Goal: Understand process/instructions: Learn how to perform a task or action

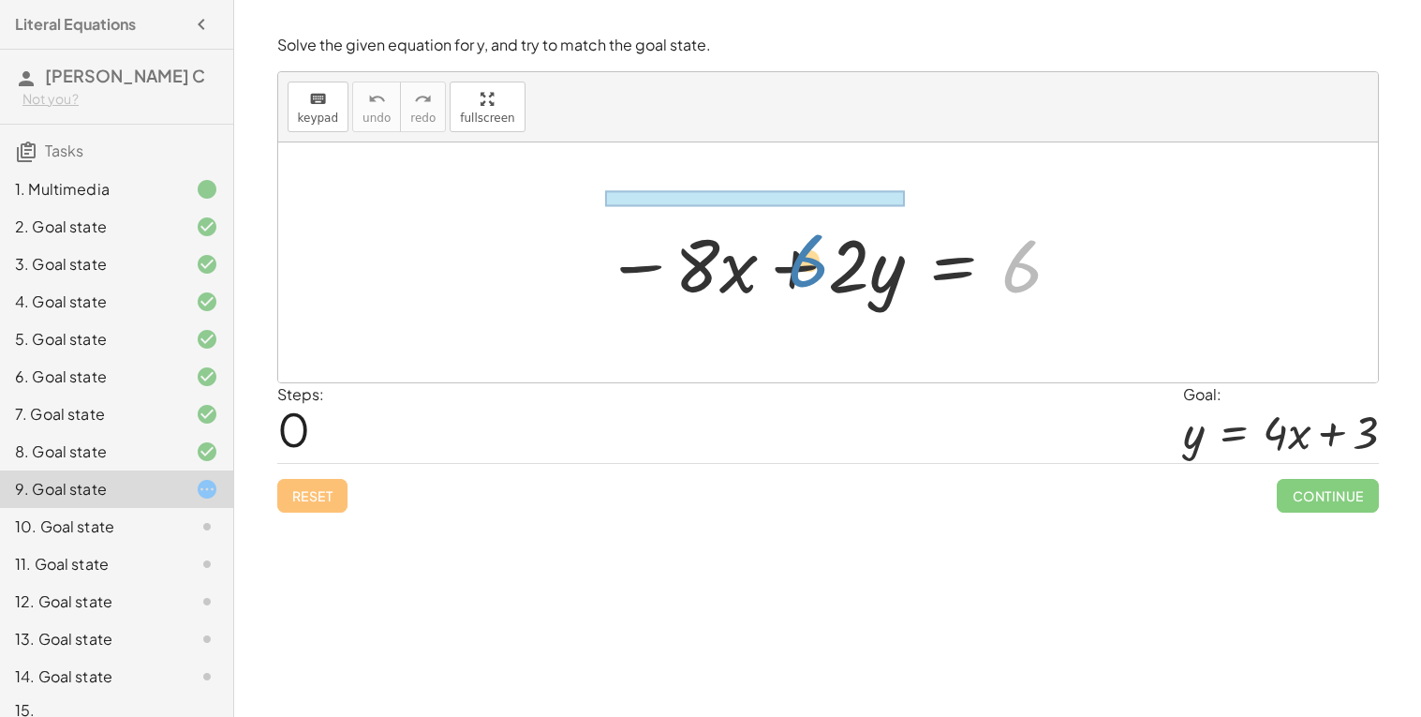
drag, startPoint x: 1018, startPoint y: 267, endPoint x: 785, endPoint y: 259, distance: 232.5
click at [785, 259] on div at bounding box center [835, 263] width 478 height 97
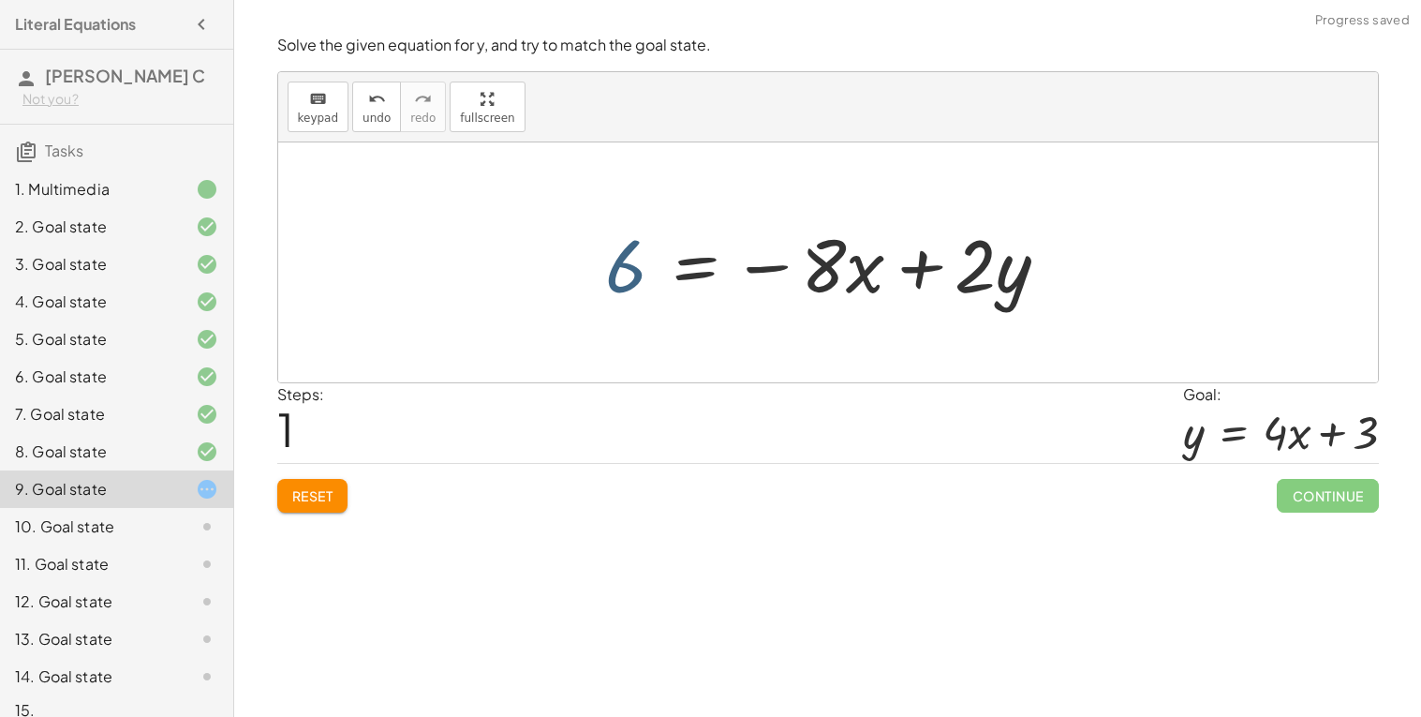
drag, startPoint x: 647, startPoint y: 277, endPoint x: 640, endPoint y: 268, distance: 11.4
click at [640, 268] on div at bounding box center [835, 263] width 478 height 97
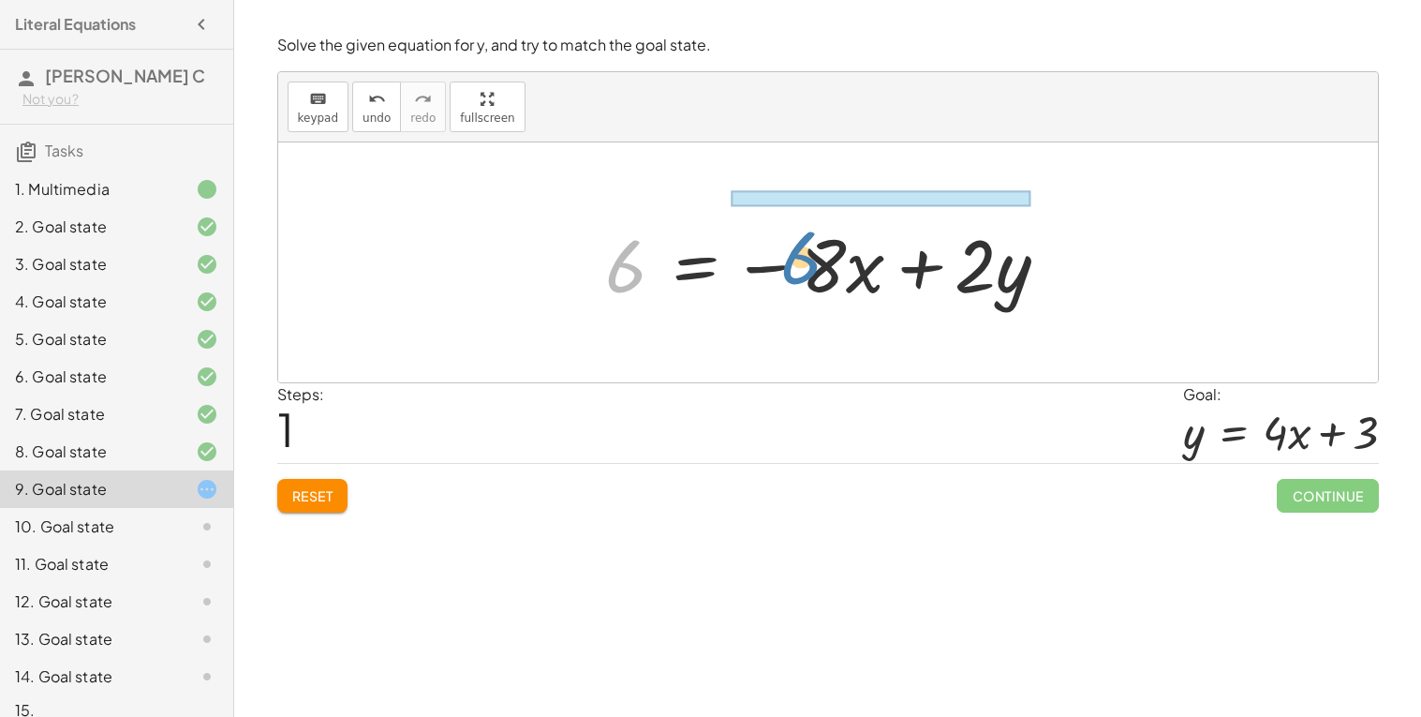
drag, startPoint x: 636, startPoint y: 270, endPoint x: 812, endPoint y: 263, distance: 176.3
click at [812, 263] on div at bounding box center [835, 263] width 478 height 97
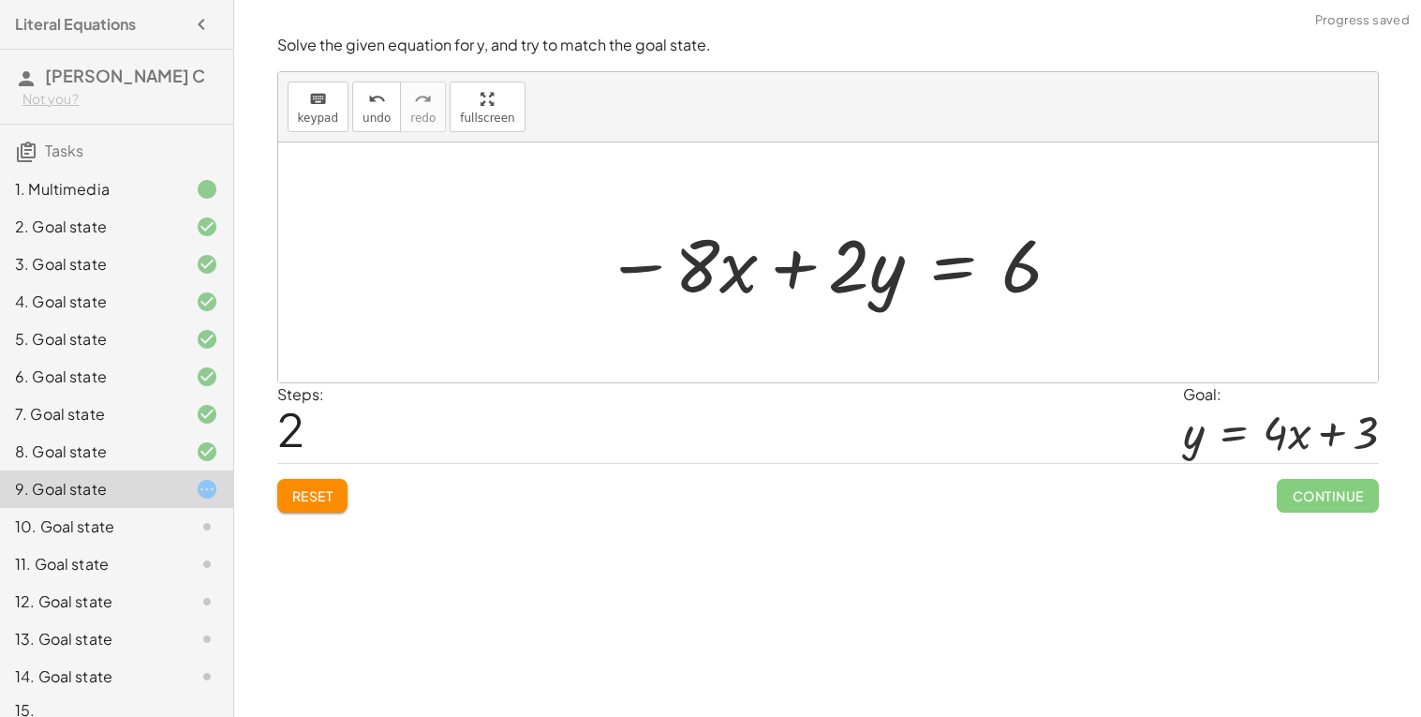
click at [338, 495] on button "Reset" at bounding box center [312, 496] width 71 height 34
click at [943, 275] on div at bounding box center [835, 263] width 478 height 97
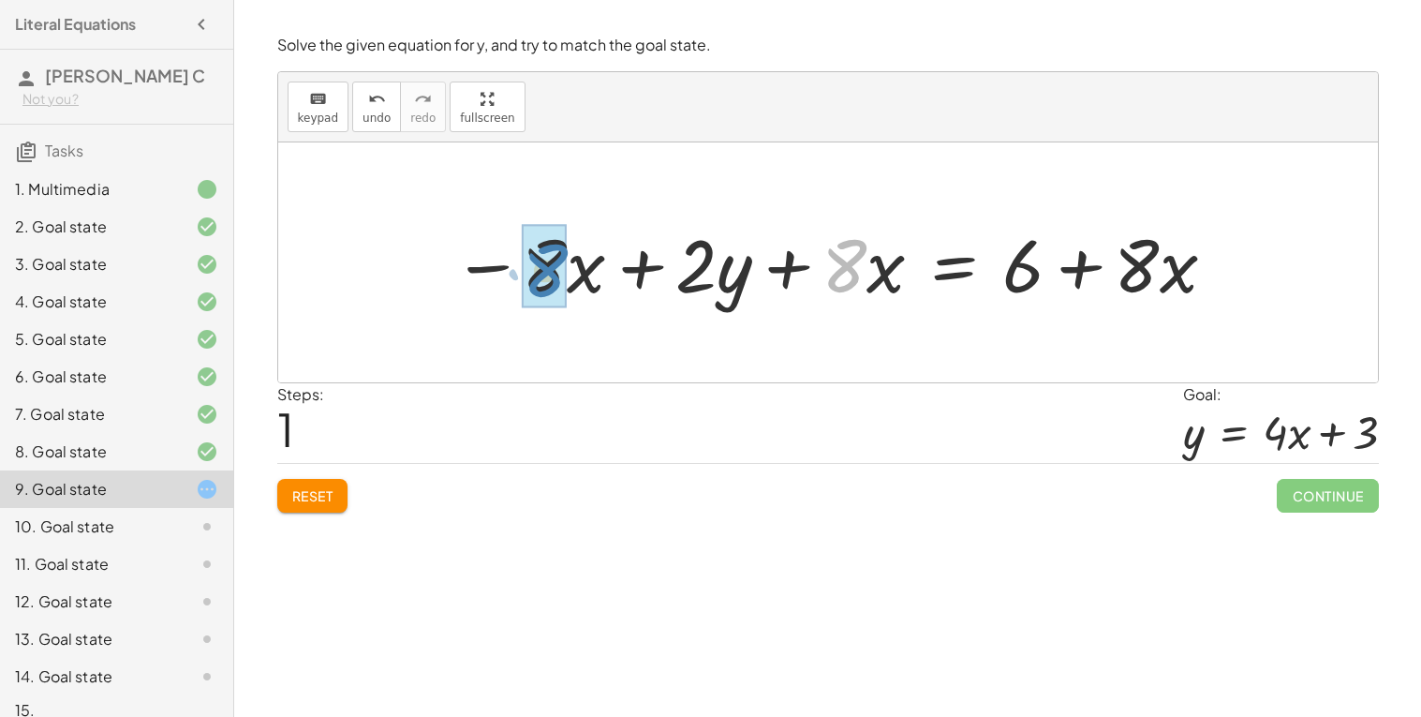
drag, startPoint x: 847, startPoint y: 262, endPoint x: 552, endPoint y: 264, distance: 295.2
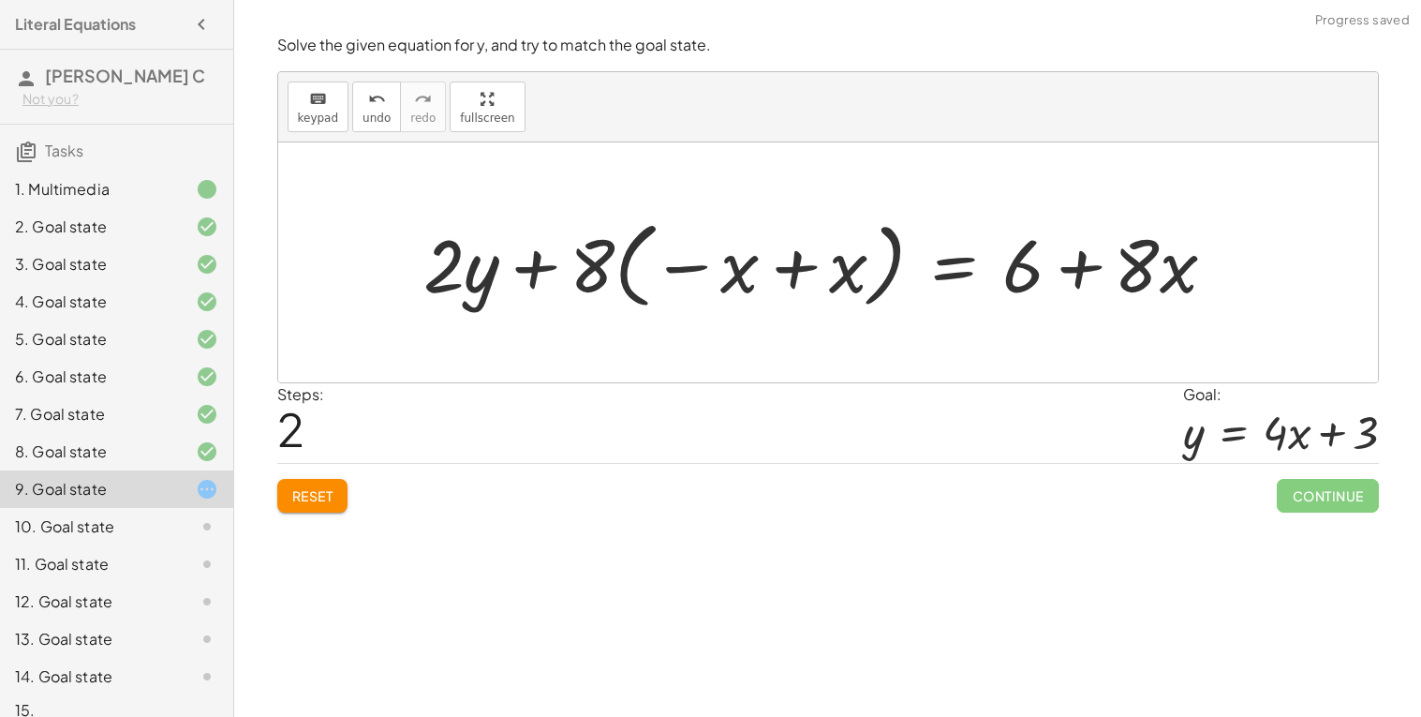
click at [660, 271] on div at bounding box center [827, 263] width 826 height 104
click at [587, 256] on div at bounding box center [827, 263] width 826 height 104
click at [720, 271] on div at bounding box center [827, 263] width 826 height 104
click at [773, 271] on div at bounding box center [827, 263] width 826 height 104
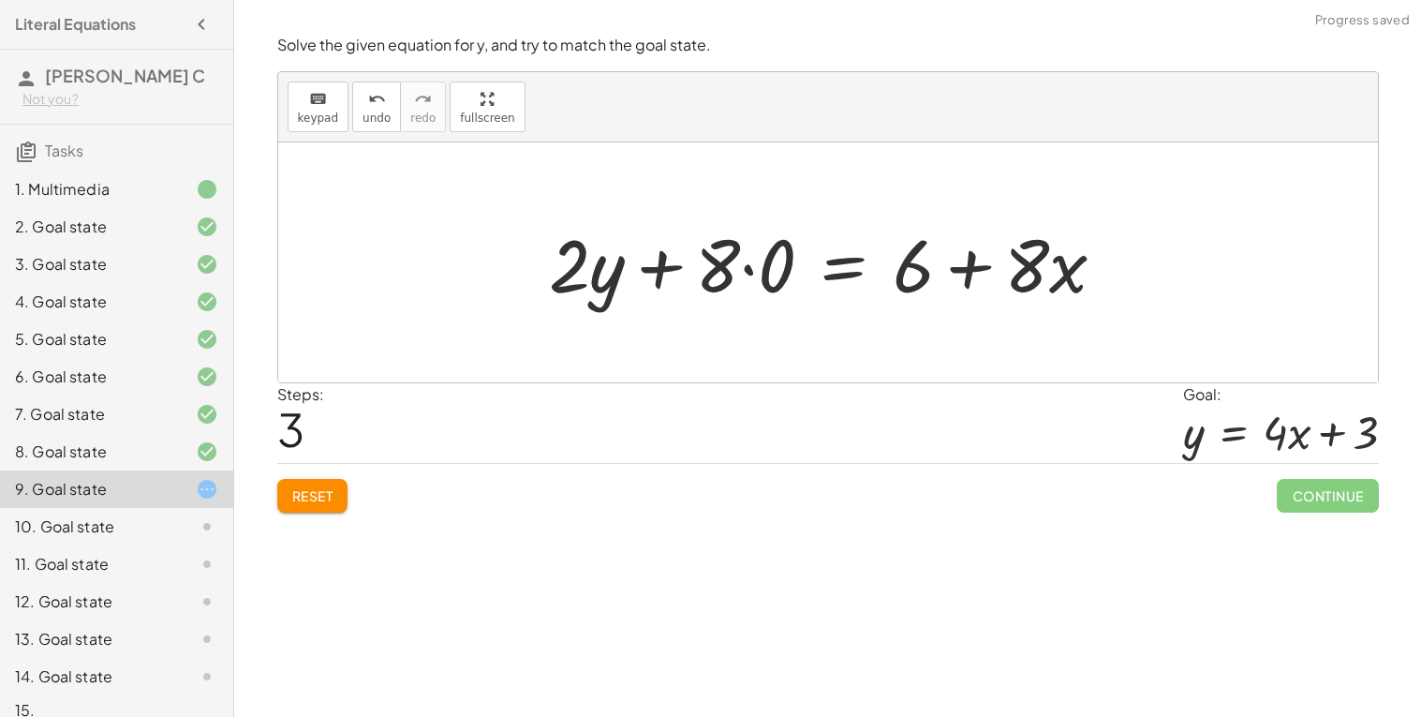
click at [765, 260] on div at bounding box center [835, 263] width 590 height 97
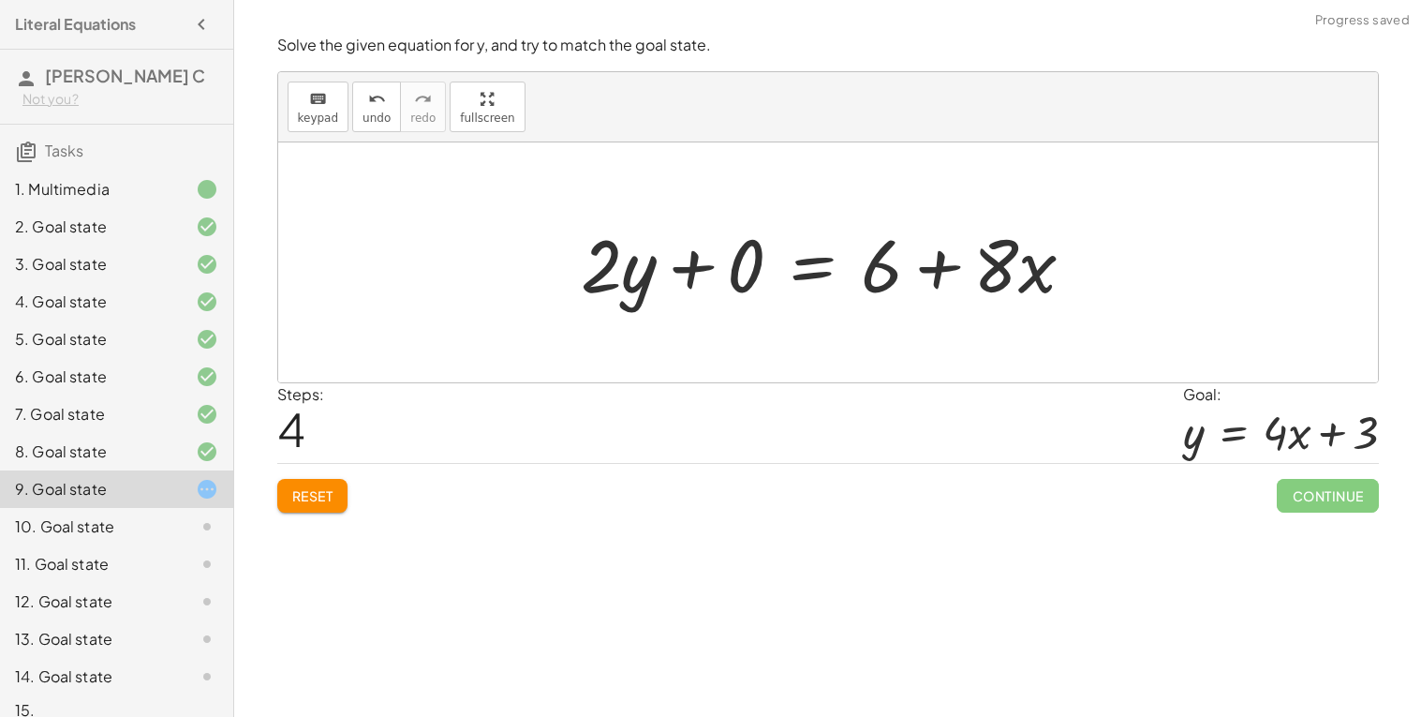
click at [735, 267] on div at bounding box center [836, 263] width 528 height 97
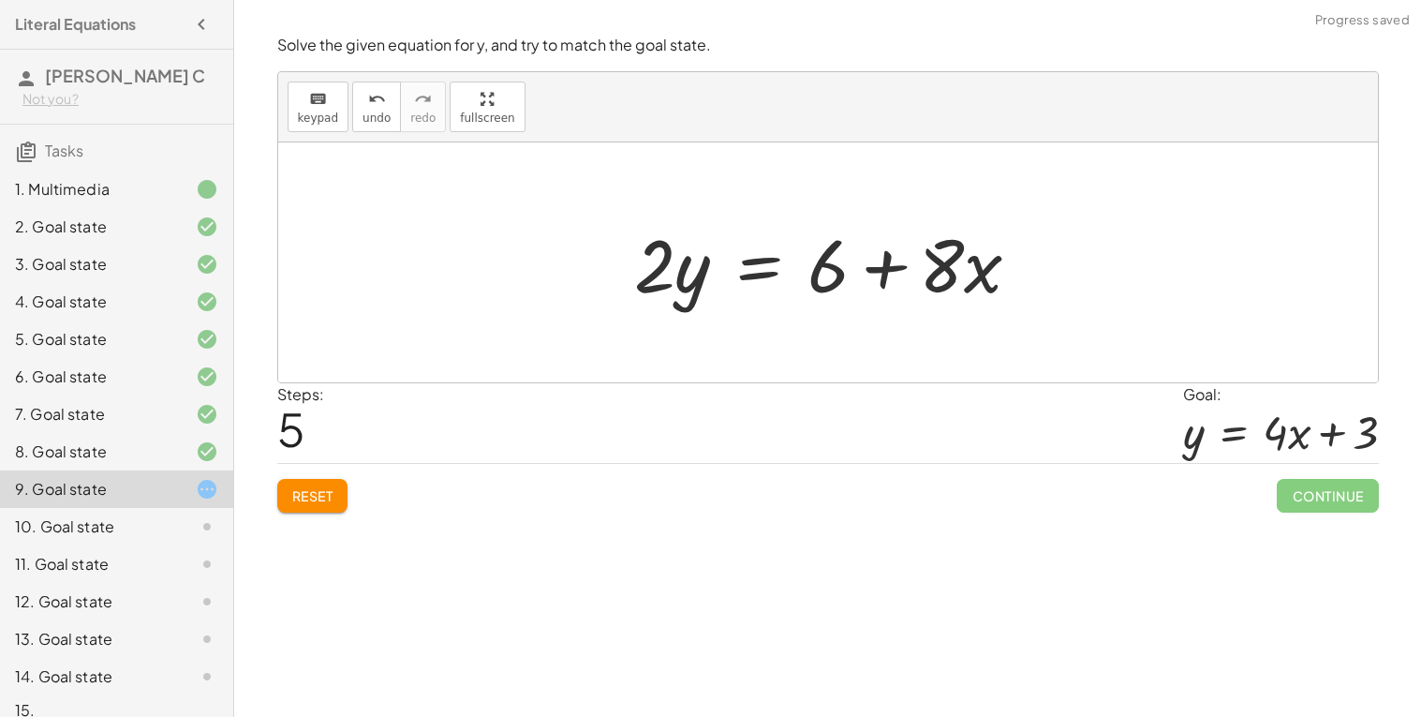
click at [929, 266] on div at bounding box center [835, 263] width 421 height 97
click at [900, 266] on div at bounding box center [835, 263] width 421 height 97
click at [770, 261] on div at bounding box center [835, 263] width 421 height 97
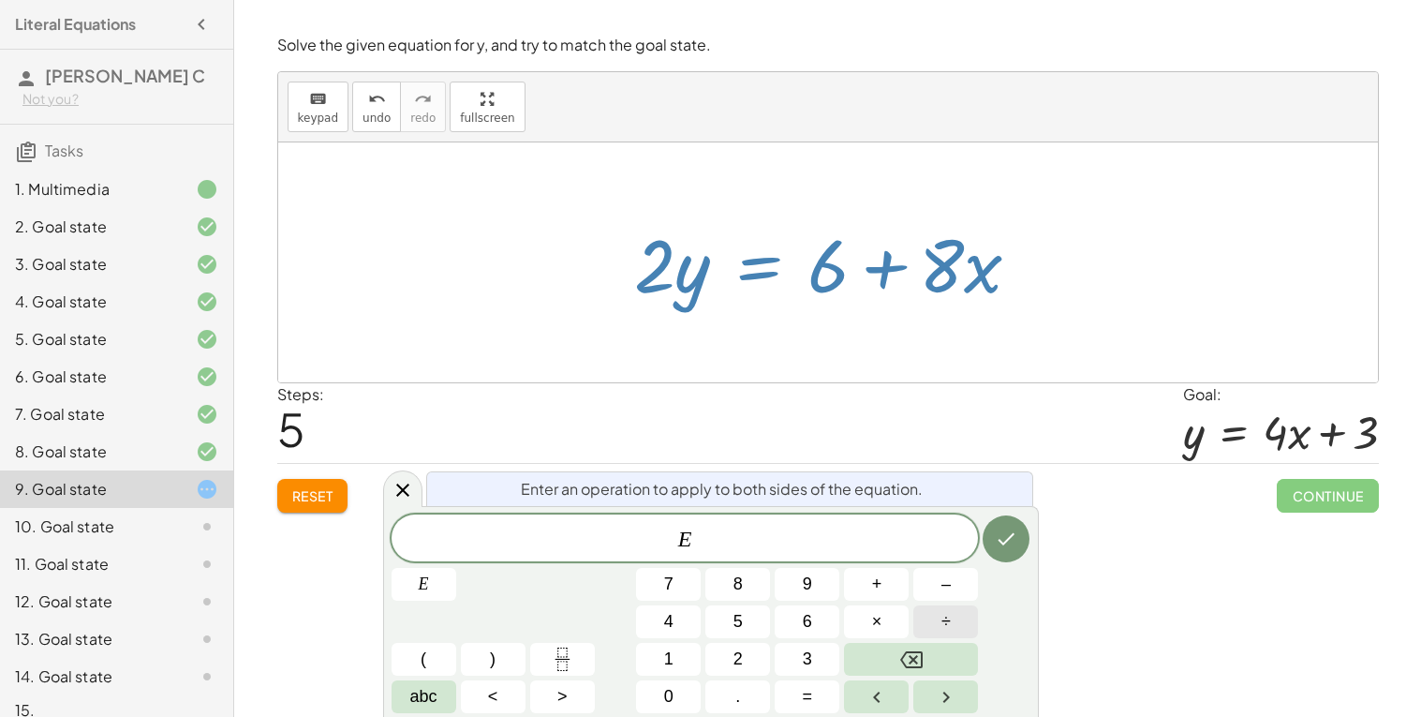
click at [950, 616] on span "÷" at bounding box center [946, 621] width 9 height 25
click at [992, 529] on button "Done" at bounding box center [1006, 538] width 47 height 47
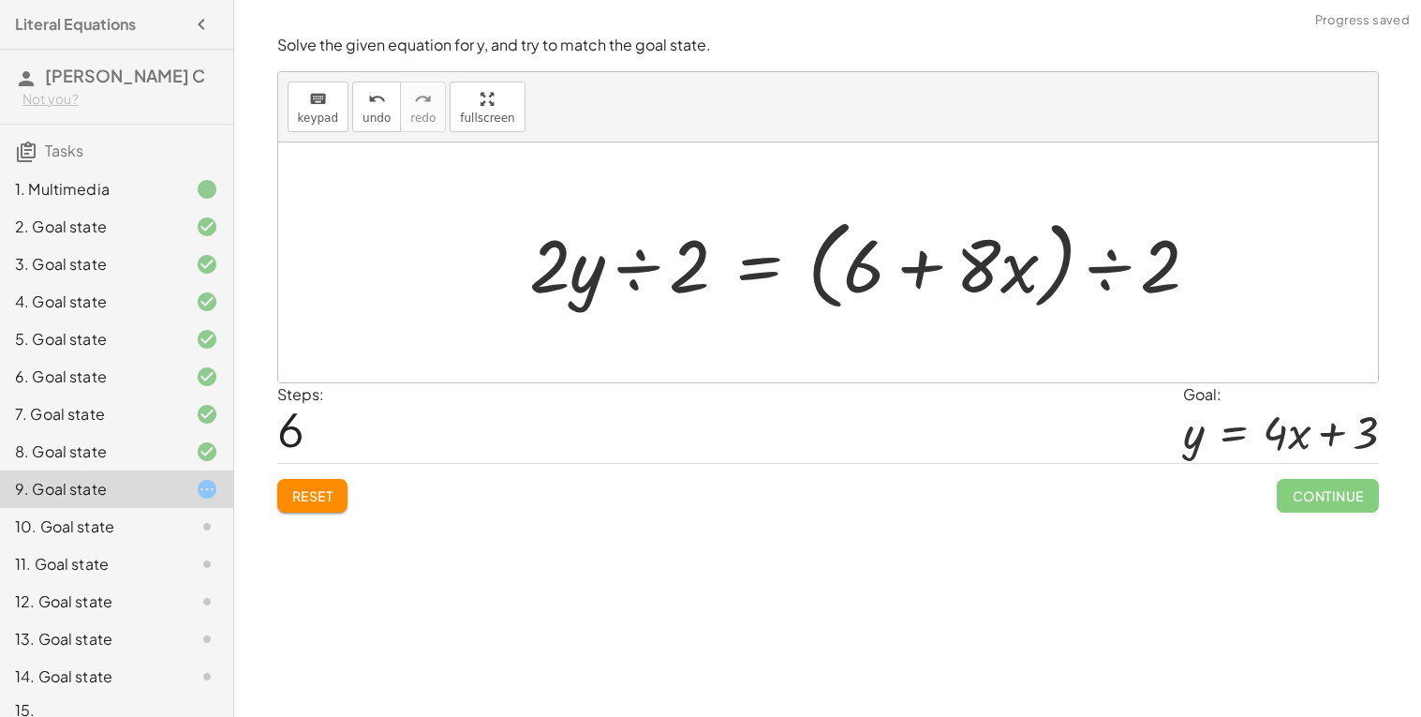
click at [603, 265] on div at bounding box center [872, 263] width 705 height 108
click at [581, 272] on div at bounding box center [872, 263] width 705 height 108
click at [659, 268] on div at bounding box center [872, 263] width 705 height 108
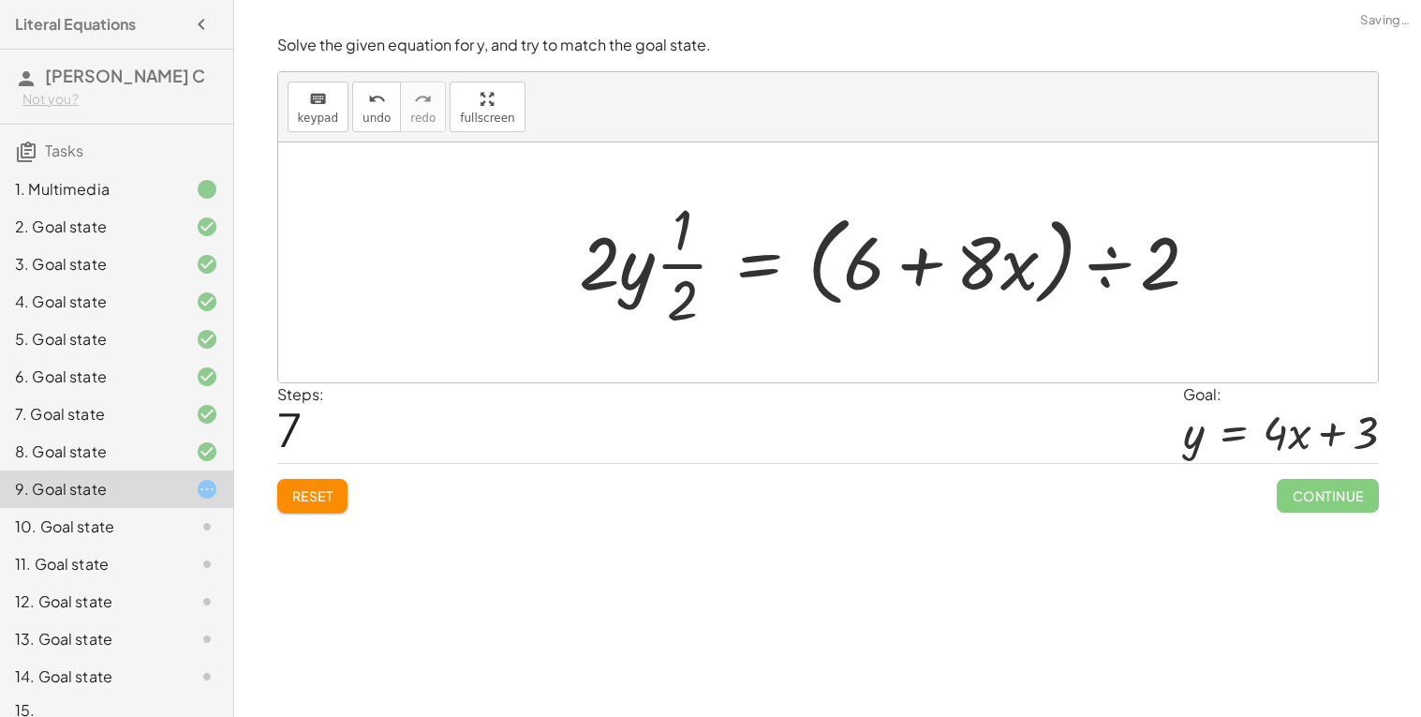
click at [676, 266] on div at bounding box center [897, 262] width 655 height 144
click at [631, 276] on div at bounding box center [897, 262] width 655 height 144
click at [603, 260] on div at bounding box center [897, 262] width 655 height 144
drag, startPoint x: 704, startPoint y: 272, endPoint x: 643, endPoint y: 267, distance: 61.1
click at [662, 264] on div at bounding box center [905, 262] width 637 height 144
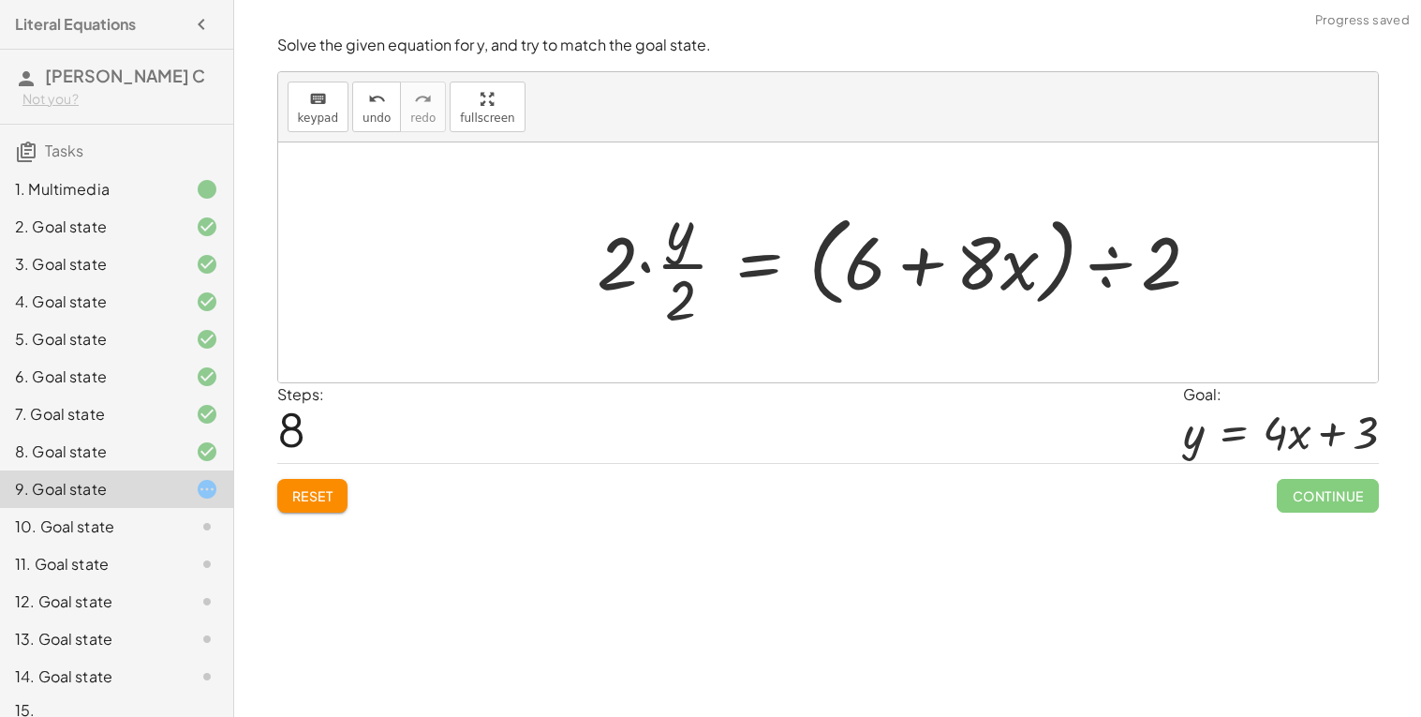
click at [613, 273] on div at bounding box center [905, 262] width 637 height 144
click at [641, 263] on div at bounding box center [905, 262] width 637 height 144
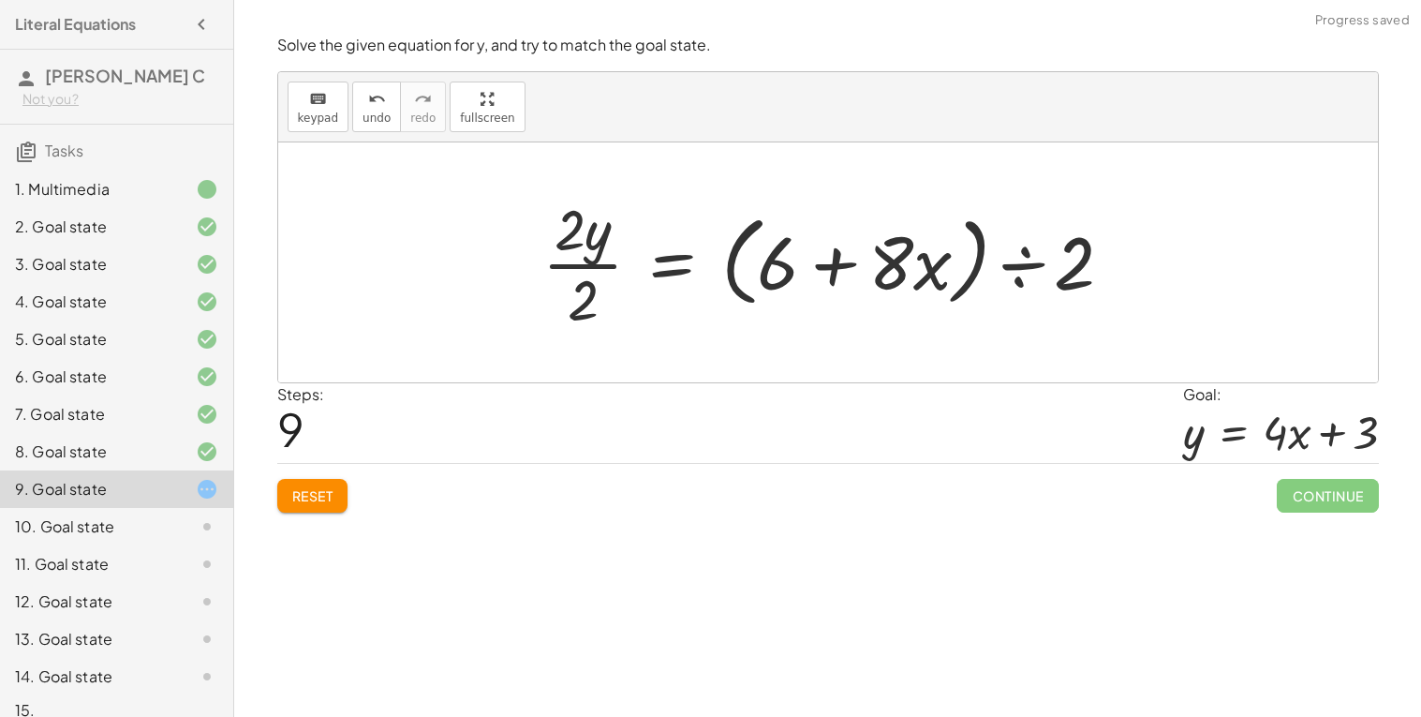
click at [653, 258] on div at bounding box center [835, 262] width 604 height 144
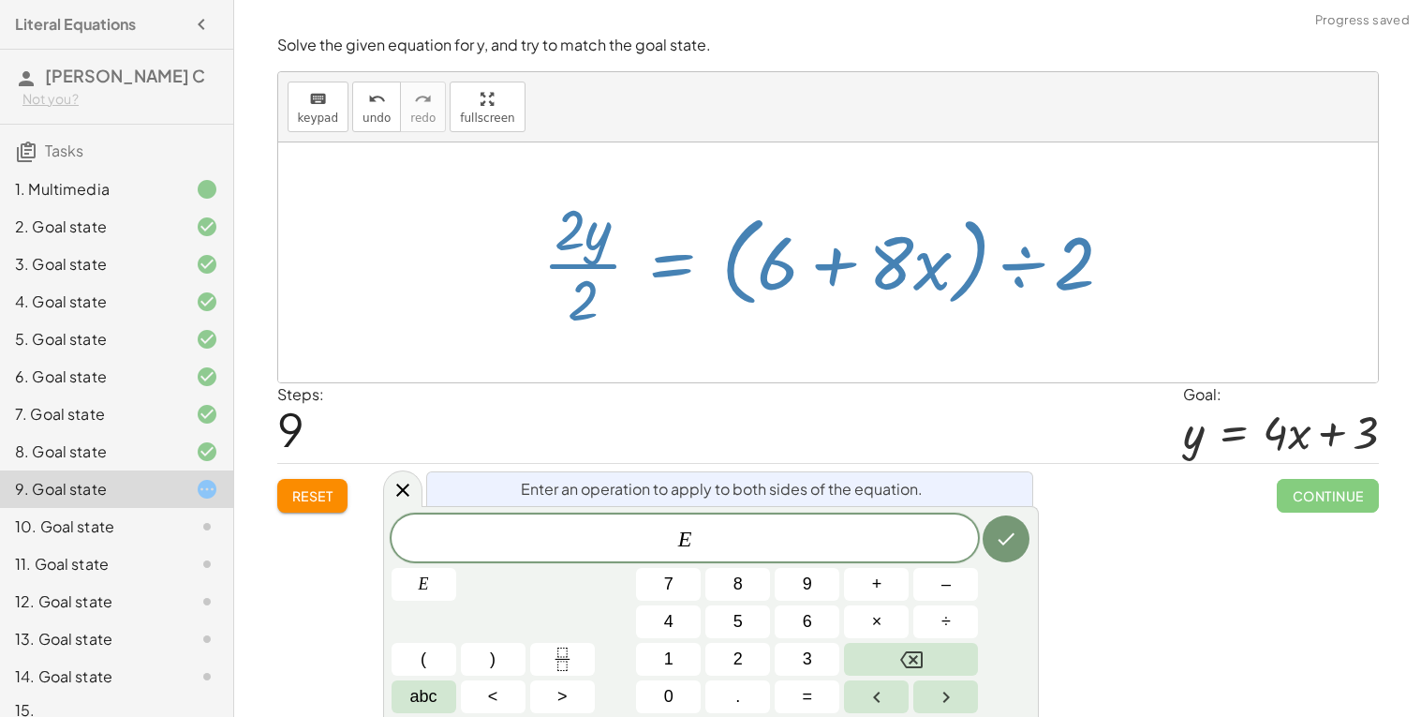
click at [581, 261] on div at bounding box center [835, 262] width 604 height 144
click at [1004, 526] on button "Done" at bounding box center [1006, 538] width 47 height 47
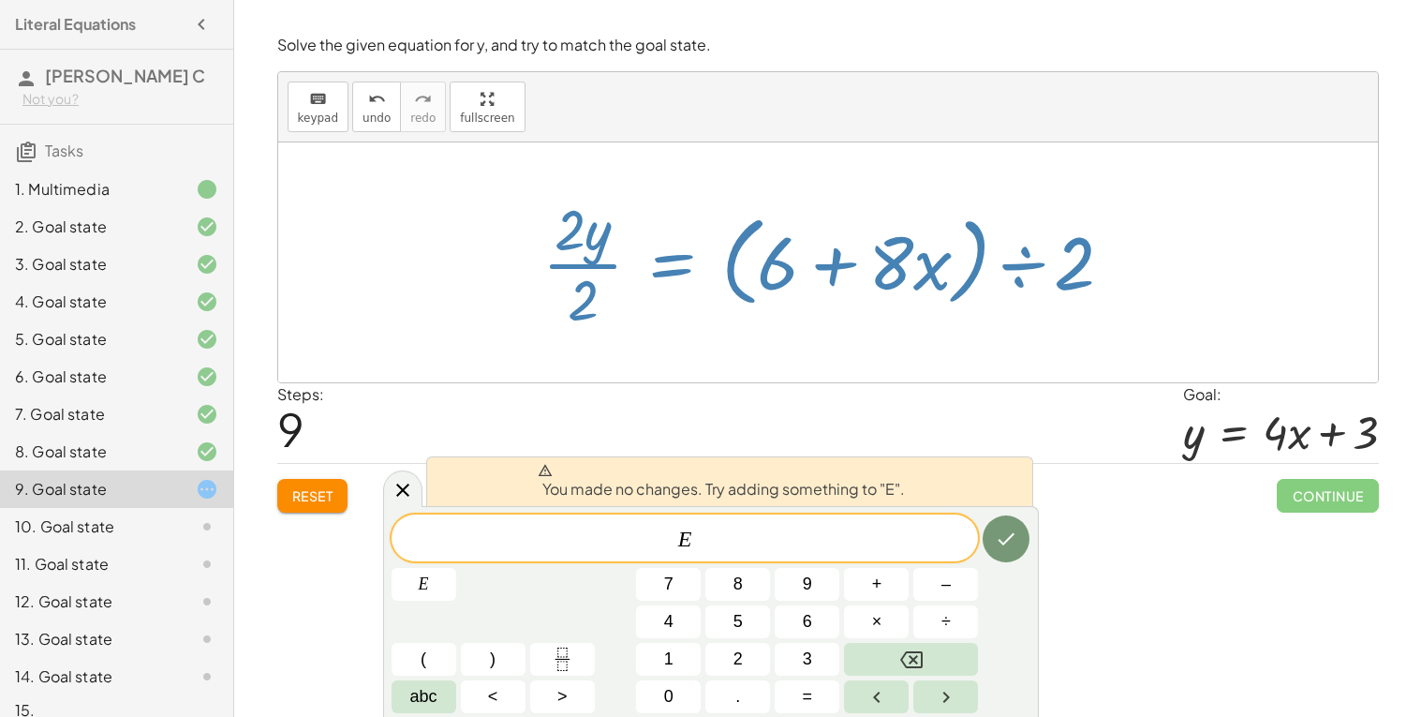
click at [550, 332] on div at bounding box center [835, 262] width 604 height 144
click at [577, 276] on div at bounding box center [835, 262] width 604 height 144
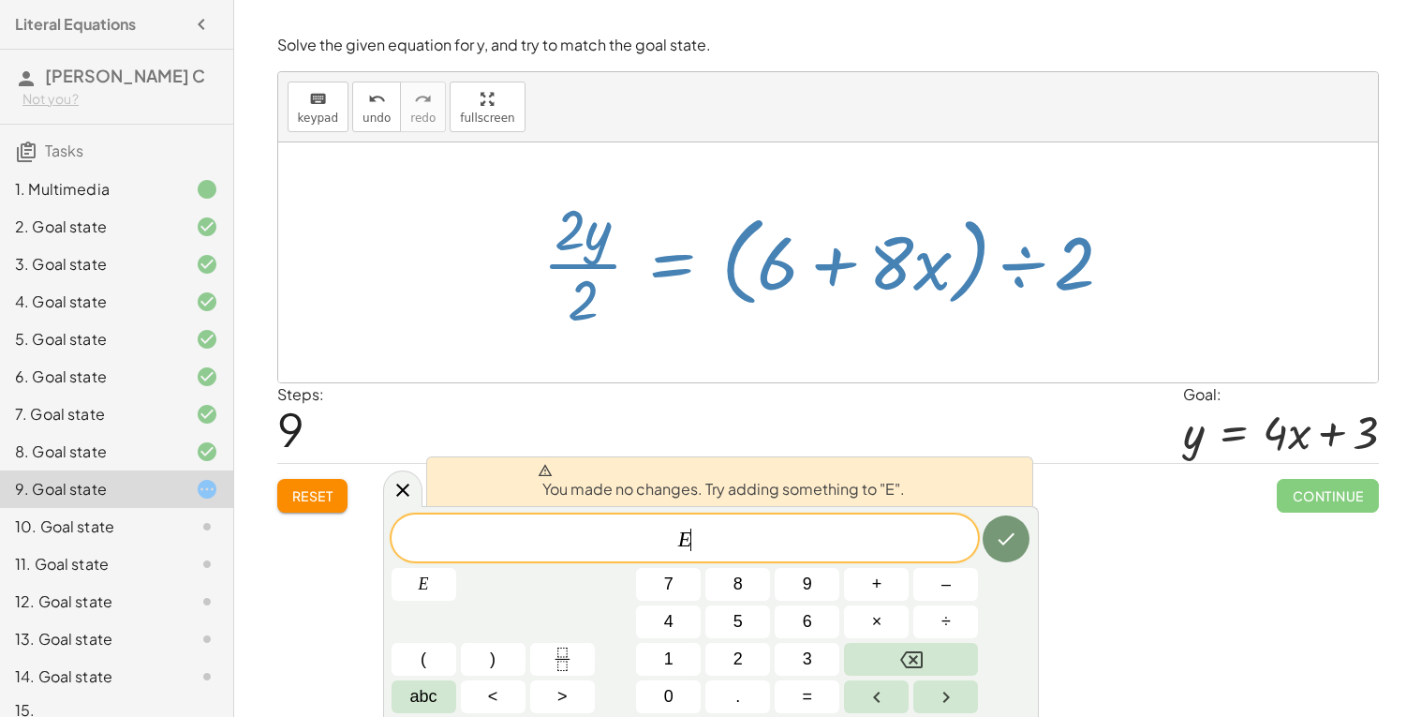
click at [577, 276] on div at bounding box center [835, 262] width 604 height 144
click at [394, 489] on icon at bounding box center [403, 490] width 22 height 22
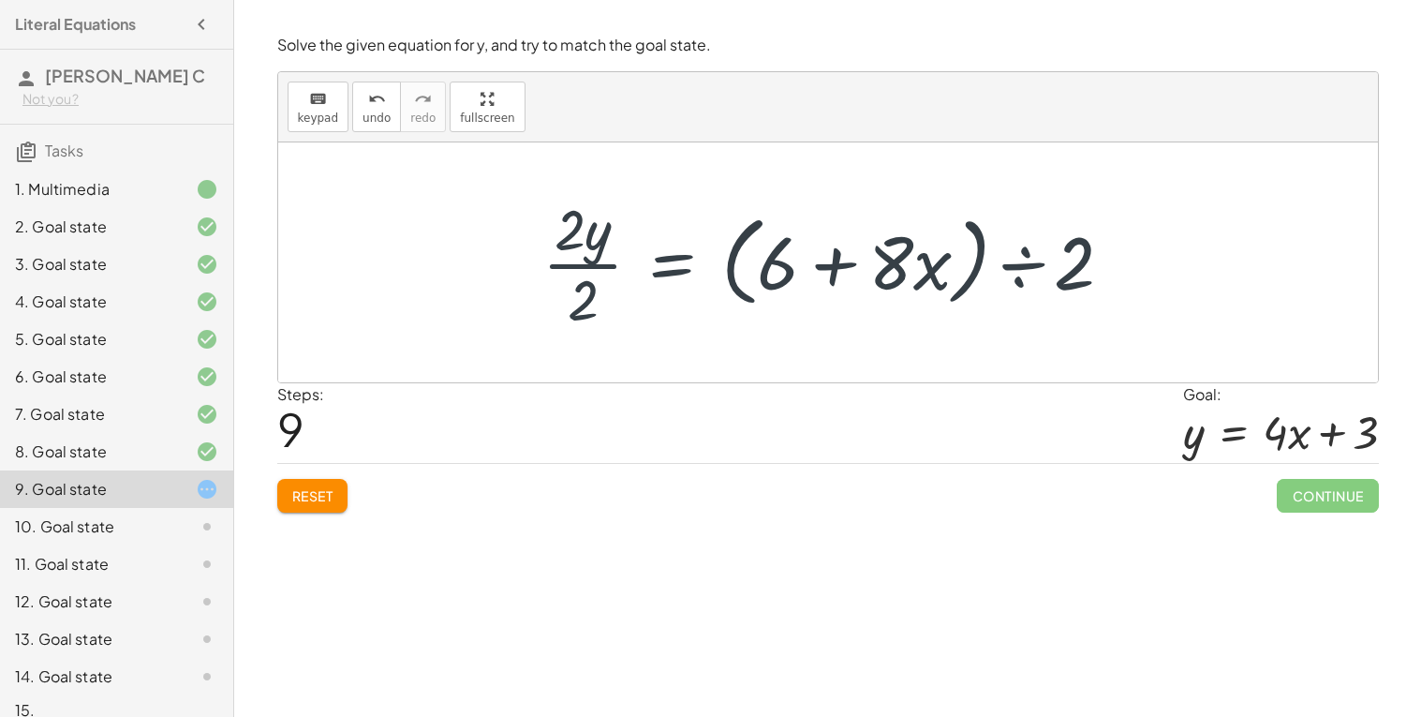
click at [575, 260] on div at bounding box center [835, 262] width 604 height 144
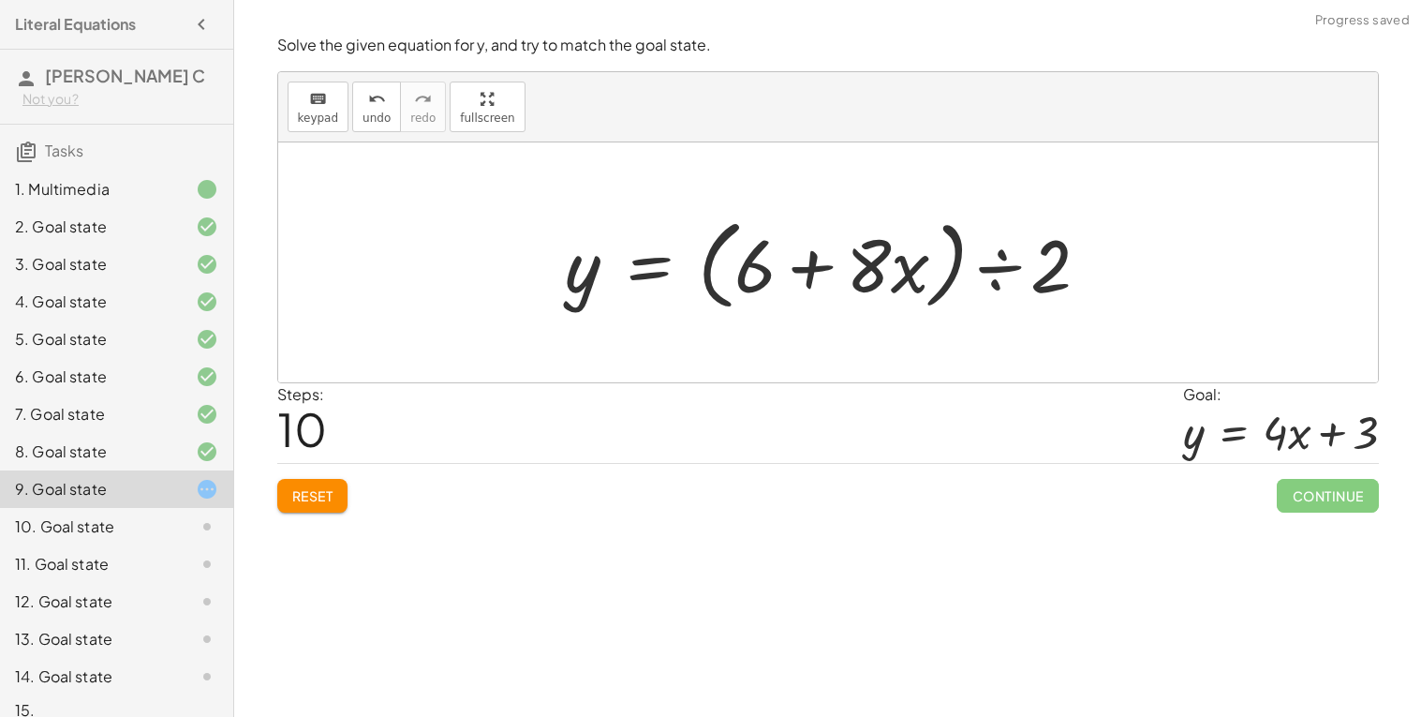
click at [777, 257] on div at bounding box center [836, 263] width 558 height 108
click at [947, 267] on div at bounding box center [836, 263] width 558 height 108
click at [1004, 259] on div at bounding box center [836, 263] width 558 height 108
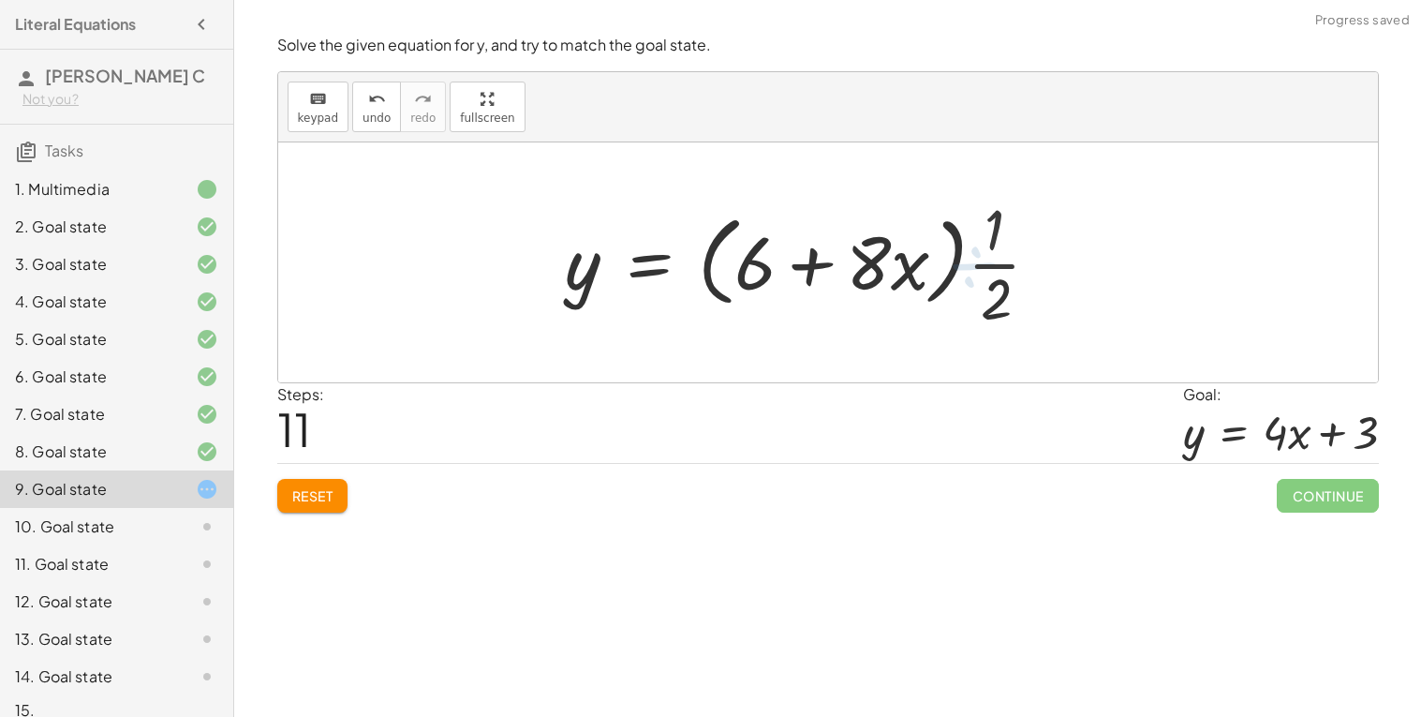
click at [993, 259] on div at bounding box center [811, 262] width 509 height 144
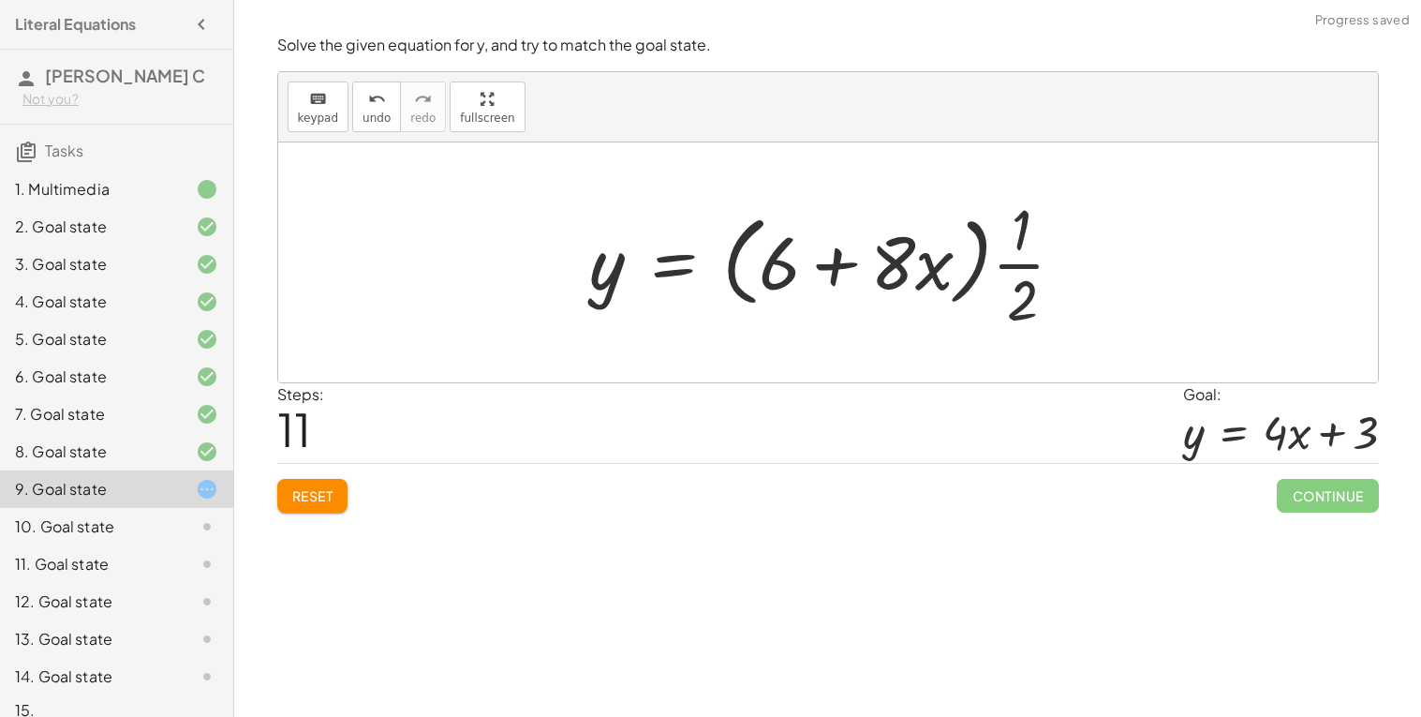
click at [917, 260] on div at bounding box center [835, 262] width 509 height 144
drag, startPoint x: 917, startPoint y: 260, endPoint x: 1022, endPoint y: 253, distance: 105.2
click at [1022, 253] on div at bounding box center [835, 262] width 509 height 144
click at [1018, 257] on div at bounding box center [835, 262] width 509 height 144
drag, startPoint x: 1019, startPoint y: 257, endPoint x: 902, endPoint y: 257, distance: 117.1
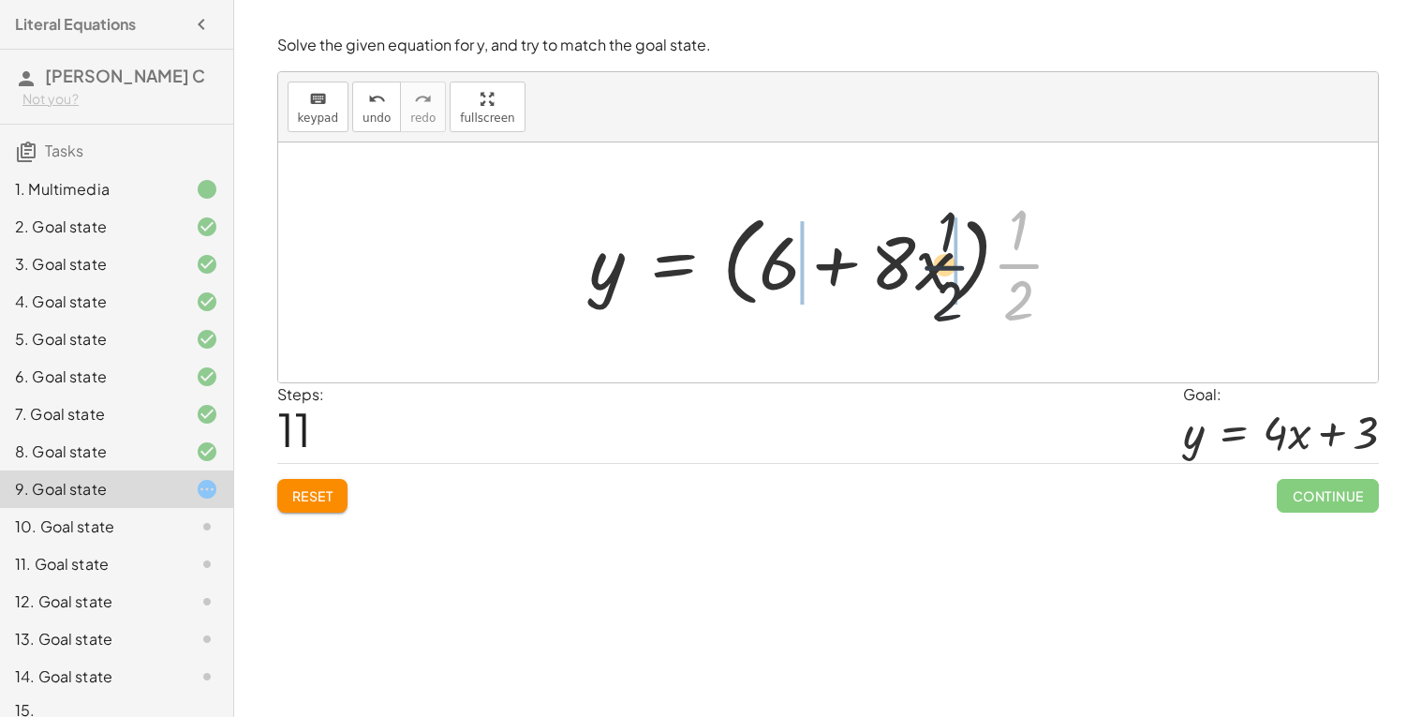
click at [902, 257] on div at bounding box center [835, 262] width 509 height 144
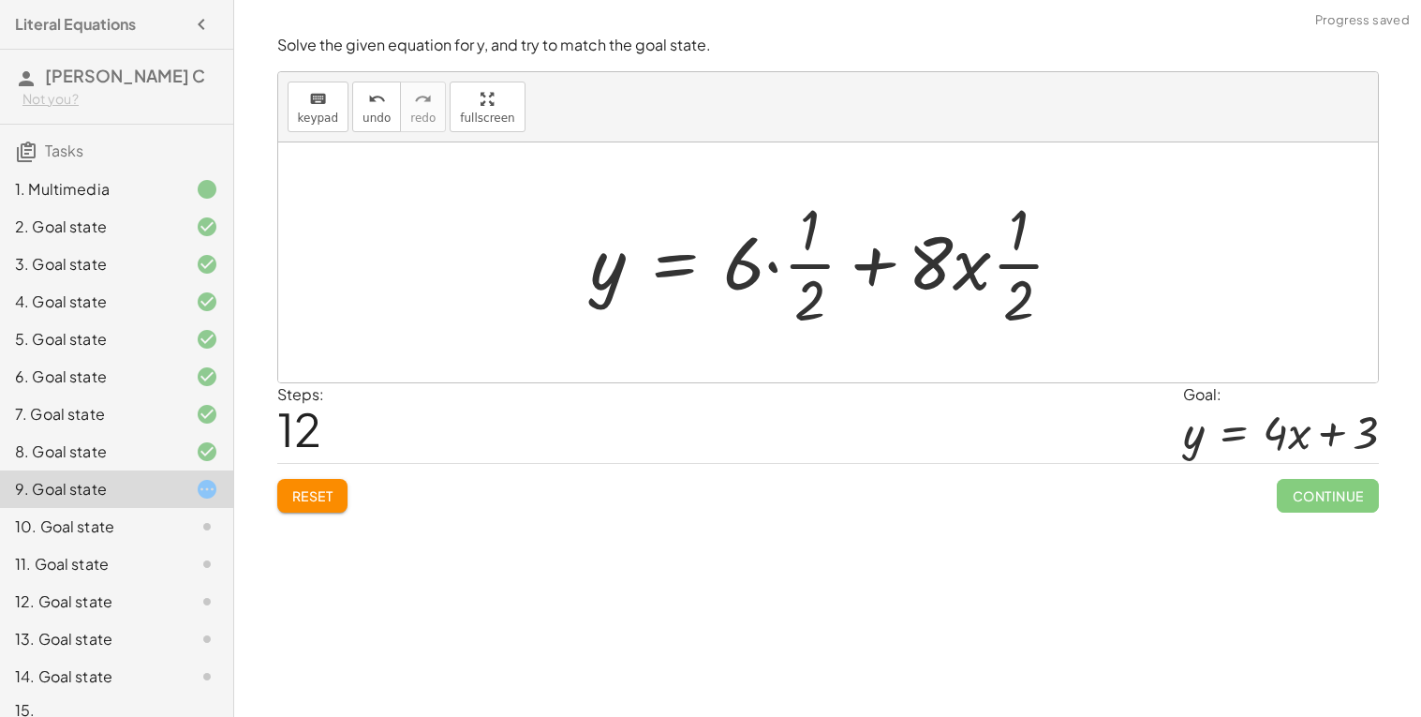
click at [911, 258] on div at bounding box center [836, 262] width 508 height 144
click at [975, 260] on div at bounding box center [836, 262] width 508 height 144
click at [998, 261] on div at bounding box center [836, 262] width 508 height 144
click at [1017, 261] on div at bounding box center [836, 262] width 508 height 144
click at [969, 260] on div at bounding box center [836, 262] width 508 height 144
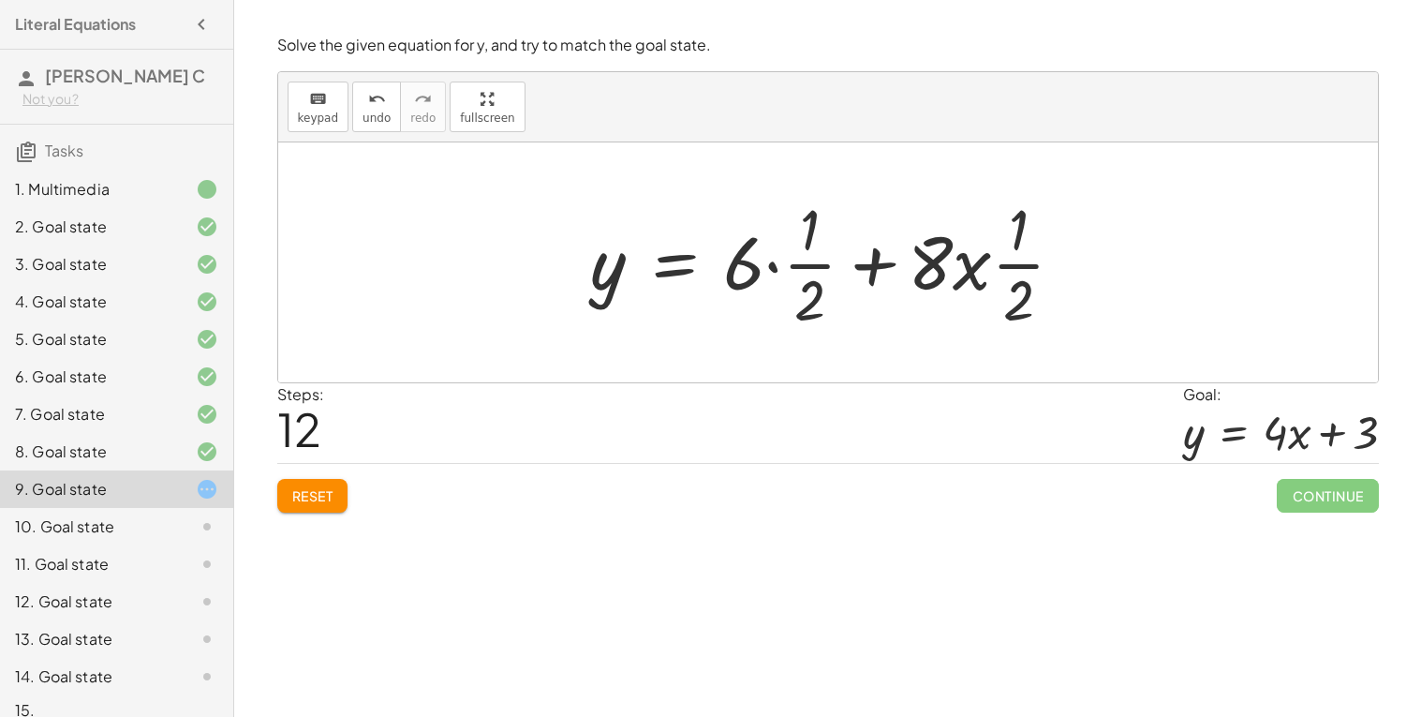
click at [834, 267] on div at bounding box center [836, 262] width 508 height 144
click at [759, 266] on div at bounding box center [836, 262] width 508 height 144
click at [773, 262] on div at bounding box center [836, 262] width 508 height 144
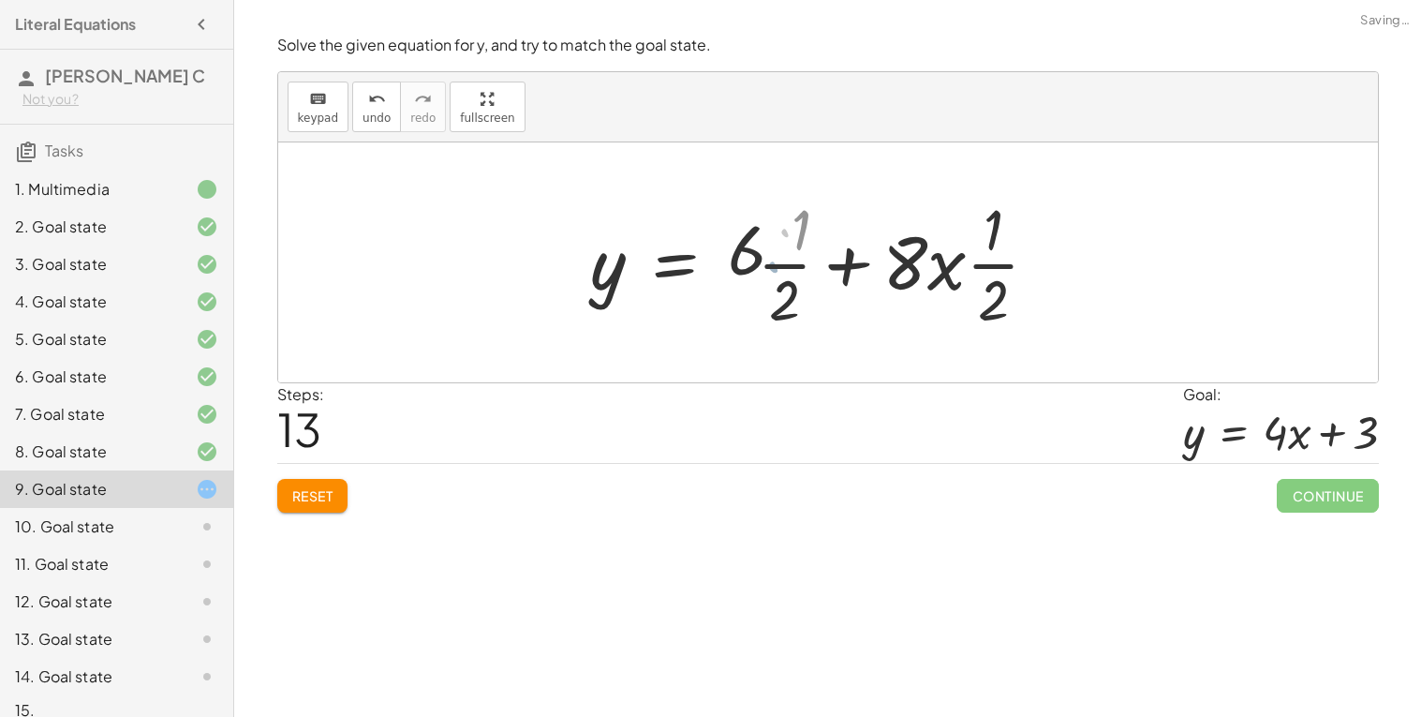
click at [773, 262] on div at bounding box center [806, 262] width 449 height 144
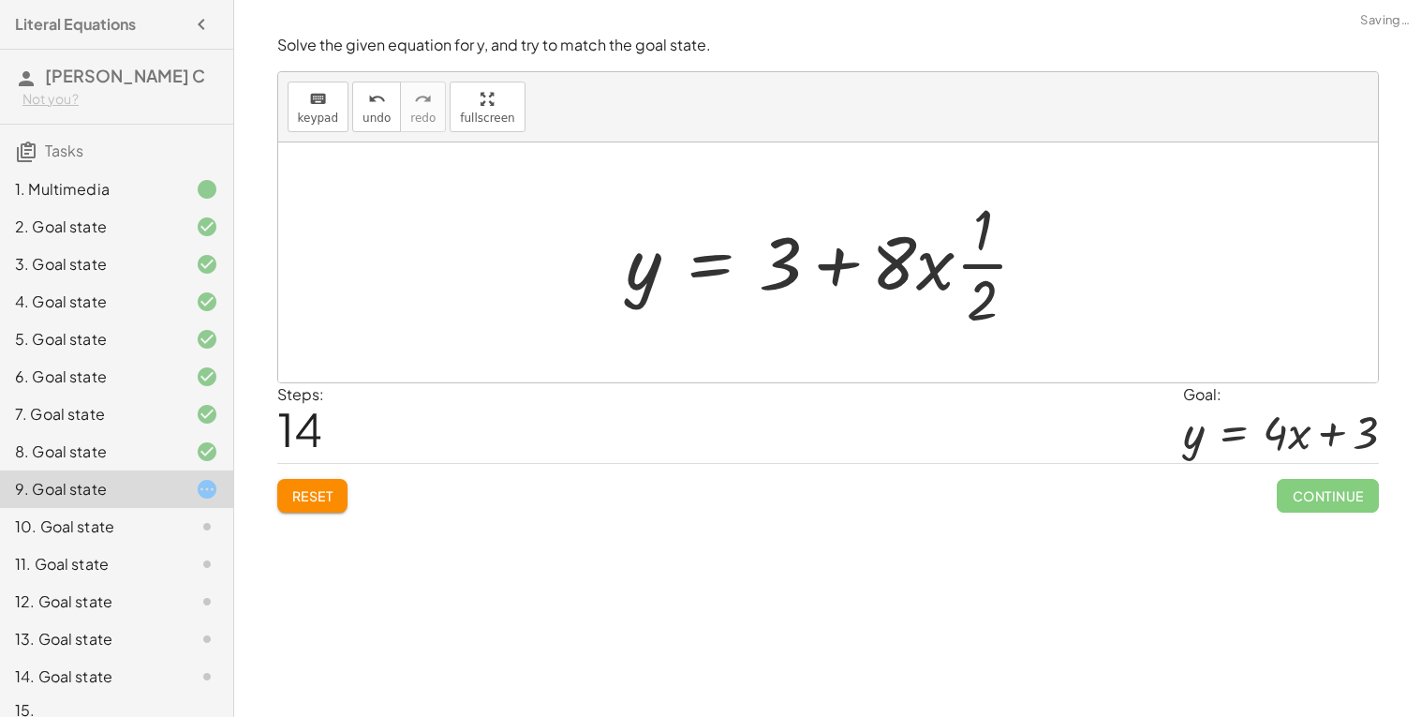
click at [835, 259] on div at bounding box center [835, 262] width 436 height 144
click at [929, 265] on div at bounding box center [835, 262] width 436 height 144
click at [930, 268] on div at bounding box center [835, 262] width 436 height 144
drag, startPoint x: 970, startPoint y: 266, endPoint x: 918, endPoint y: 254, distance: 53.0
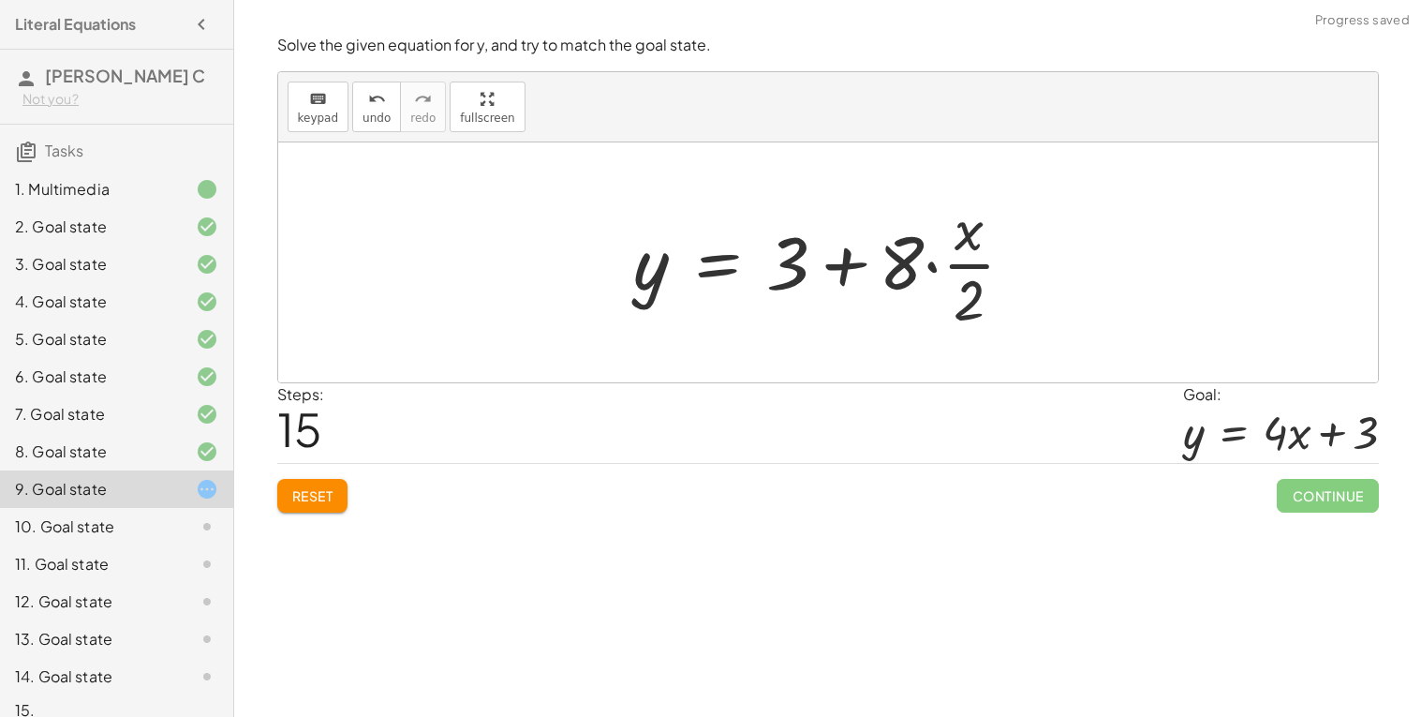
click at [947, 262] on div at bounding box center [832, 262] width 415 height 144
drag, startPoint x: 907, startPoint y: 260, endPoint x: 974, endPoint y: 263, distance: 66.6
click at [974, 263] on div at bounding box center [835, 262] width 415 height 144
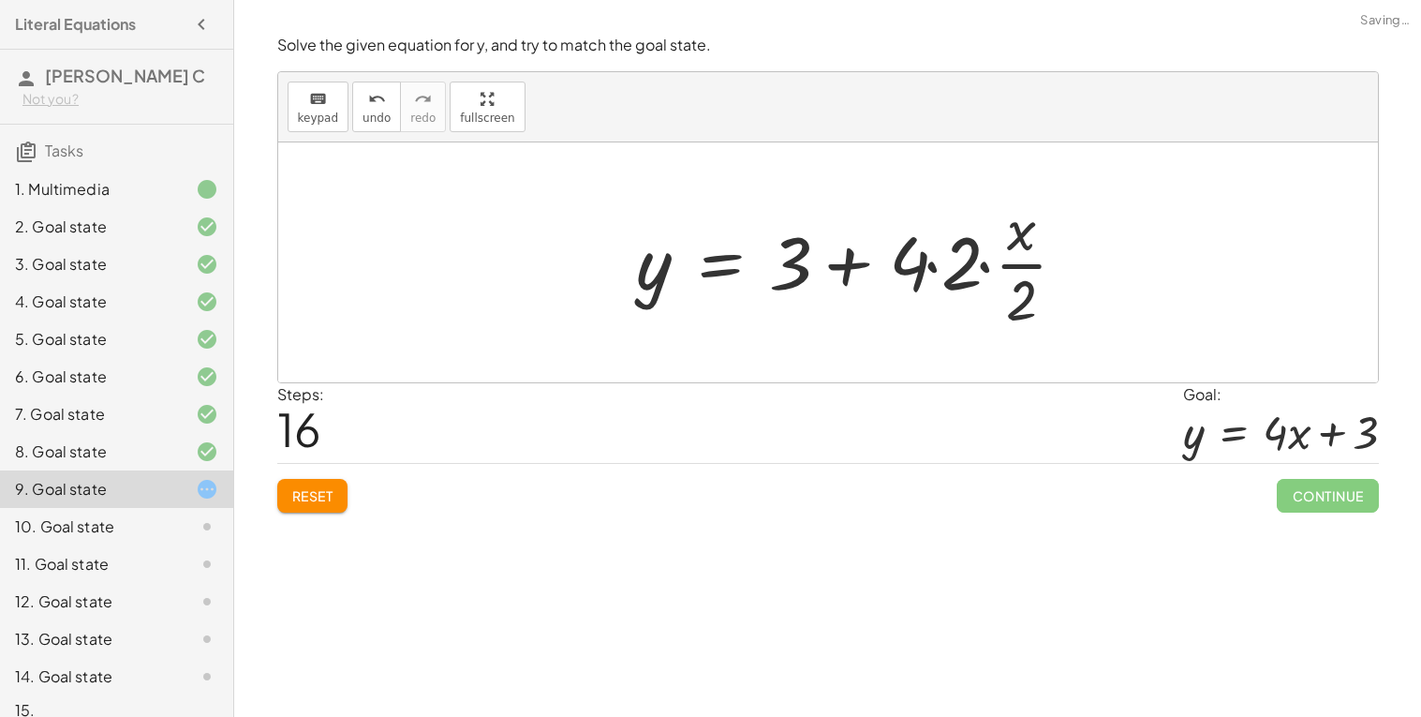
click at [968, 263] on div at bounding box center [863, 262] width 470 height 144
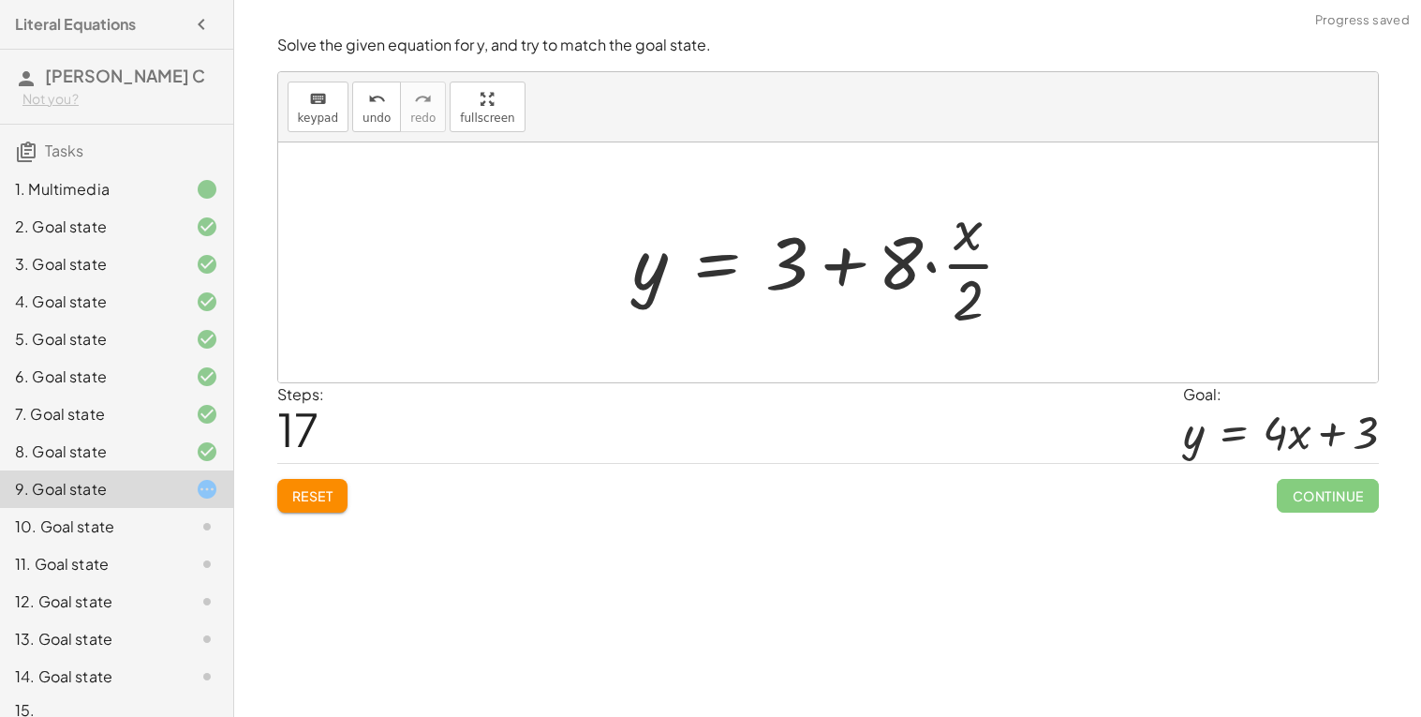
click at [939, 268] on div at bounding box center [831, 262] width 415 height 144
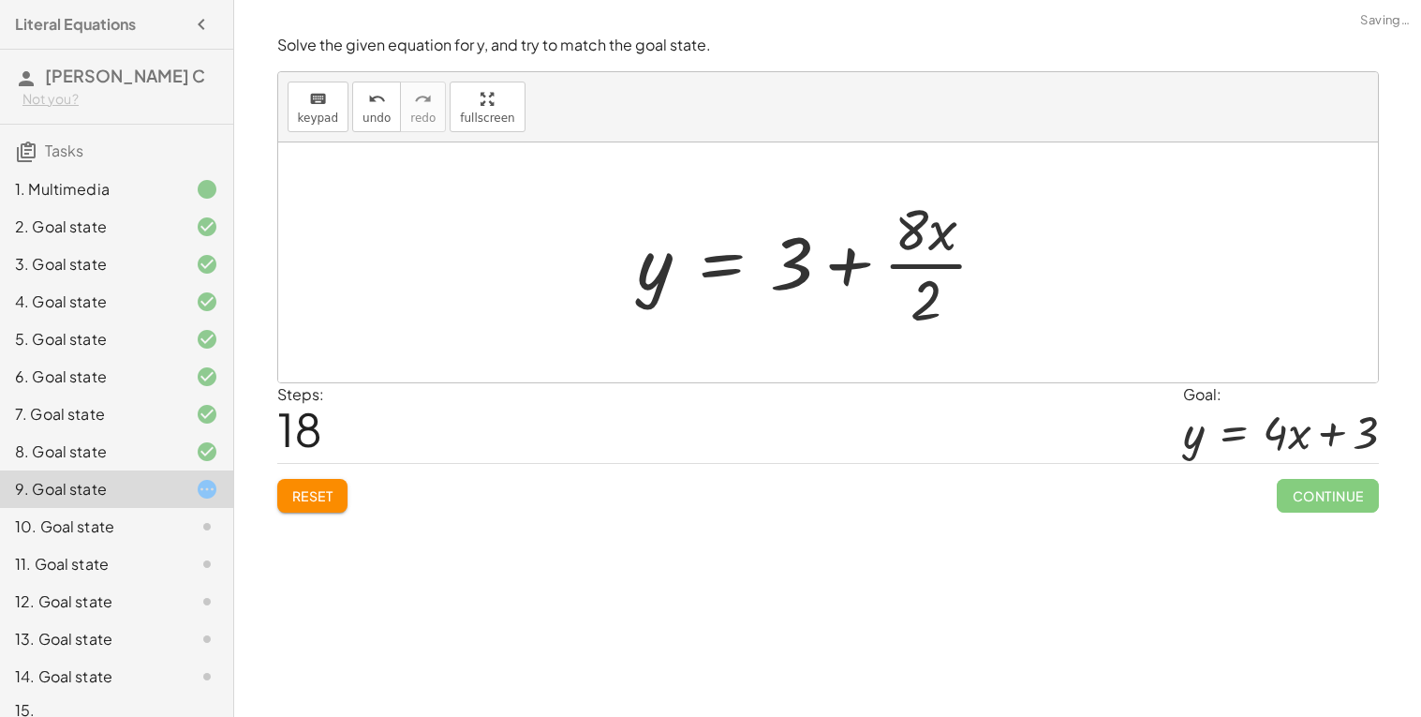
click at [918, 266] on div at bounding box center [821, 262] width 384 height 144
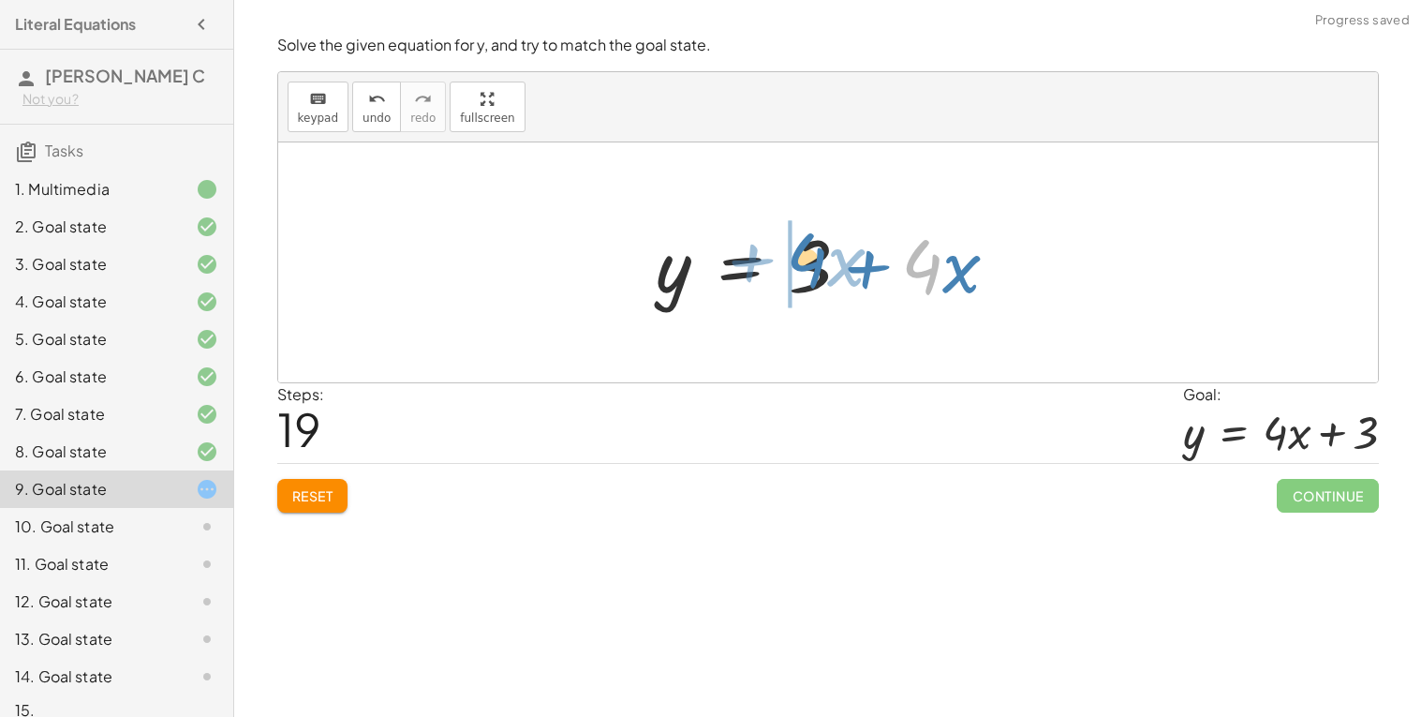
drag, startPoint x: 934, startPoint y: 276, endPoint x: 807, endPoint y: 270, distance: 127.6
click at [807, 270] on div at bounding box center [835, 263] width 377 height 97
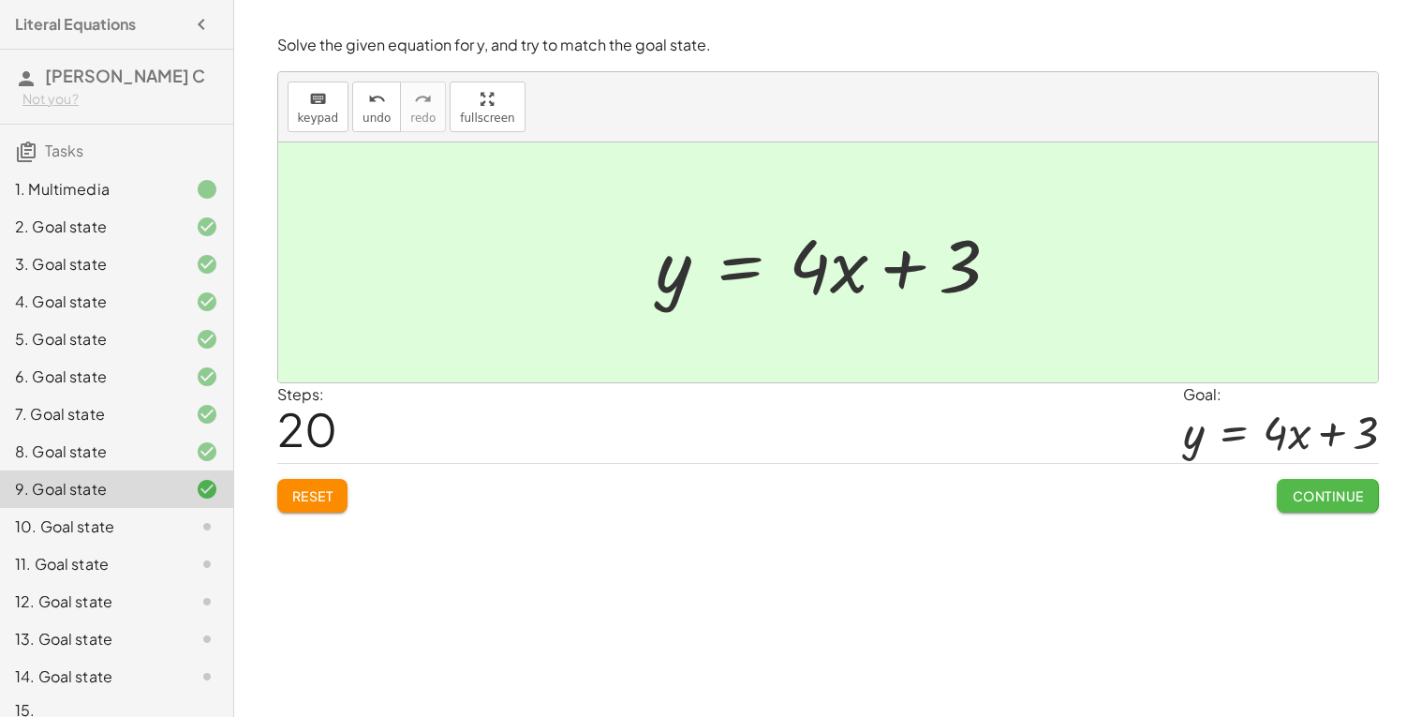
click at [1296, 504] on span "Continue" at bounding box center [1327, 495] width 71 height 17
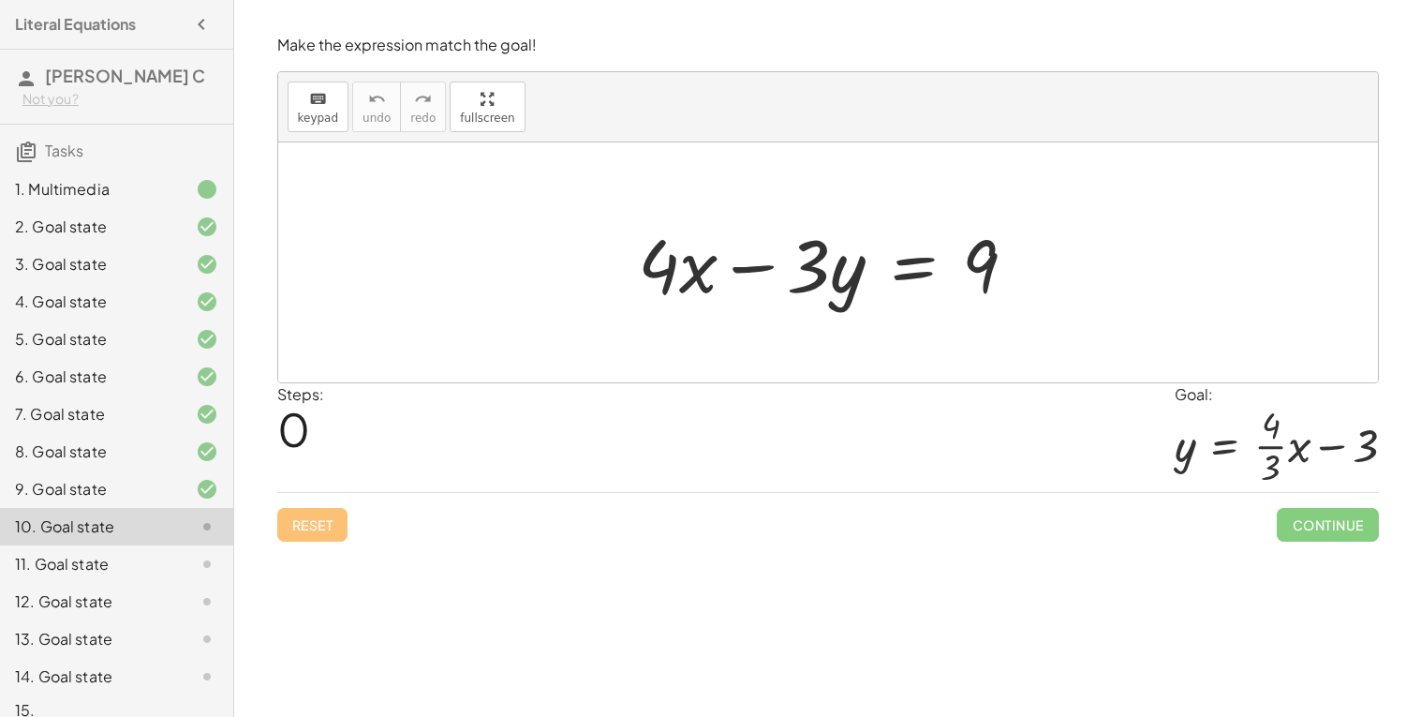
click at [773, 428] on div "Steps: 0 Goal: y = + · · 4 · 3 · x − 3" at bounding box center [828, 438] width 1102 height 110
click at [908, 270] on div at bounding box center [835, 263] width 413 height 97
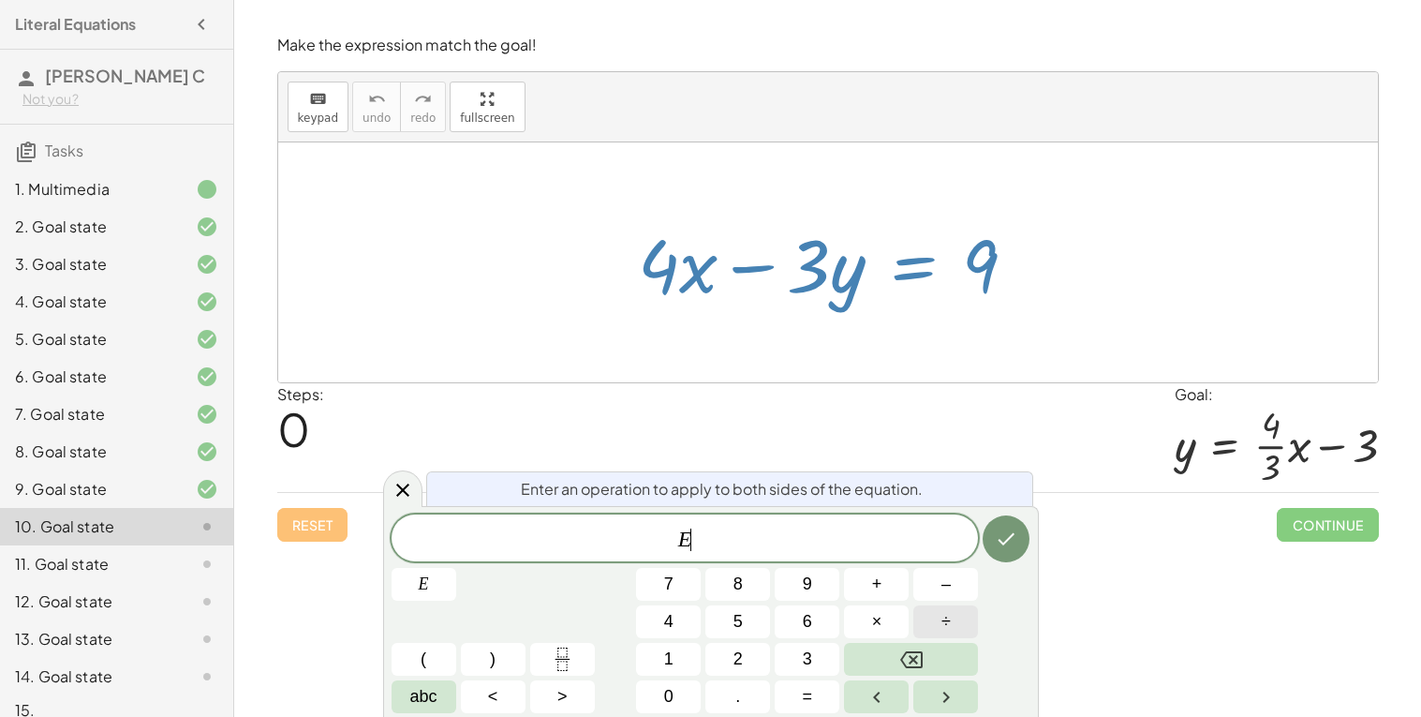
click at [942, 609] on span "÷" at bounding box center [946, 621] width 9 height 25
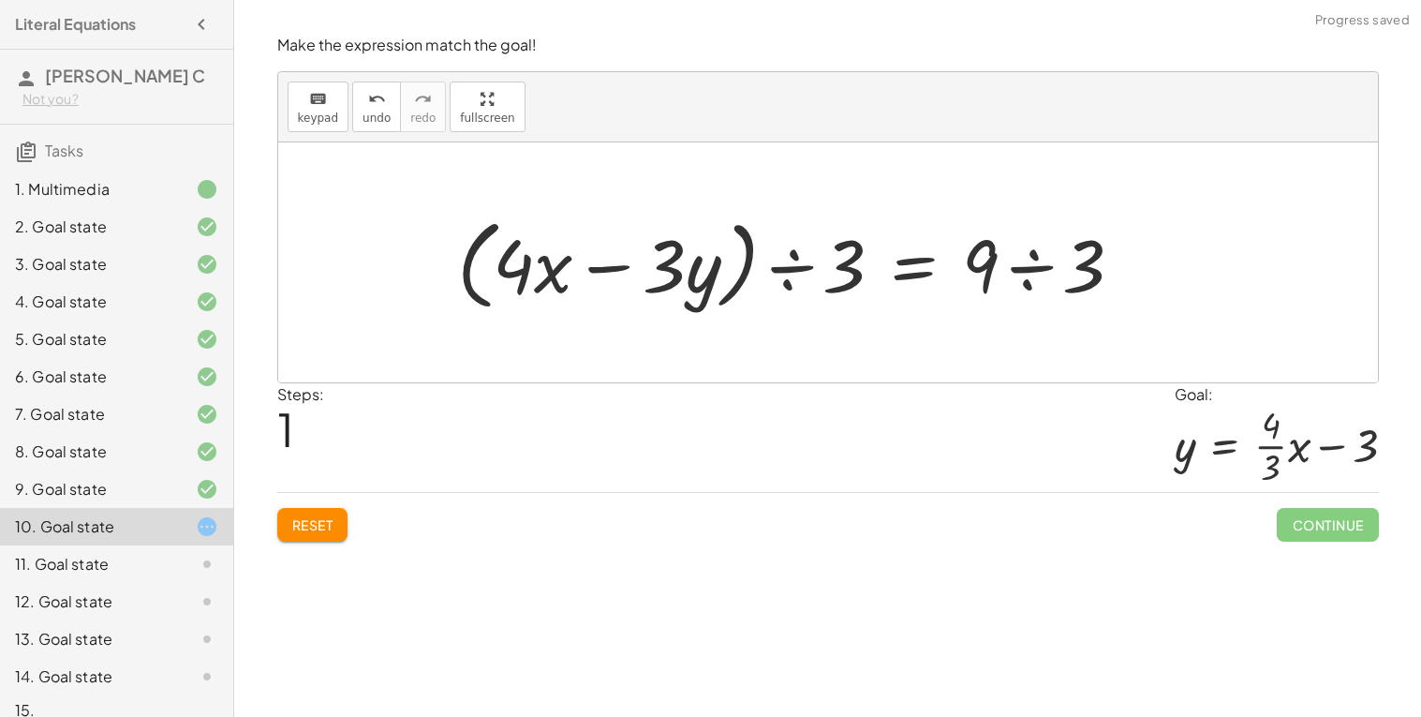
click at [781, 267] on div at bounding box center [798, 263] width 700 height 108
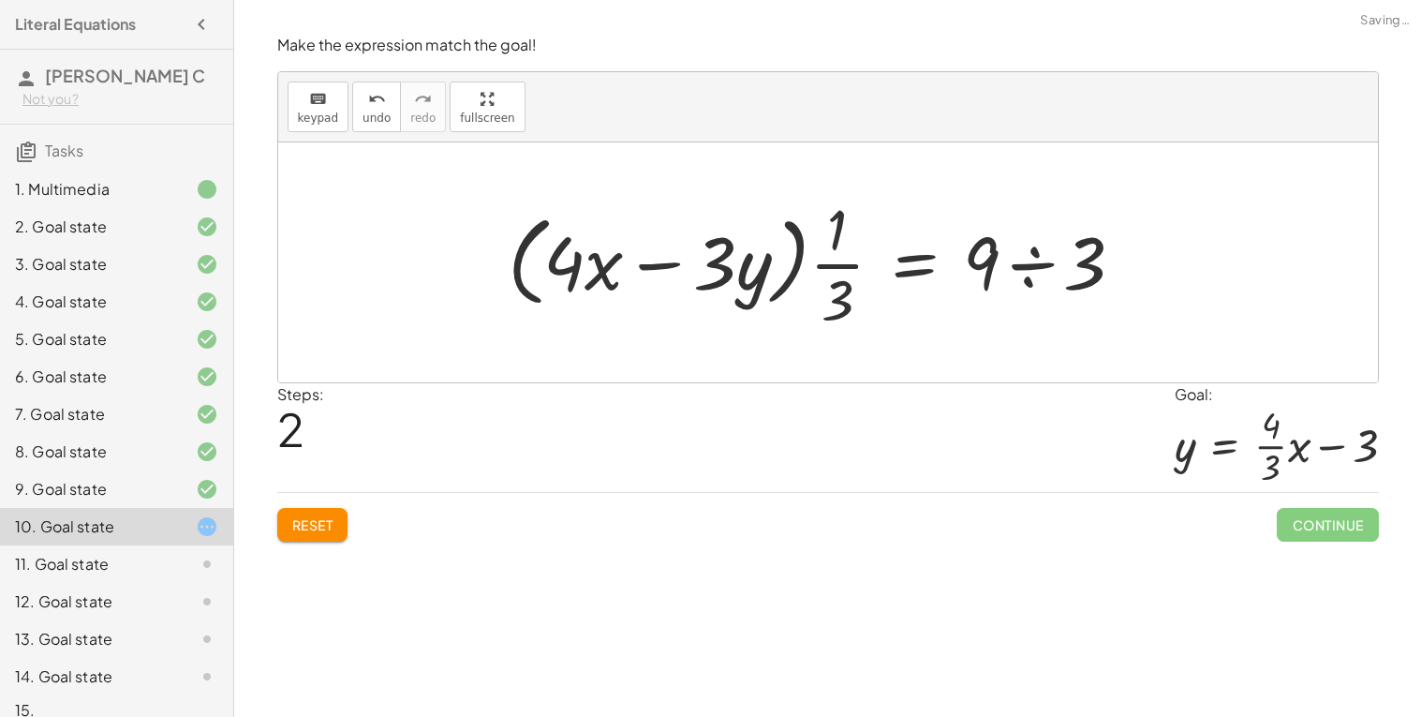
click at [813, 266] on div at bounding box center [823, 262] width 650 height 144
click at [766, 267] on div at bounding box center [823, 262] width 650 height 144
drag, startPoint x: 766, startPoint y: 267, endPoint x: 820, endPoint y: 263, distance: 54.5
click at [820, 263] on div at bounding box center [823, 262] width 650 height 144
drag, startPoint x: 832, startPoint y: 256, endPoint x: 737, endPoint y: 259, distance: 94.7
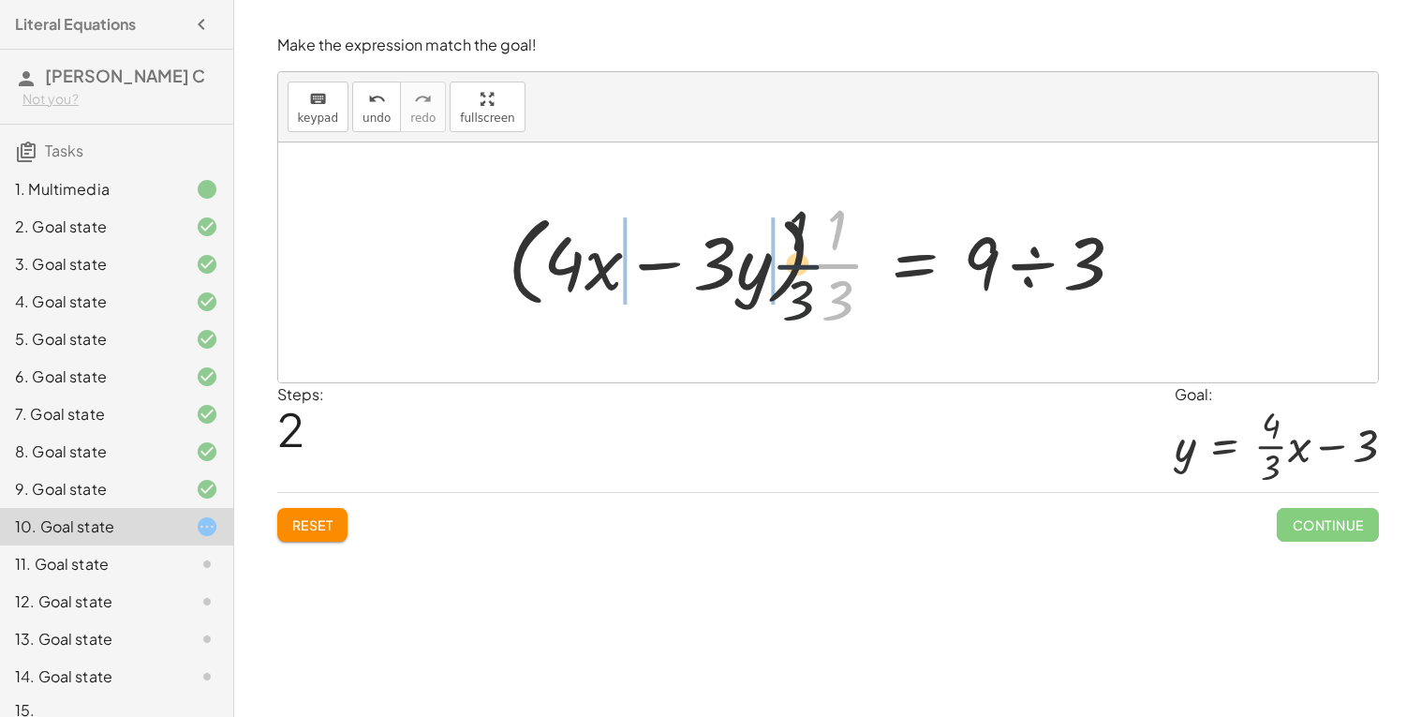
click at [737, 259] on div at bounding box center [823, 262] width 650 height 144
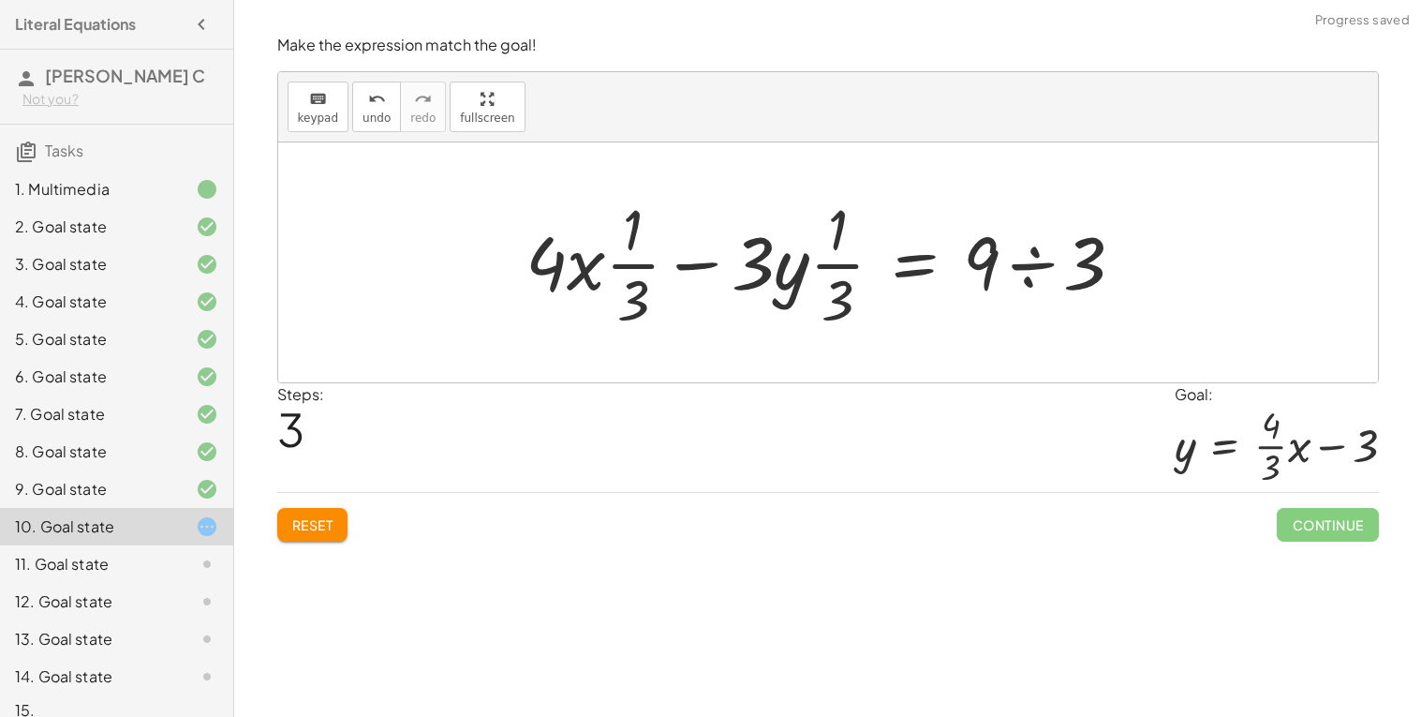
click at [743, 259] on div at bounding box center [832, 262] width 632 height 144
click at [795, 260] on div at bounding box center [832, 262] width 632 height 144
click at [876, 266] on div at bounding box center [832, 262] width 632 height 144
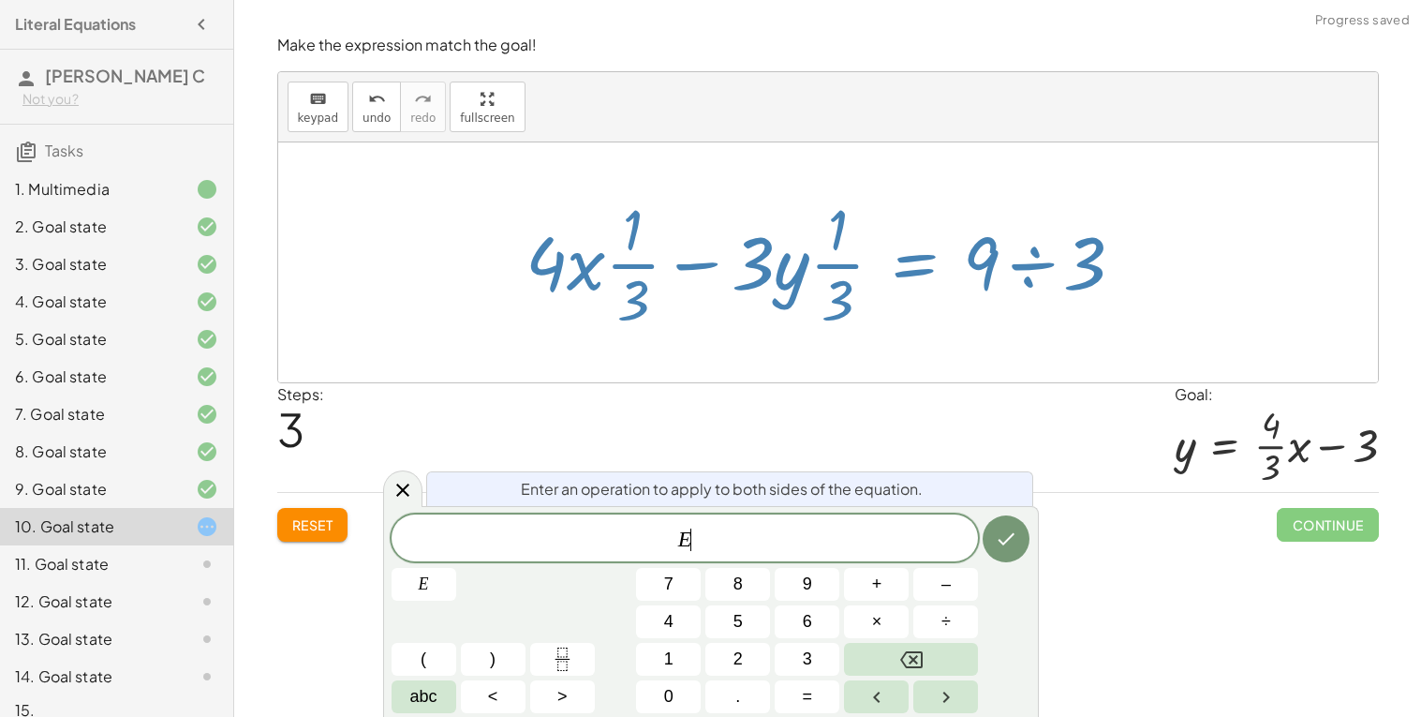
click at [843, 264] on div at bounding box center [832, 262] width 632 height 144
click at [403, 483] on icon at bounding box center [403, 490] width 22 height 22
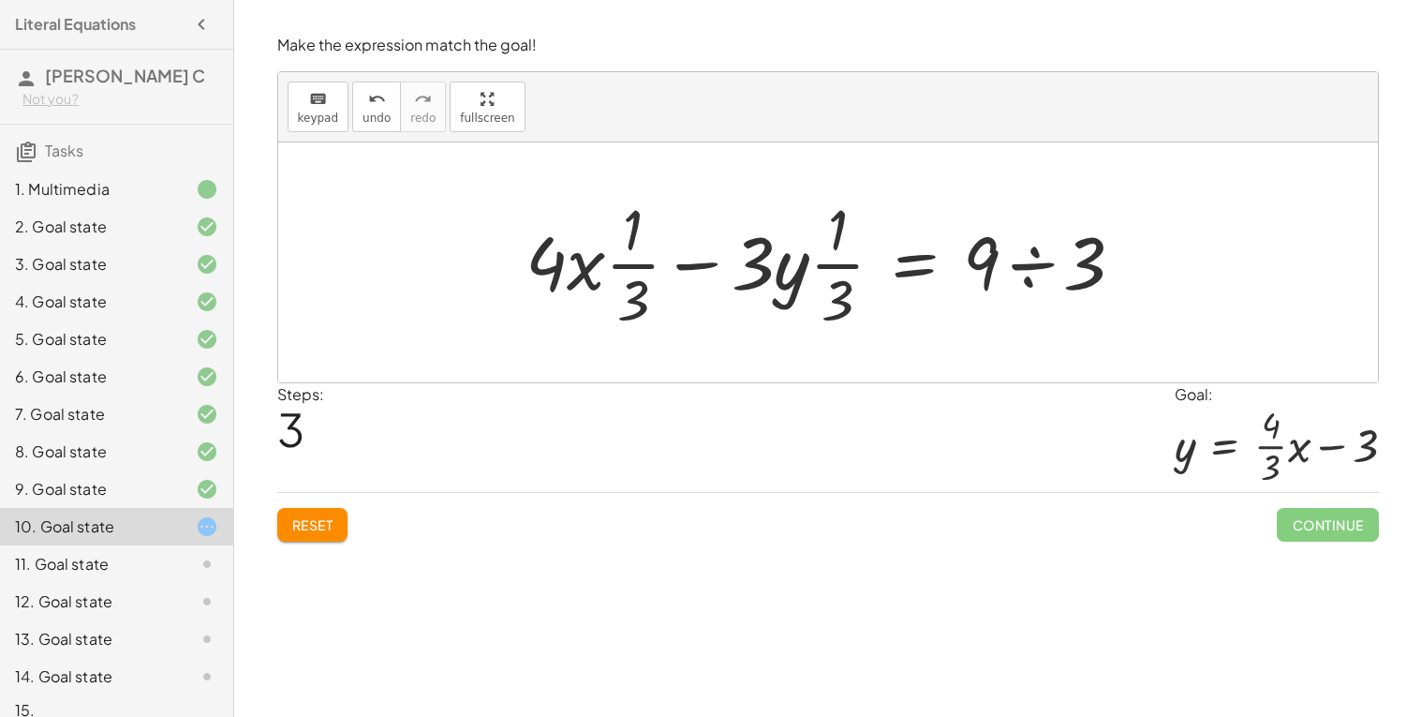
click at [835, 229] on div at bounding box center [832, 262] width 632 height 144
click at [777, 275] on div at bounding box center [832, 262] width 632 height 144
click at [799, 278] on div at bounding box center [832, 262] width 632 height 144
click at [831, 270] on div at bounding box center [832, 262] width 632 height 144
drag, startPoint x: 831, startPoint y: 270, endPoint x: 780, endPoint y: 267, distance: 51.6
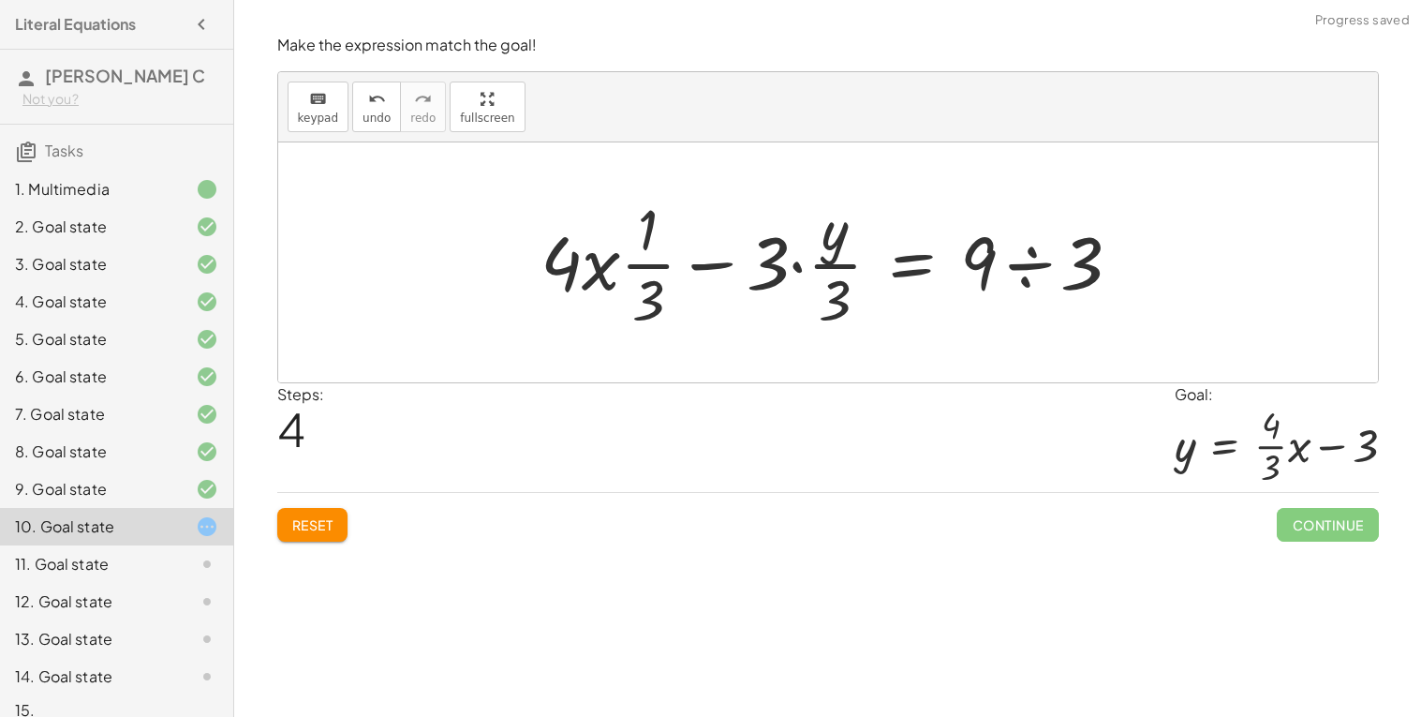
click at [828, 261] on div at bounding box center [839, 262] width 616 height 144
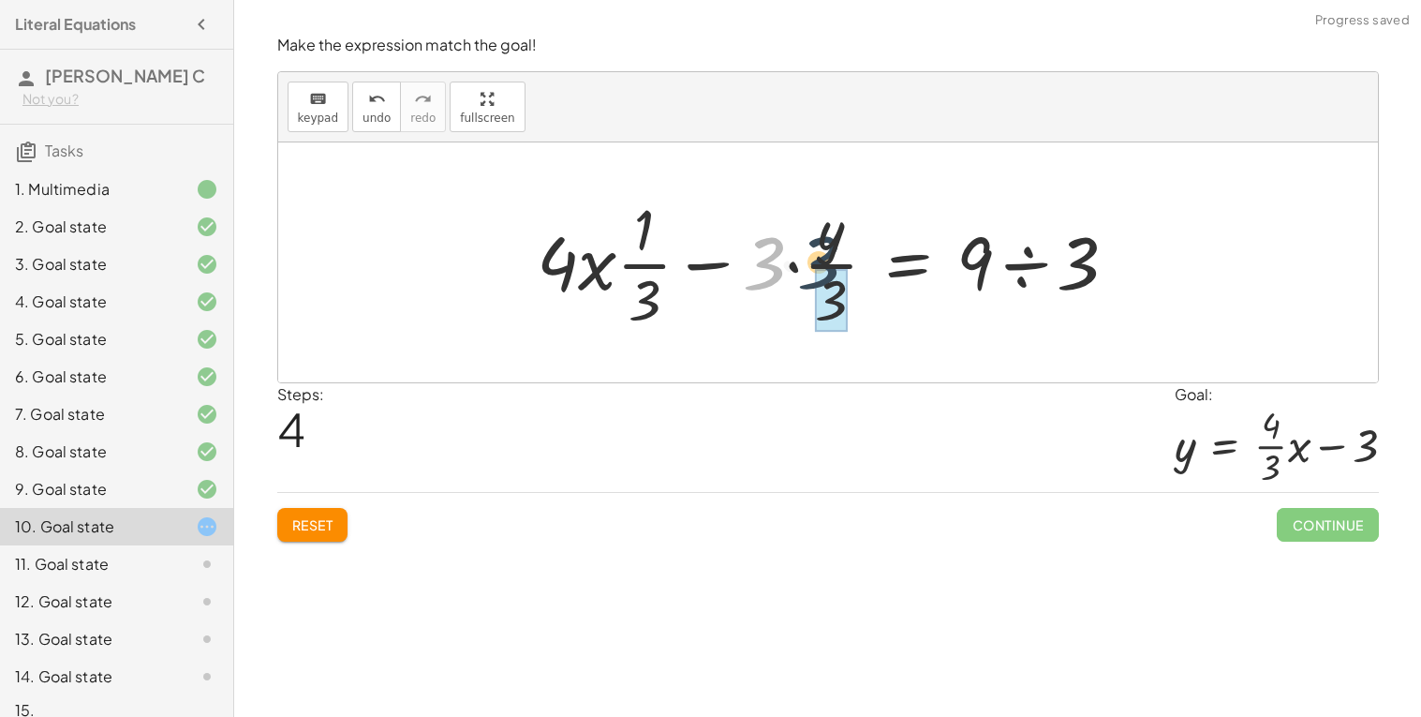
drag, startPoint x: 781, startPoint y: 264, endPoint x: 839, endPoint y: 262, distance: 58.1
click at [839, 262] on div at bounding box center [836, 262] width 616 height 144
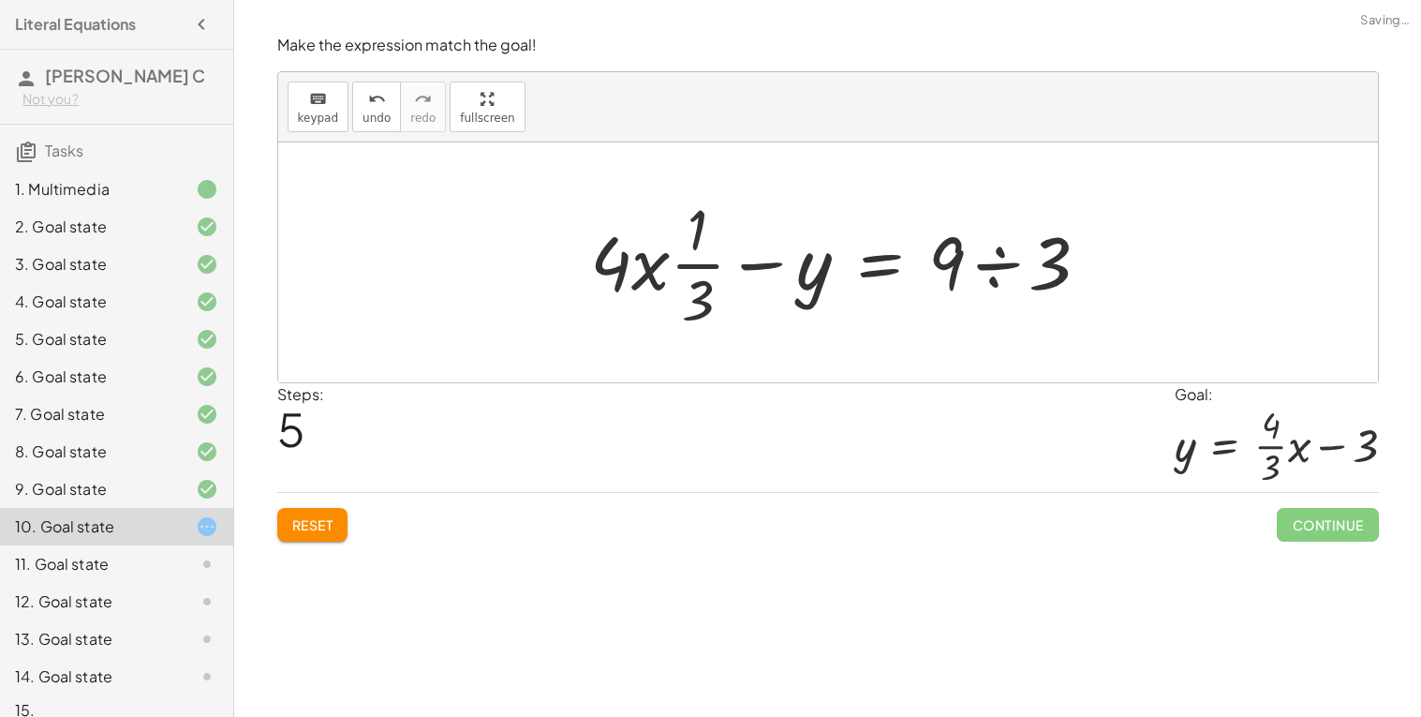
click at [840, 277] on div at bounding box center [847, 262] width 533 height 144
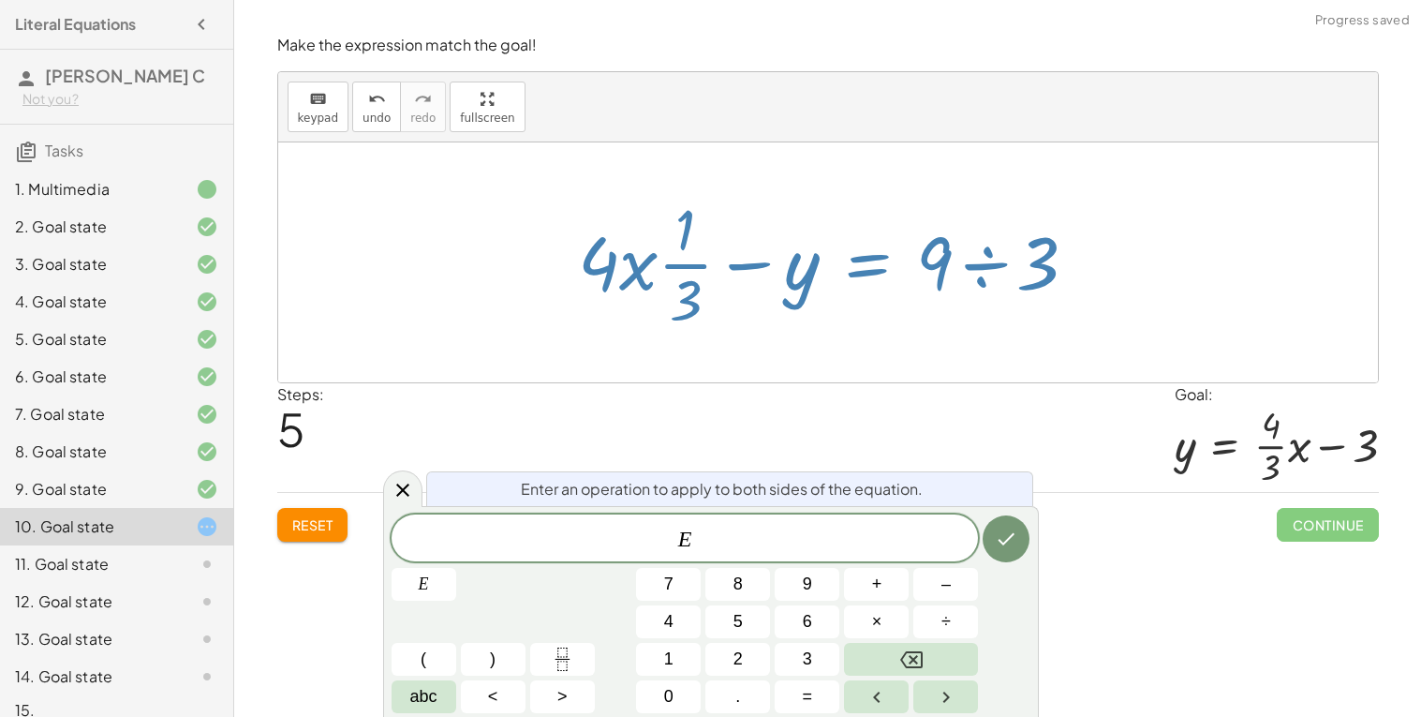
click at [840, 318] on div at bounding box center [835, 262] width 533 height 144
click at [397, 482] on icon at bounding box center [403, 490] width 22 height 22
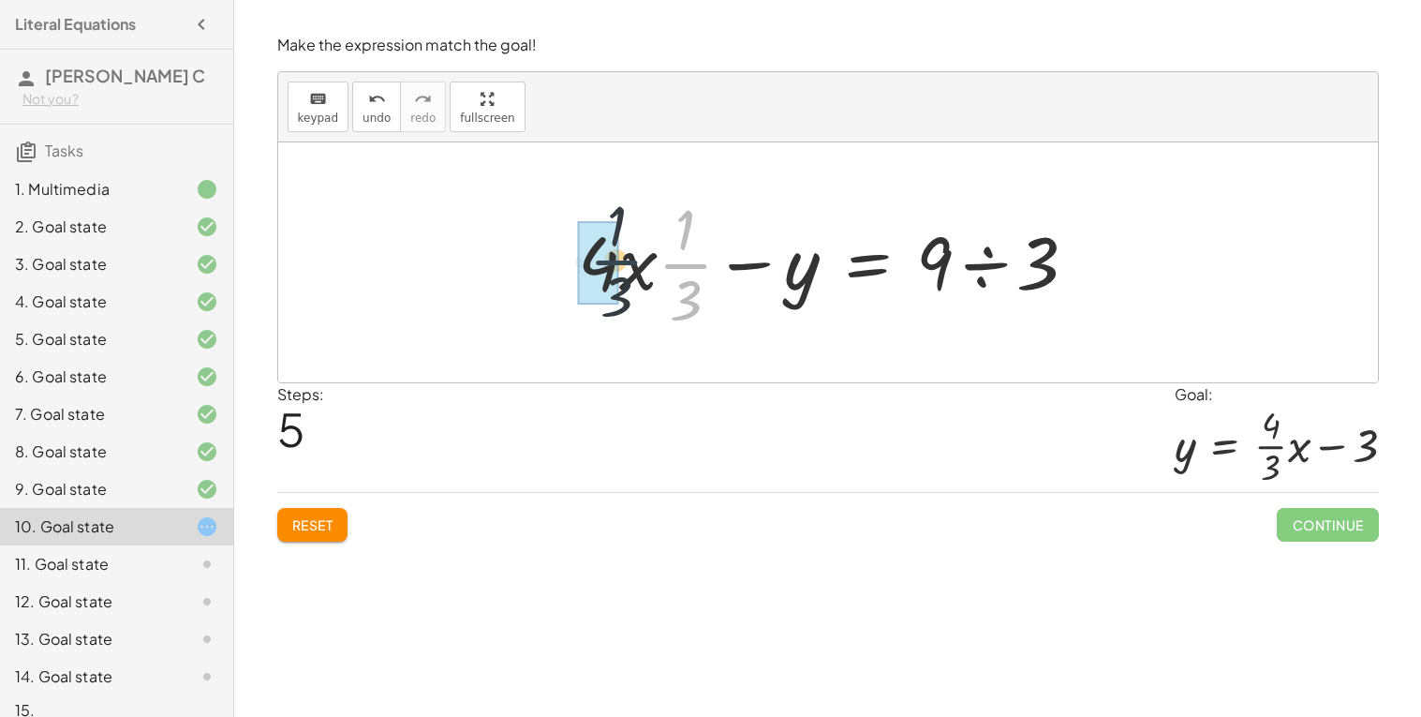
drag, startPoint x: 695, startPoint y: 277, endPoint x: 618, endPoint y: 272, distance: 77.0
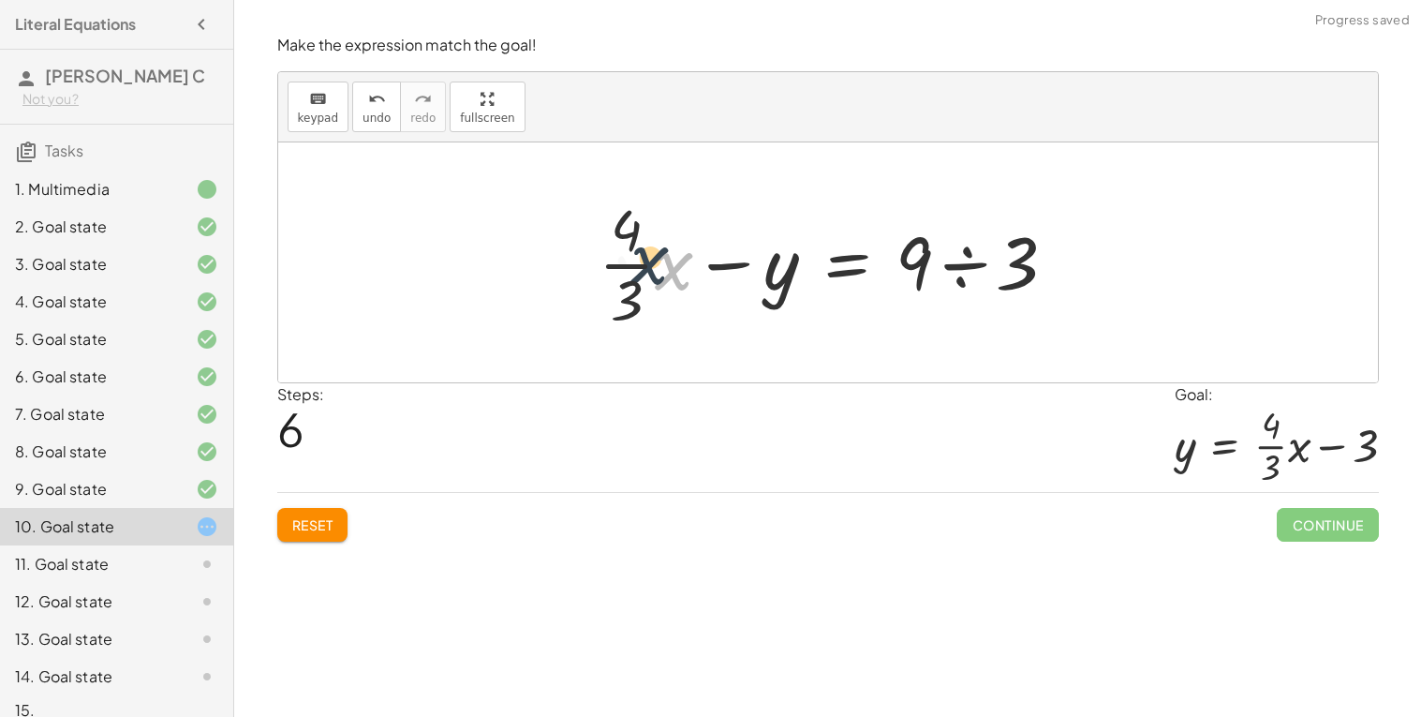
drag, startPoint x: 663, startPoint y: 269, endPoint x: 634, endPoint y: 261, distance: 30.0
click at [634, 261] on div at bounding box center [835, 262] width 492 height 144
click at [631, 262] on div at bounding box center [835, 262] width 492 height 144
click at [632, 261] on div at bounding box center [835, 262] width 492 height 144
click at [660, 265] on div at bounding box center [835, 262] width 492 height 144
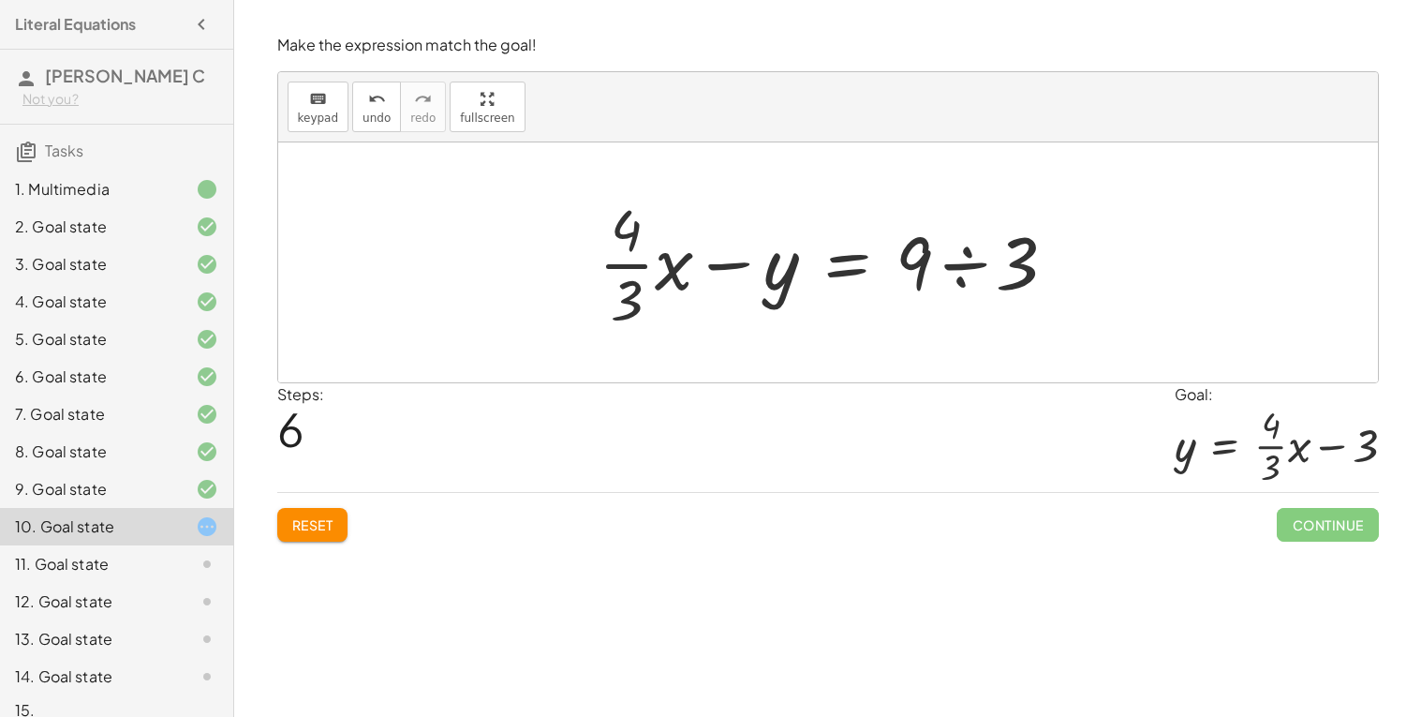
click at [1001, 267] on div at bounding box center [835, 262] width 492 height 144
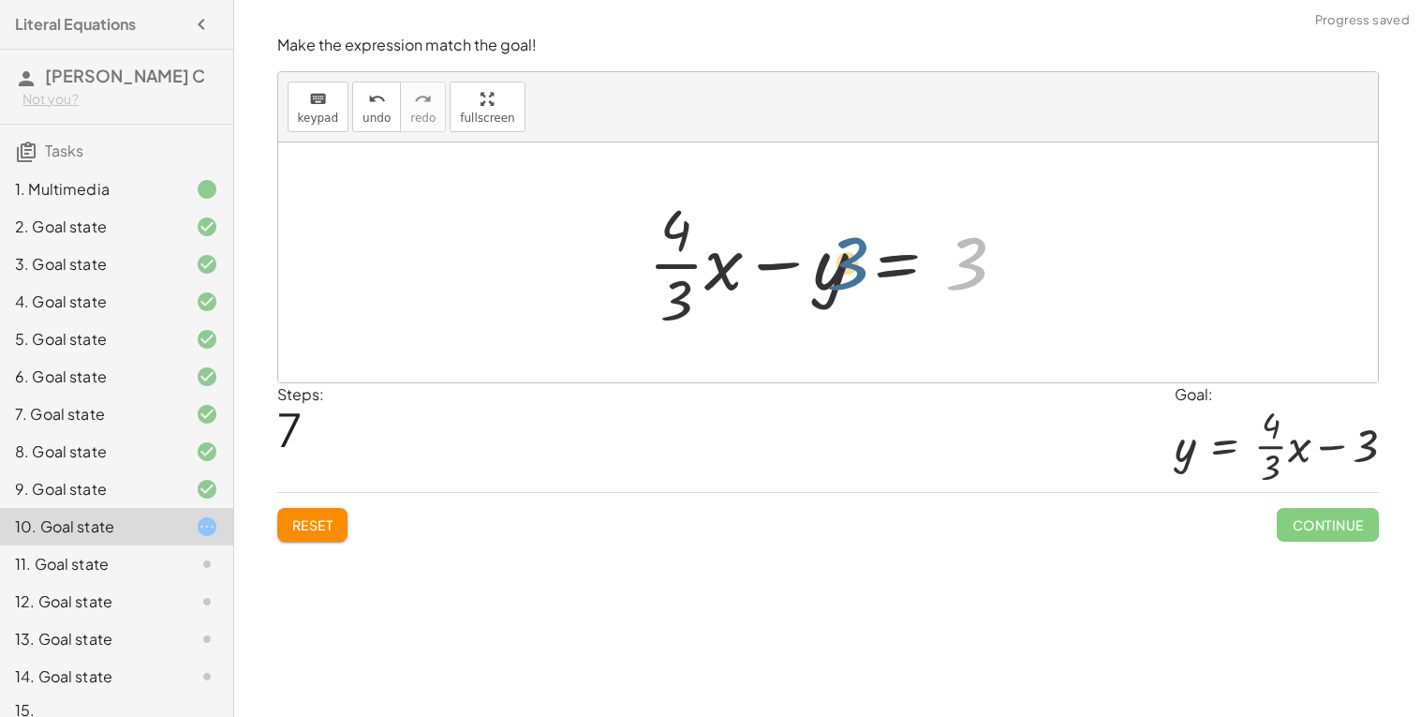
drag, startPoint x: 974, startPoint y: 268, endPoint x: 818, endPoint y: 268, distance: 156.5
click at [818, 268] on div at bounding box center [835, 262] width 392 height 144
drag, startPoint x: 818, startPoint y: 275, endPoint x: 1029, endPoint y: 262, distance: 211.2
click at [1029, 262] on div at bounding box center [835, 262] width 392 height 144
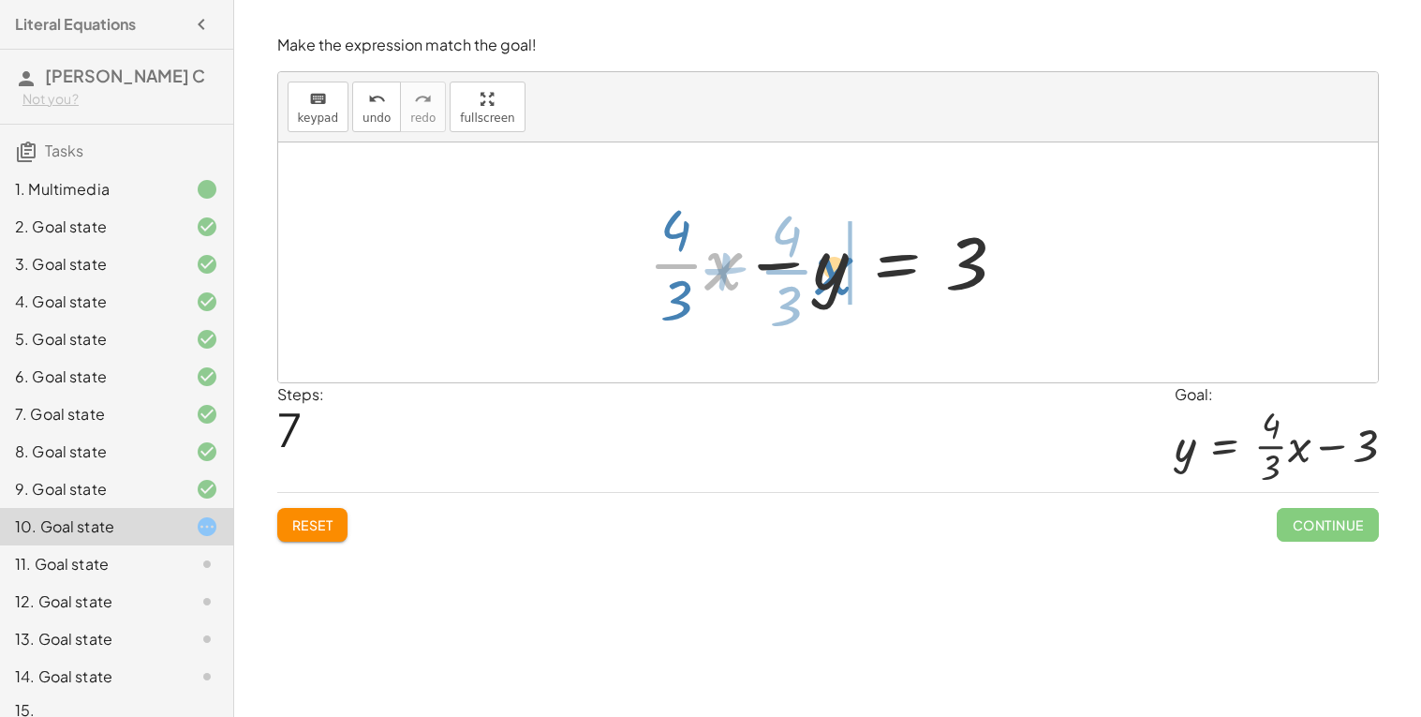
drag, startPoint x: 727, startPoint y: 267, endPoint x: 837, endPoint y: 272, distance: 109.7
click at [837, 272] on div at bounding box center [835, 262] width 392 height 144
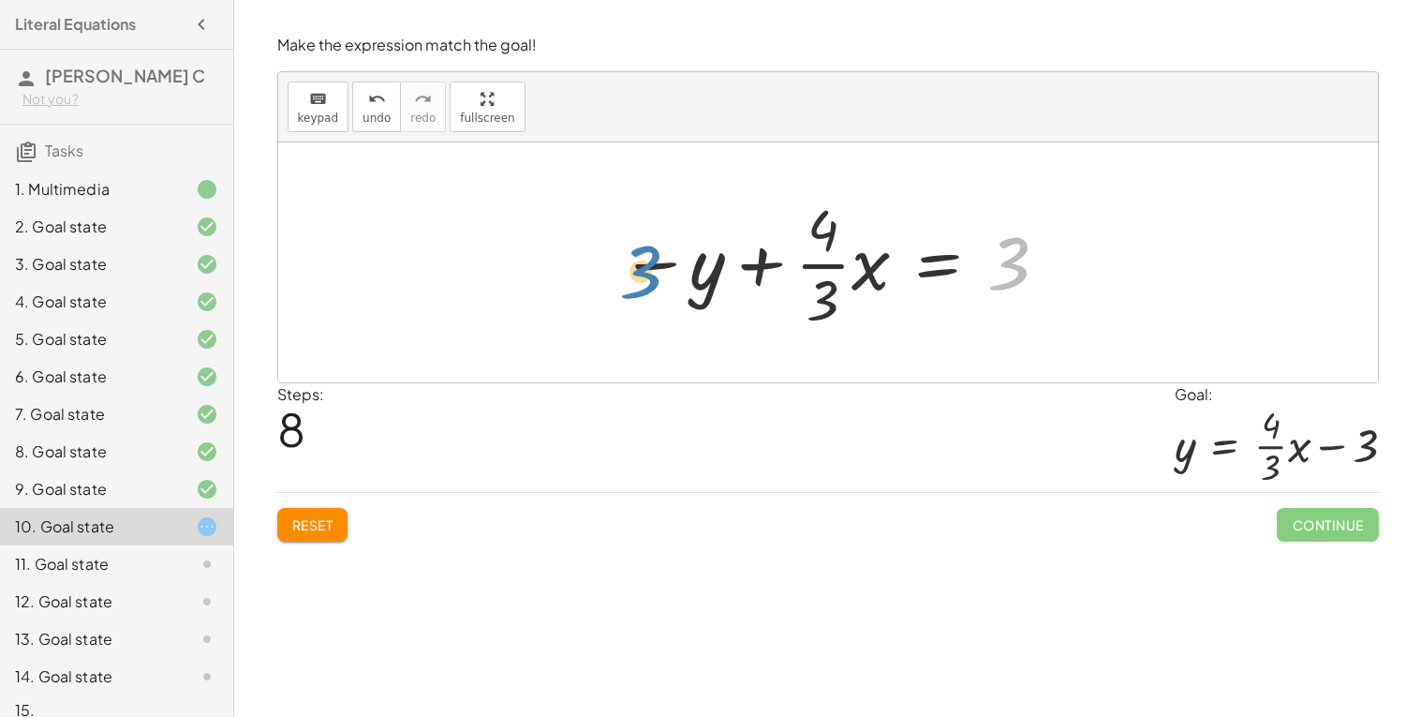
drag, startPoint x: 1003, startPoint y: 263, endPoint x: 626, endPoint y: 270, distance: 376.7
click at [626, 270] on div at bounding box center [835, 262] width 449 height 144
drag, startPoint x: 700, startPoint y: 277, endPoint x: 861, endPoint y: 278, distance: 161.2
click at [861, 278] on div at bounding box center [835, 262] width 449 height 144
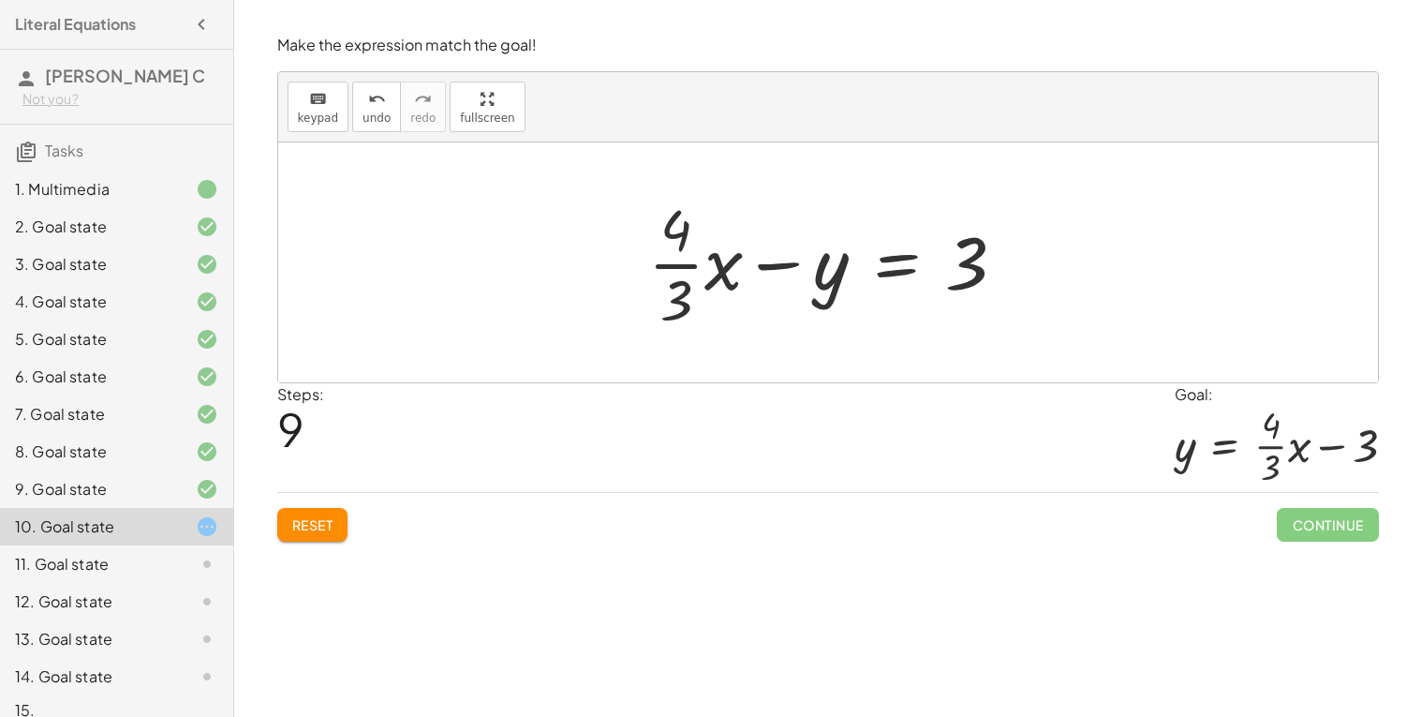
click at [888, 276] on div at bounding box center [835, 262] width 392 height 144
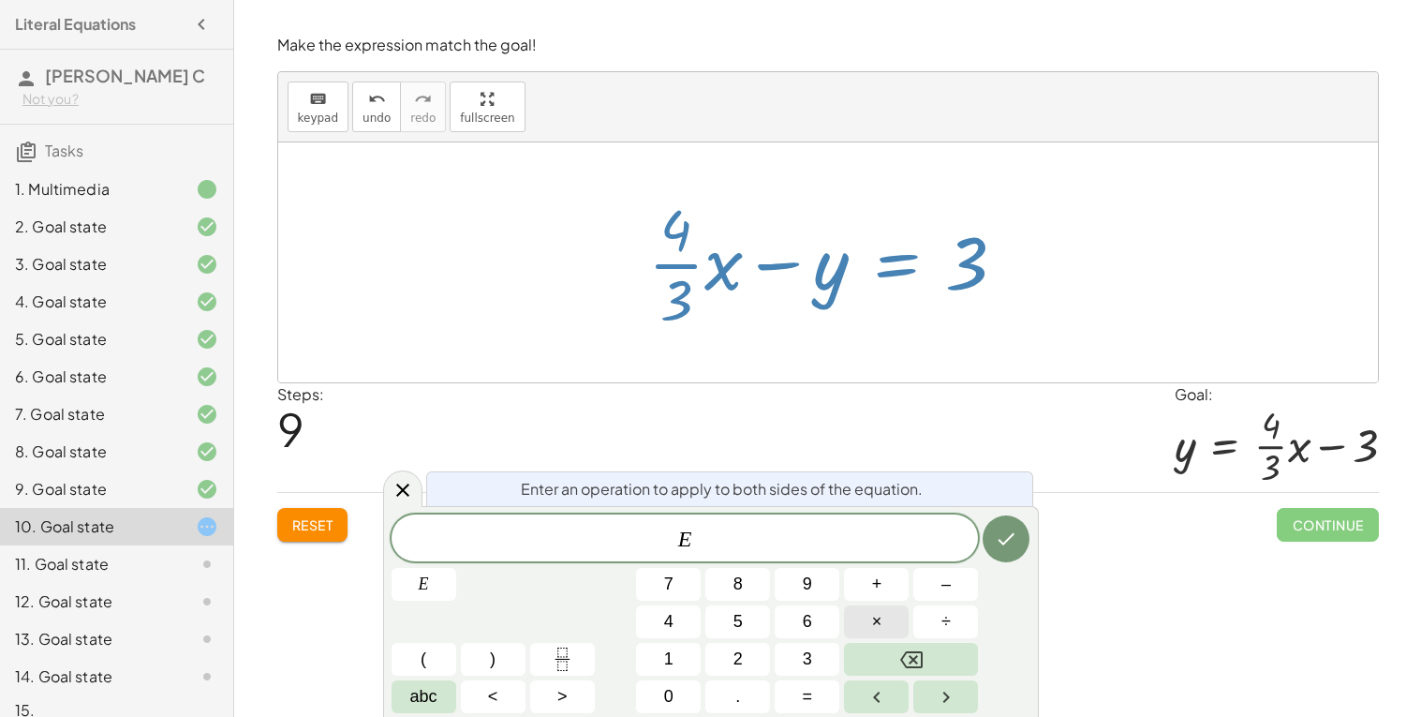
click at [870, 618] on button "×" at bounding box center [876, 621] width 65 height 33
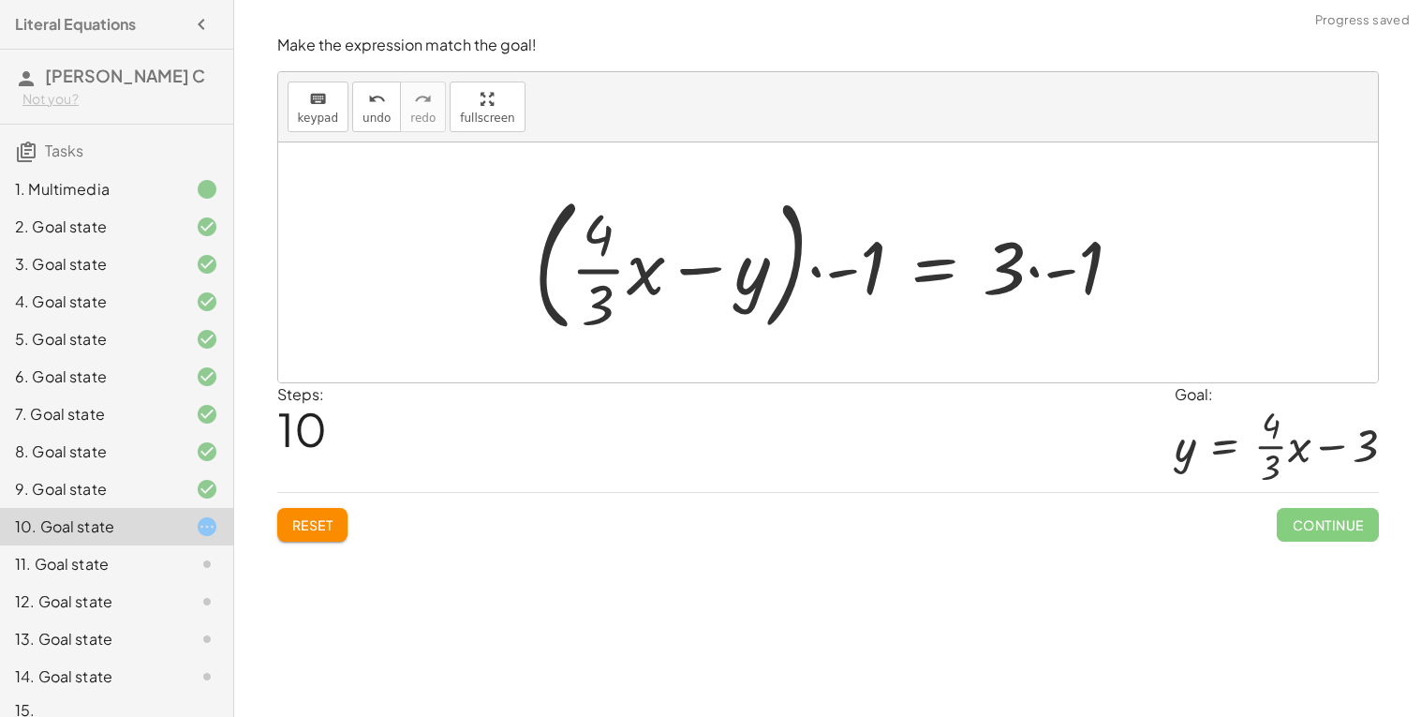
click at [869, 276] on div at bounding box center [836, 263] width 622 height 156
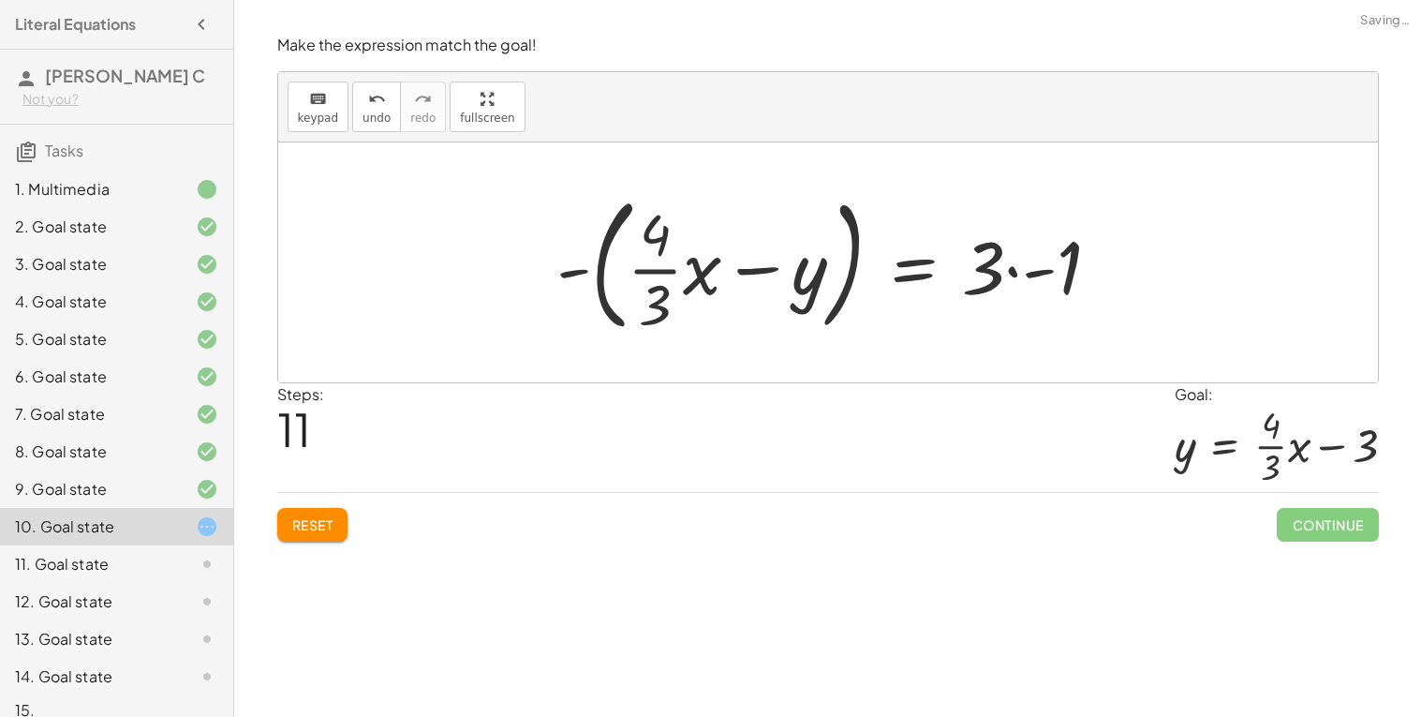
click at [829, 277] on div at bounding box center [836, 263] width 578 height 156
click at [795, 287] on div at bounding box center [836, 263] width 578 height 156
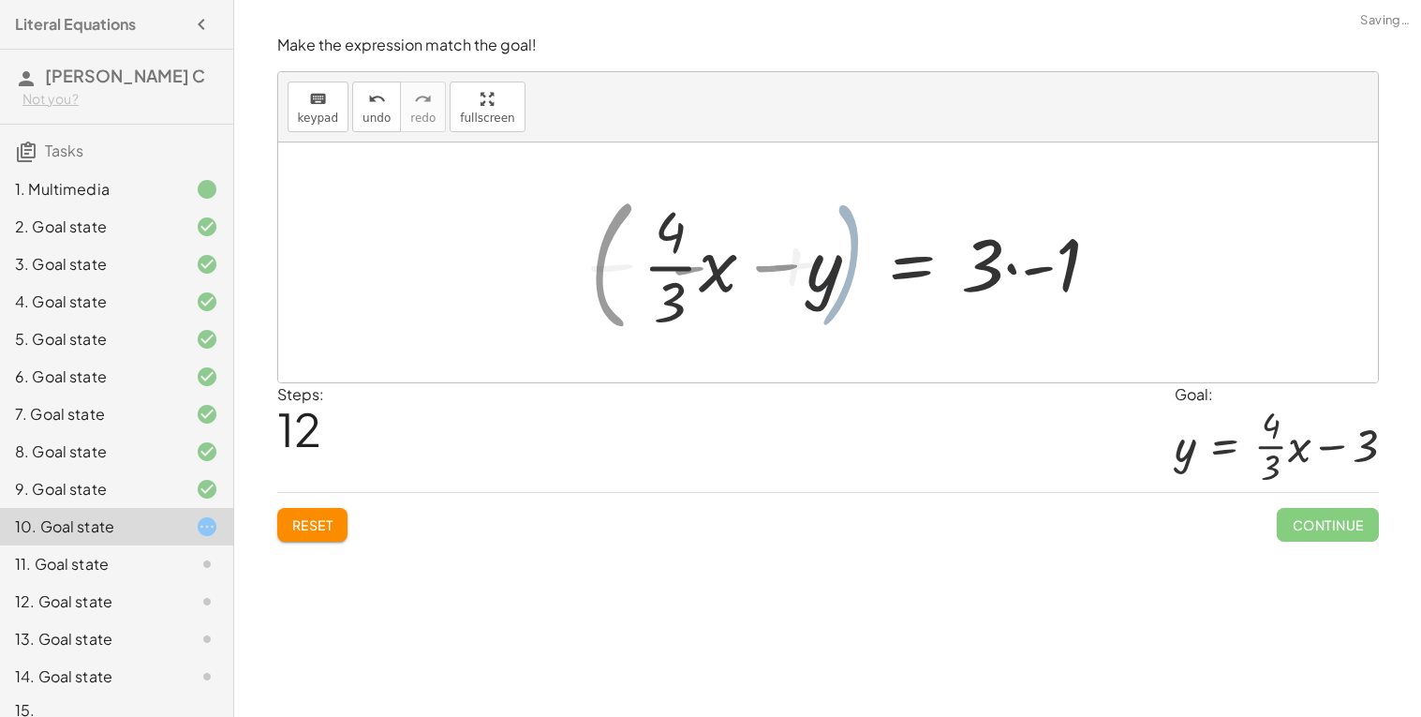
click at [728, 279] on div at bounding box center [849, 262] width 528 height 144
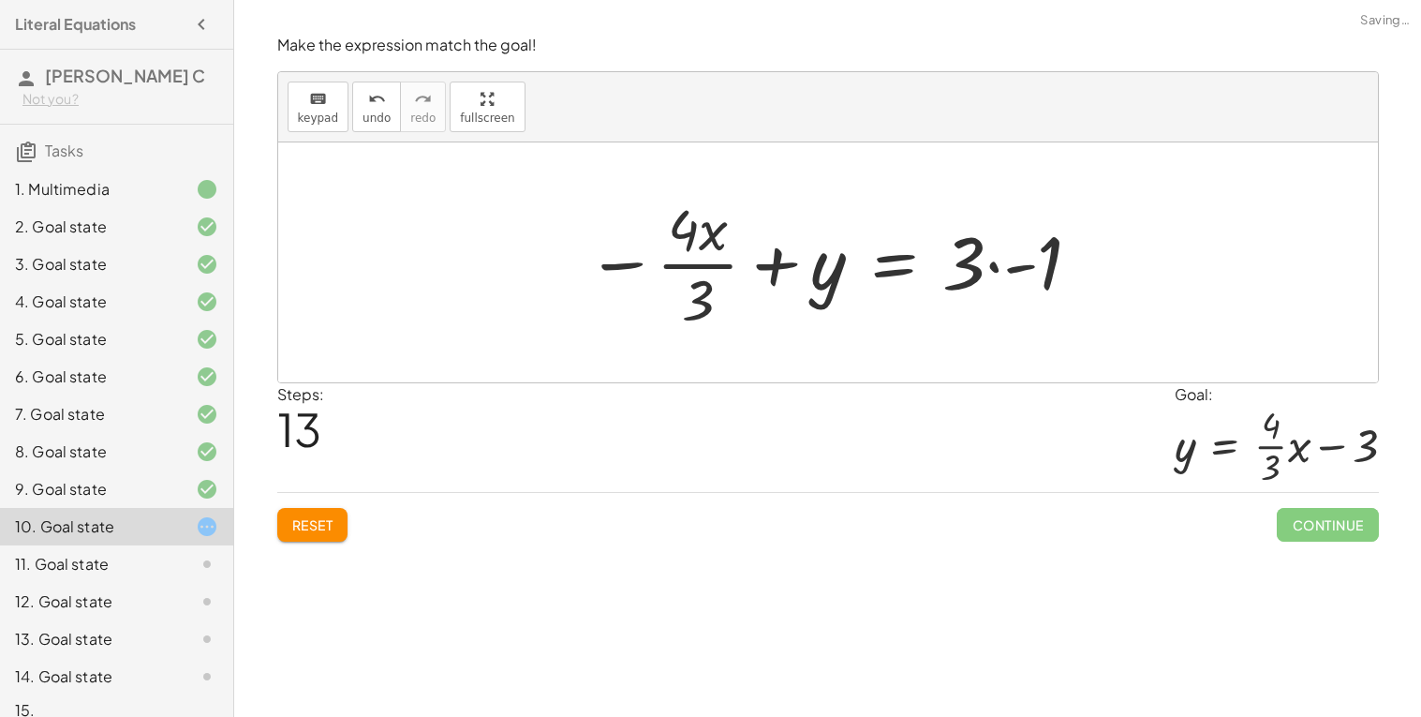
click at [807, 245] on div at bounding box center [835, 262] width 516 height 144
click at [779, 266] on div at bounding box center [835, 262] width 516 height 144
drag, startPoint x: 622, startPoint y: 263, endPoint x: 771, endPoint y: 273, distance: 149.3
click at [771, 273] on div at bounding box center [835, 262] width 516 height 144
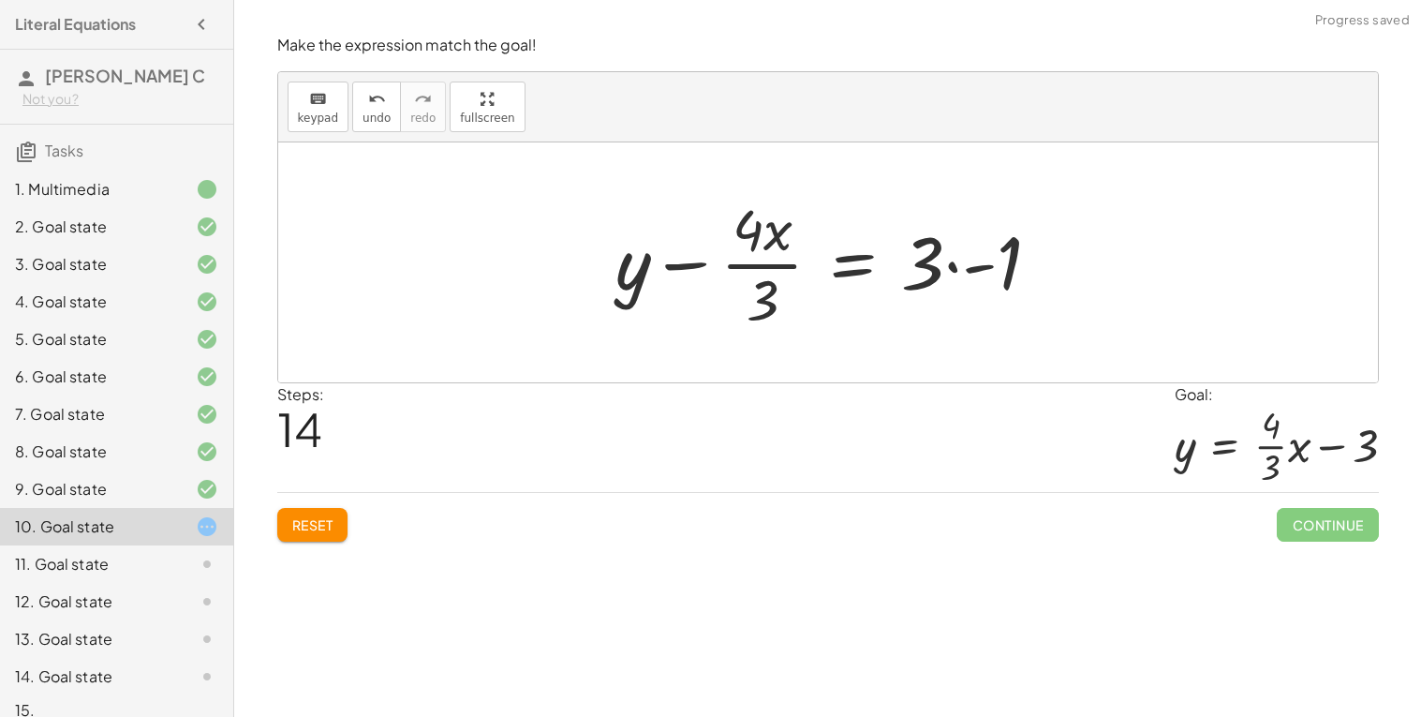
click at [968, 267] on div at bounding box center [835, 262] width 459 height 144
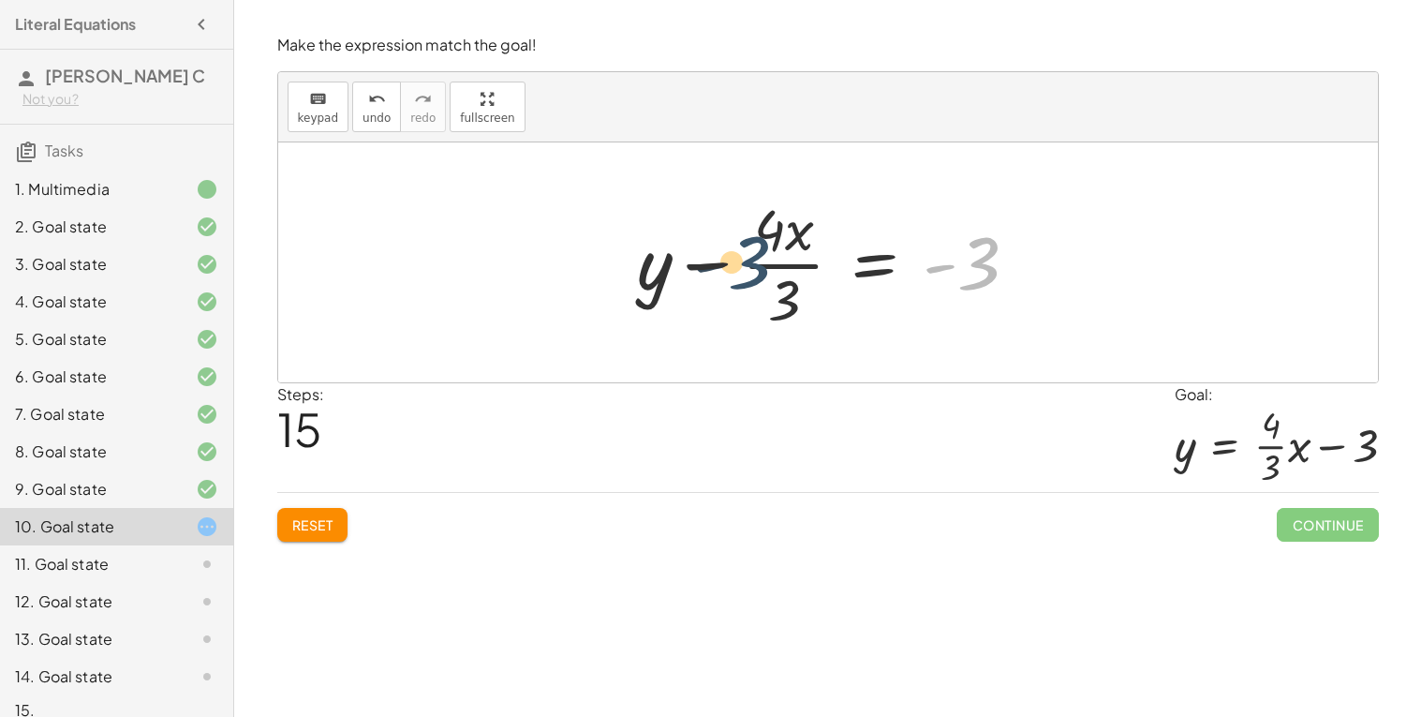
drag, startPoint x: 961, startPoint y: 250, endPoint x: 604, endPoint y: 248, distance: 357.0
click at [604, 248] on div "+ · 4 · x − · 3 · y = 9 · ( + · 4 · x − · 3 · y ) ÷ 3 = · 9 ÷ 3 · ( + · 4 · x −…" at bounding box center [828, 262] width 1100 height 240
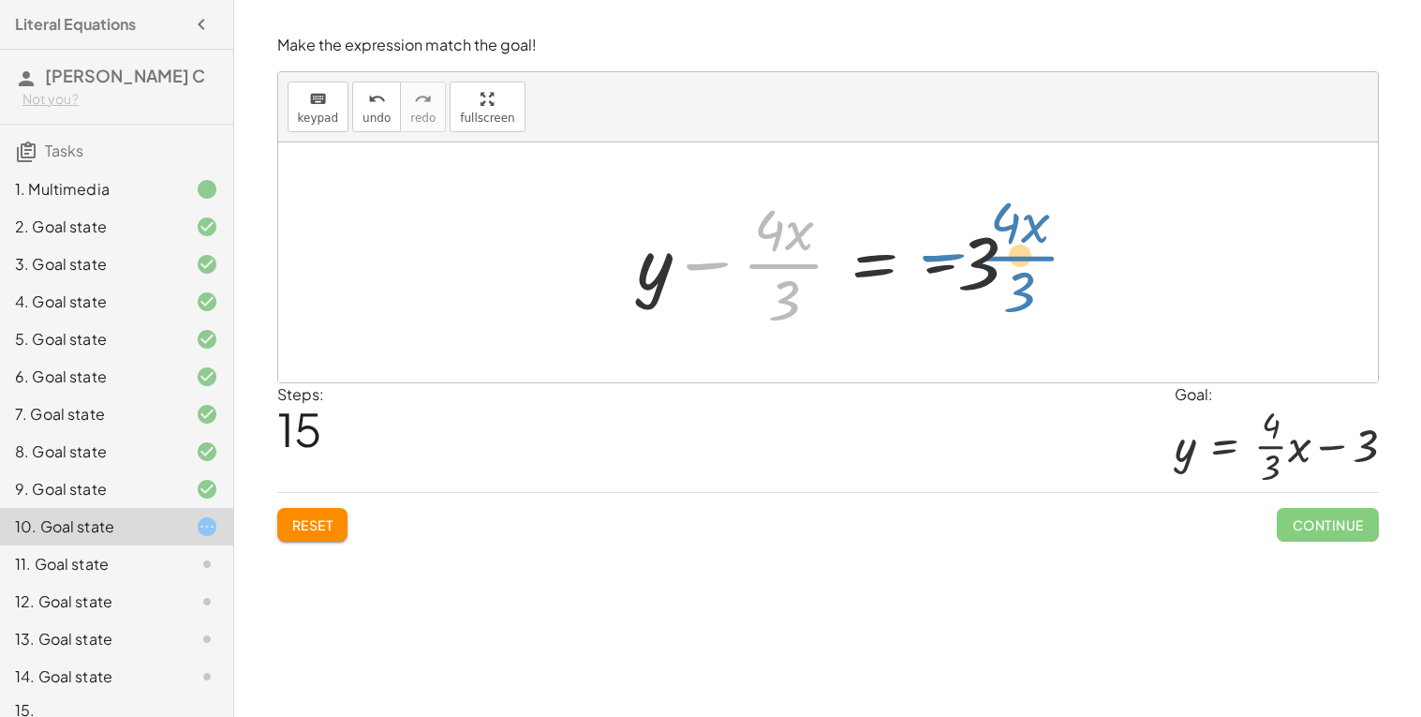
drag, startPoint x: 682, startPoint y: 266, endPoint x: 922, endPoint y: 258, distance: 240.0
click at [922, 258] on div at bounding box center [835, 262] width 415 height 144
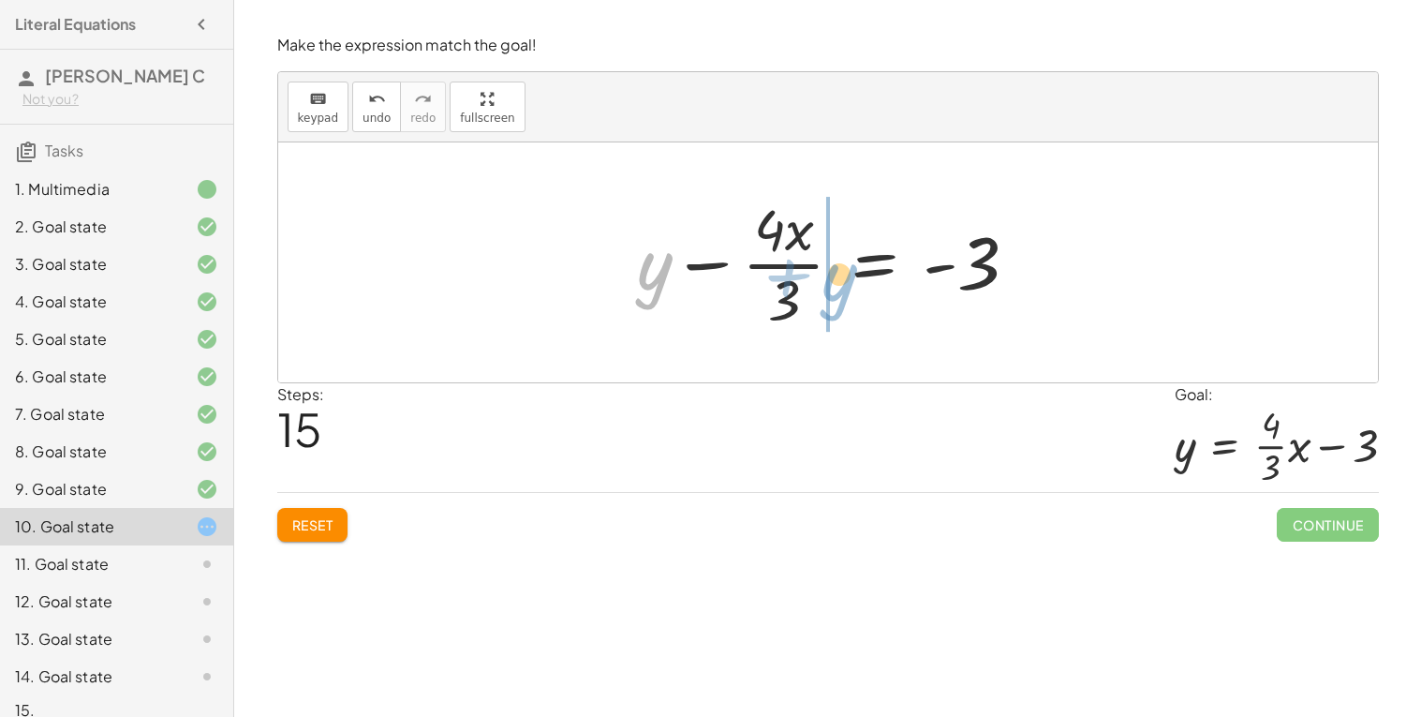
drag, startPoint x: 660, startPoint y: 269, endPoint x: 835, endPoint y: 277, distance: 175.4
click at [835, 277] on div at bounding box center [835, 262] width 415 height 144
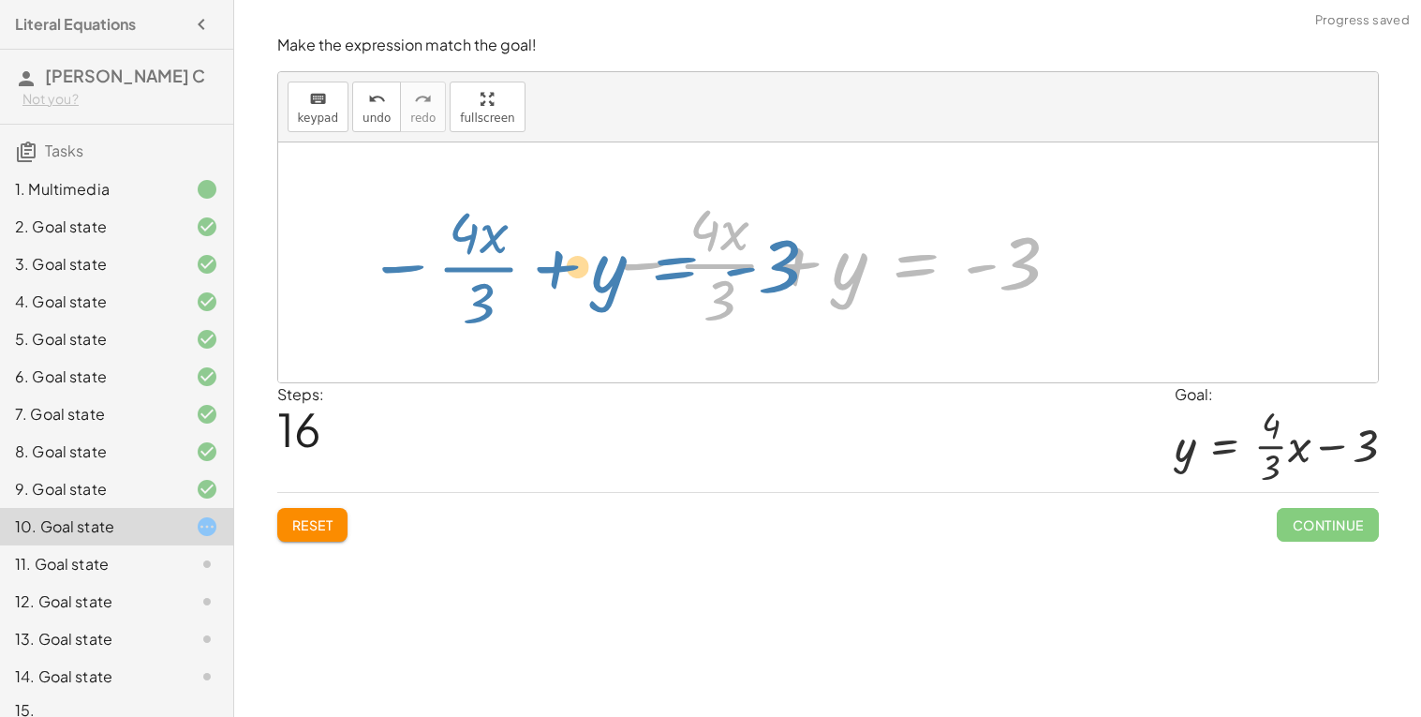
drag, startPoint x: 913, startPoint y: 260, endPoint x: 666, endPoint y: 261, distance: 246.4
click at [666, 261] on div at bounding box center [835, 262] width 473 height 144
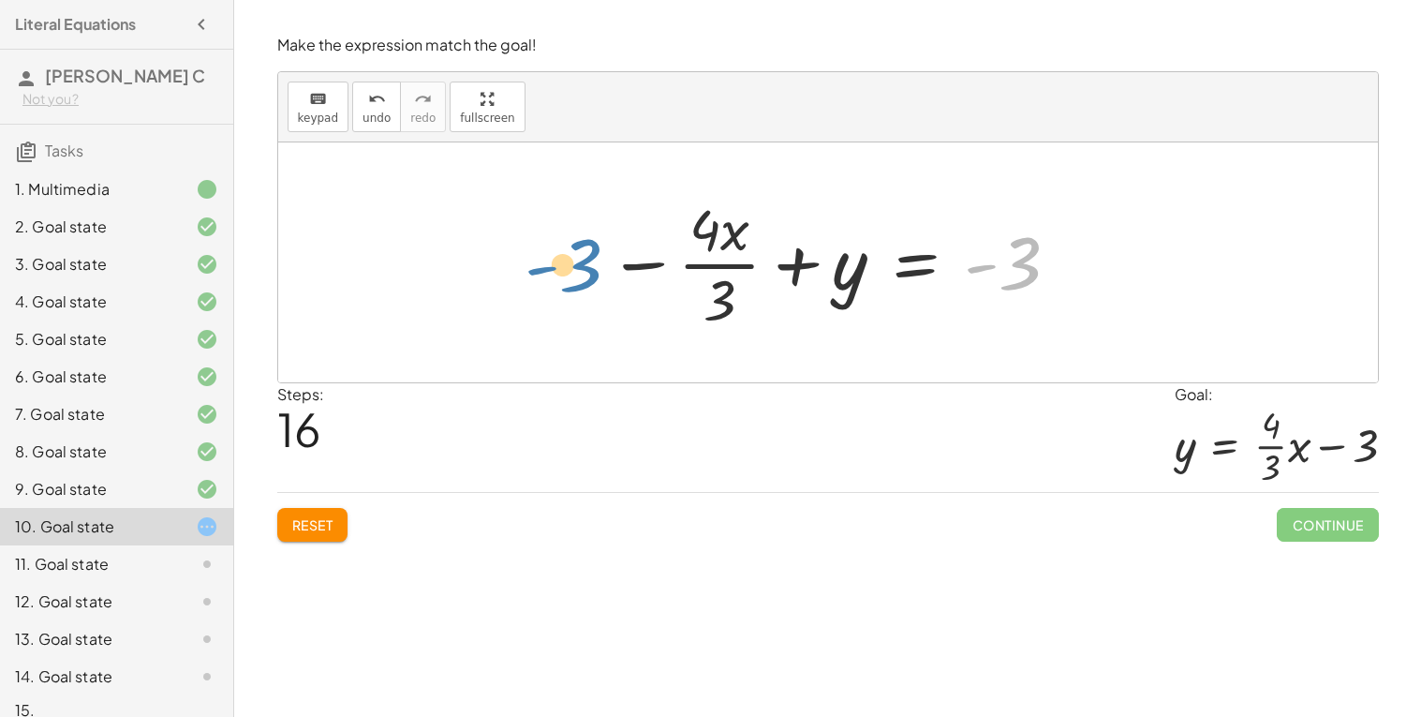
drag, startPoint x: 1006, startPoint y: 262, endPoint x: 562, endPoint y: 264, distance: 444.1
click at [802, 292] on div at bounding box center [835, 262] width 473 height 144
click at [721, 275] on div at bounding box center [835, 262] width 473 height 144
click at [720, 260] on div at bounding box center [835, 262] width 473 height 144
click at [307, 496] on div "Reset Continue" at bounding box center [828, 517] width 1102 height 50
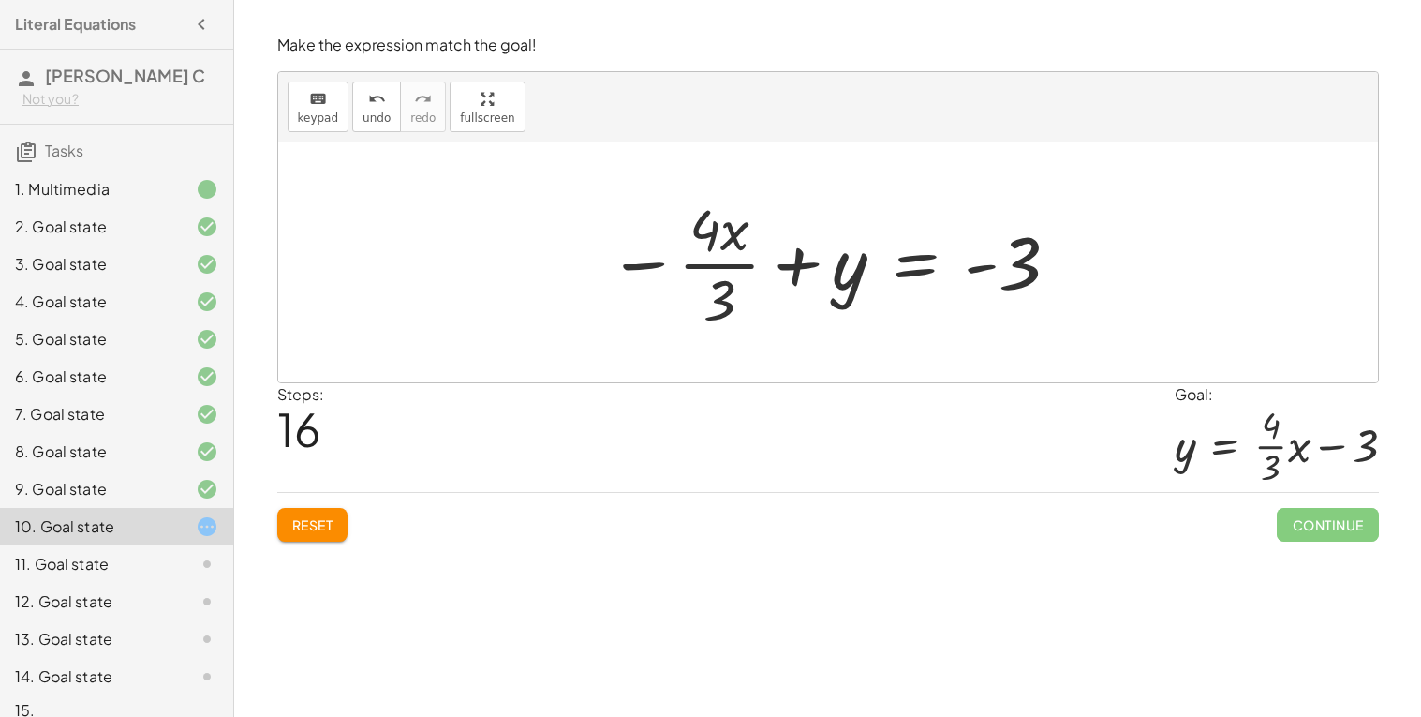
click at [321, 522] on span "Reset" at bounding box center [312, 524] width 41 height 17
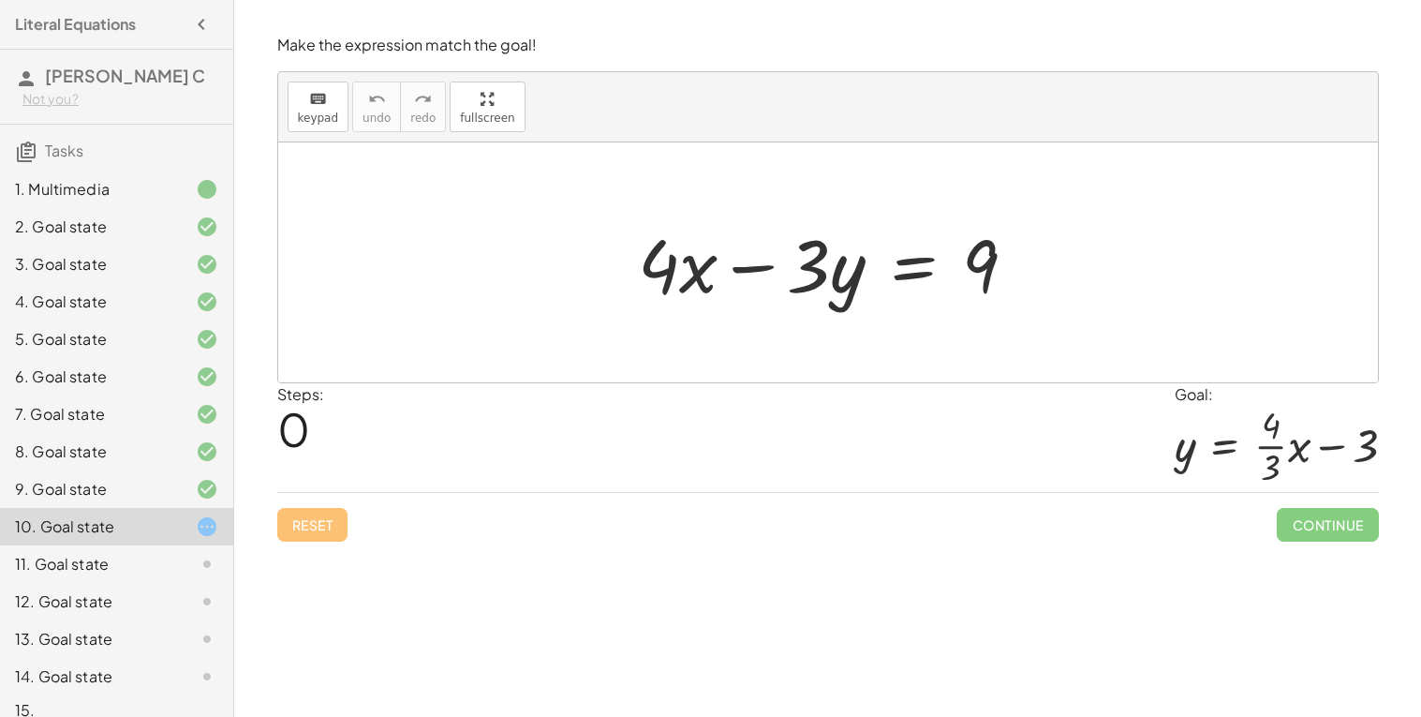
click at [207, 526] on icon at bounding box center [207, 526] width 22 height 22
click at [651, 249] on div at bounding box center [835, 263] width 413 height 97
click at [915, 269] on div at bounding box center [835, 263] width 413 height 97
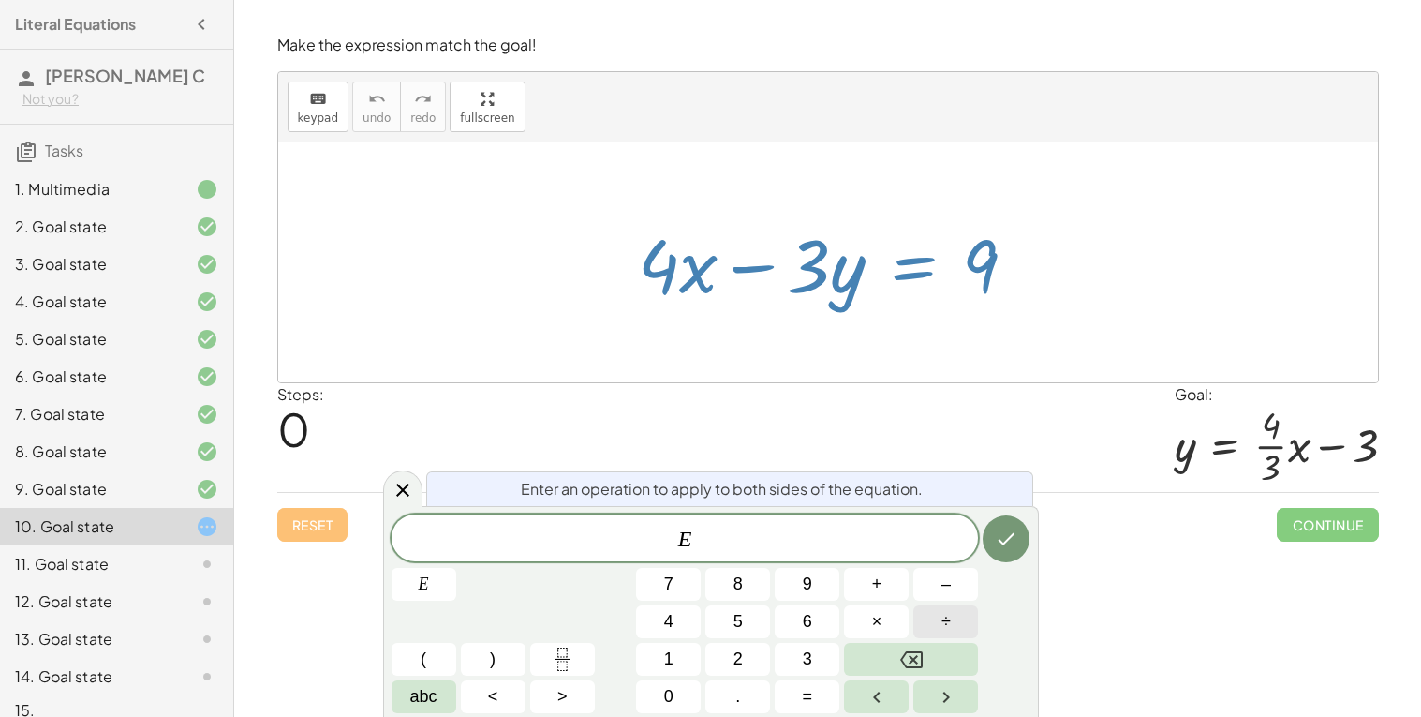
click at [945, 624] on span "÷" at bounding box center [946, 621] width 9 height 25
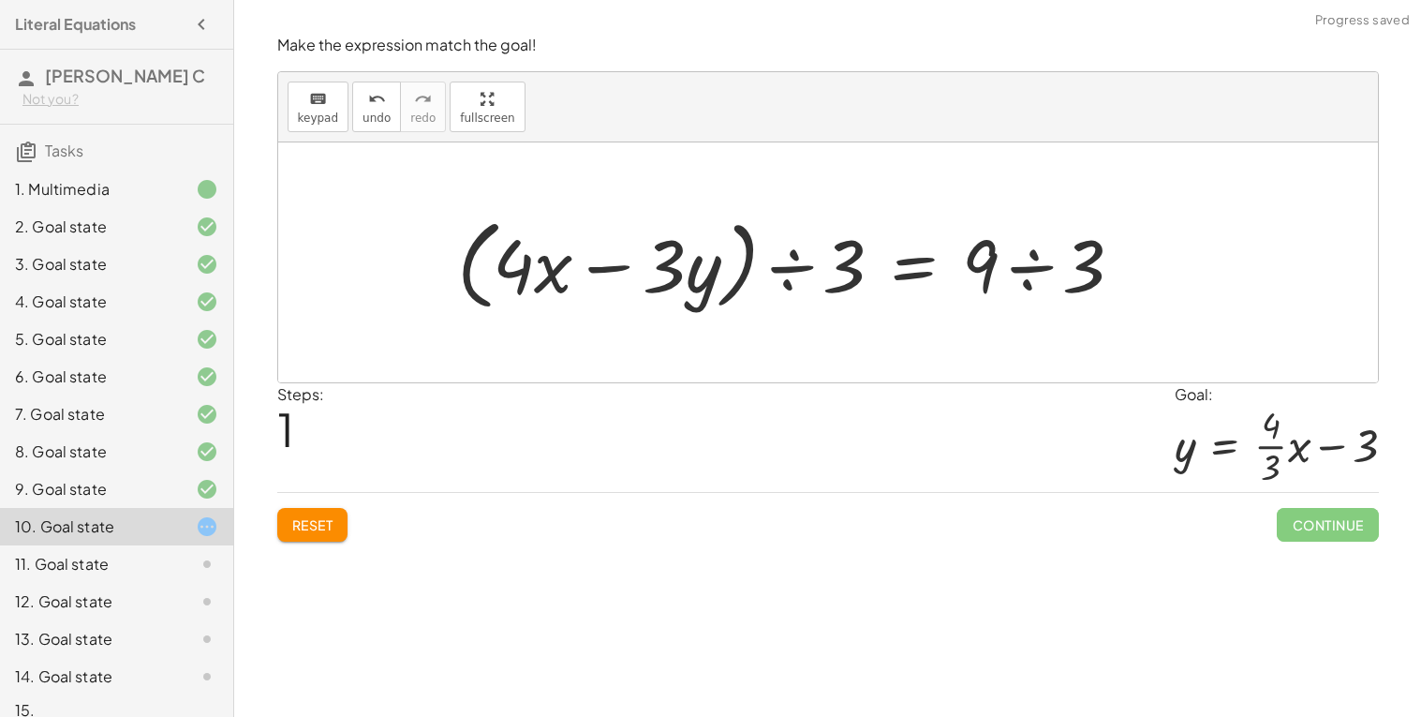
click at [795, 265] on div at bounding box center [798, 263] width 700 height 108
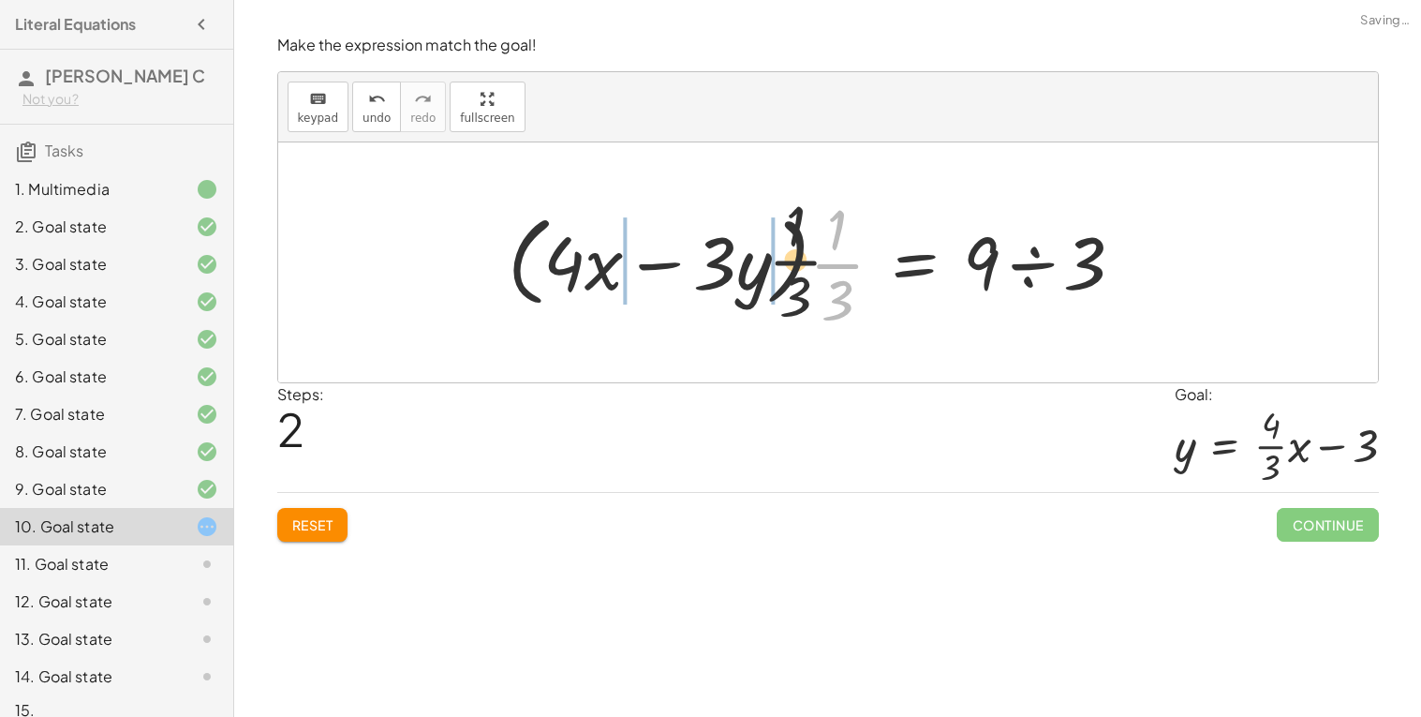
drag, startPoint x: 777, startPoint y: 256, endPoint x: 732, endPoint y: 248, distance: 45.6
click at [732, 248] on div at bounding box center [823, 262] width 650 height 144
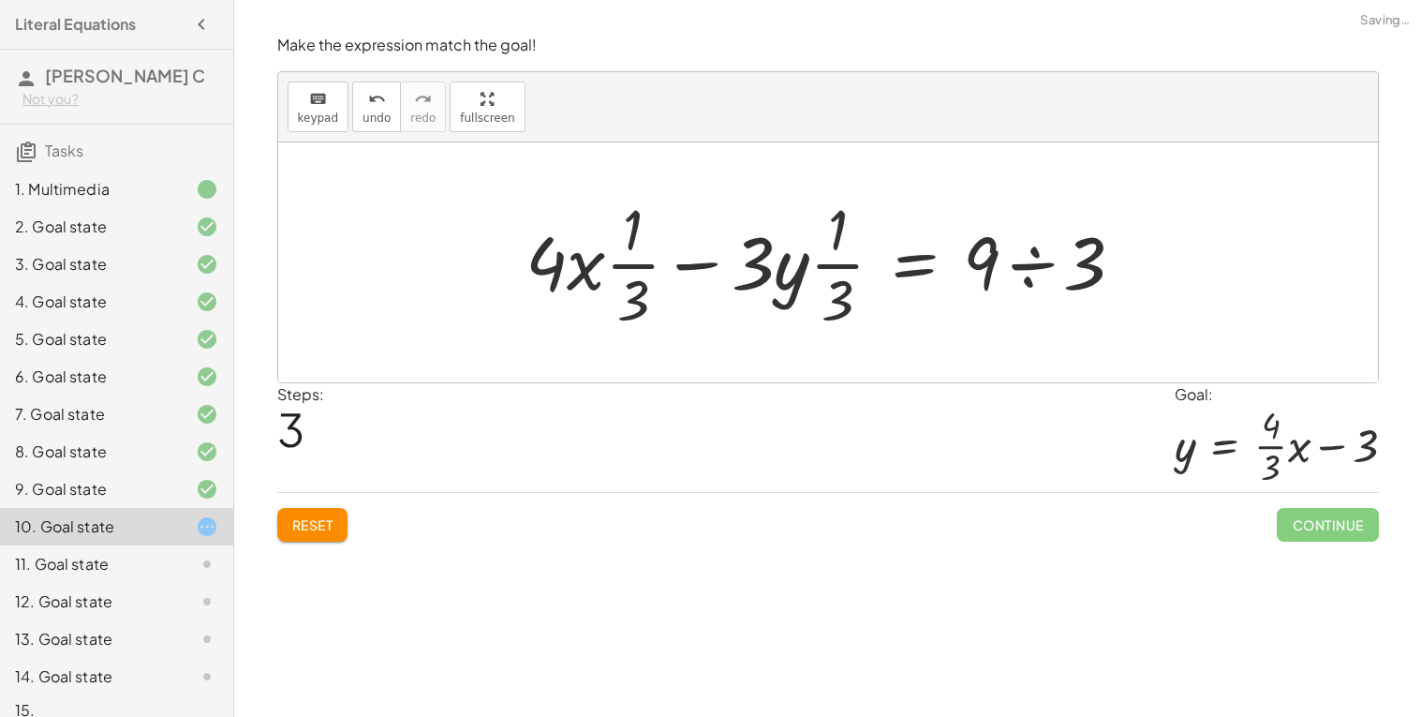
click at [756, 261] on div at bounding box center [832, 262] width 632 height 144
click at [826, 252] on div at bounding box center [832, 262] width 632 height 144
click at [834, 260] on div at bounding box center [832, 262] width 632 height 144
drag, startPoint x: 832, startPoint y: 272, endPoint x: 770, endPoint y: 261, distance: 62.7
click at [770, 261] on div at bounding box center [832, 262] width 632 height 144
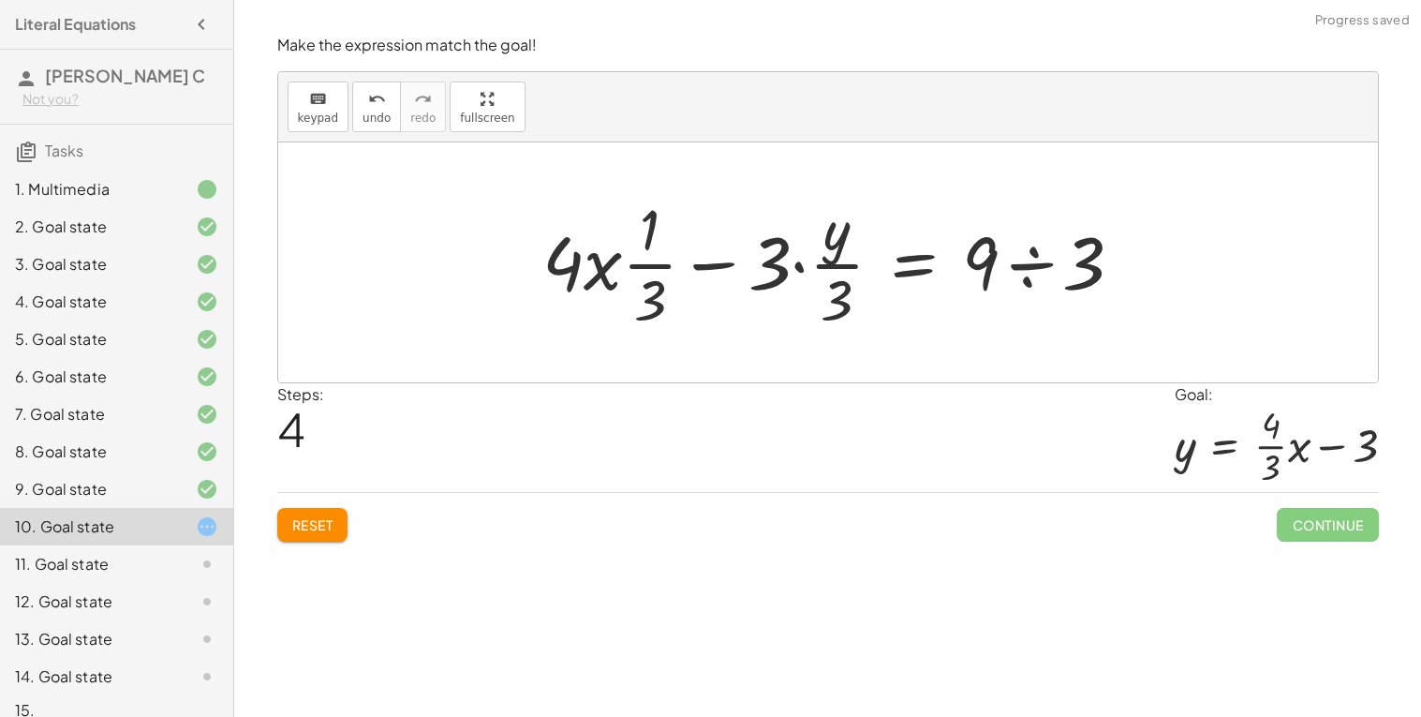
click at [827, 264] on div at bounding box center [841, 262] width 616 height 144
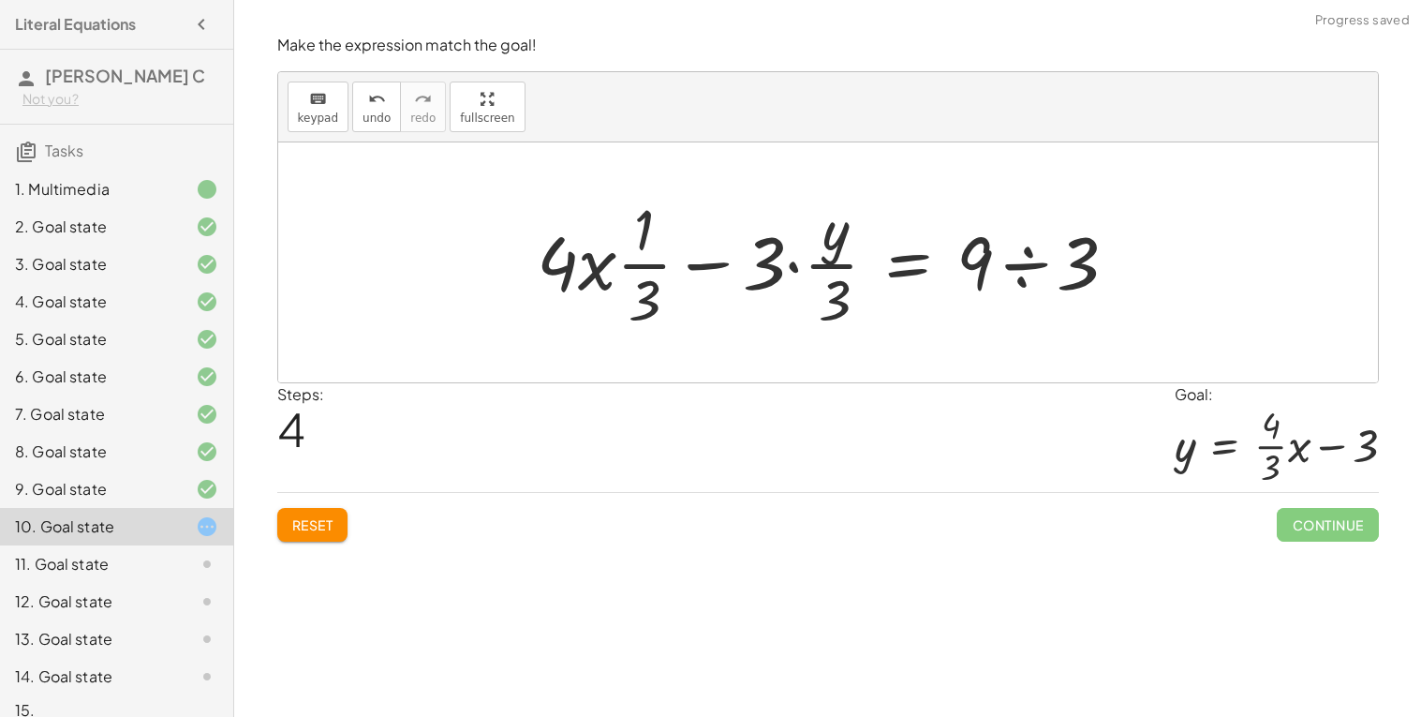
click at [826, 267] on div at bounding box center [836, 262] width 616 height 144
click at [745, 260] on div at bounding box center [836, 262] width 616 height 144
click at [765, 260] on div at bounding box center [836, 262] width 616 height 144
click at [795, 264] on div at bounding box center [836, 262] width 616 height 144
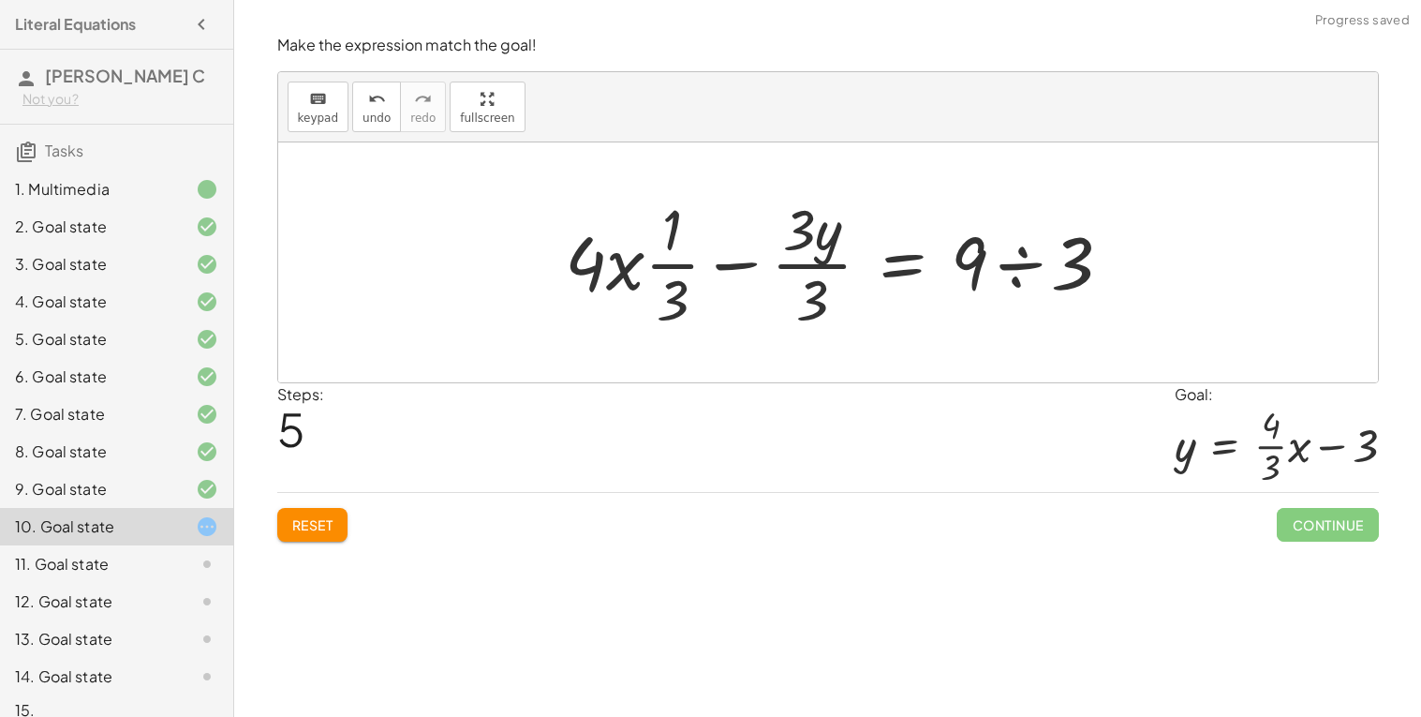
click at [797, 264] on div at bounding box center [846, 262] width 581 height 144
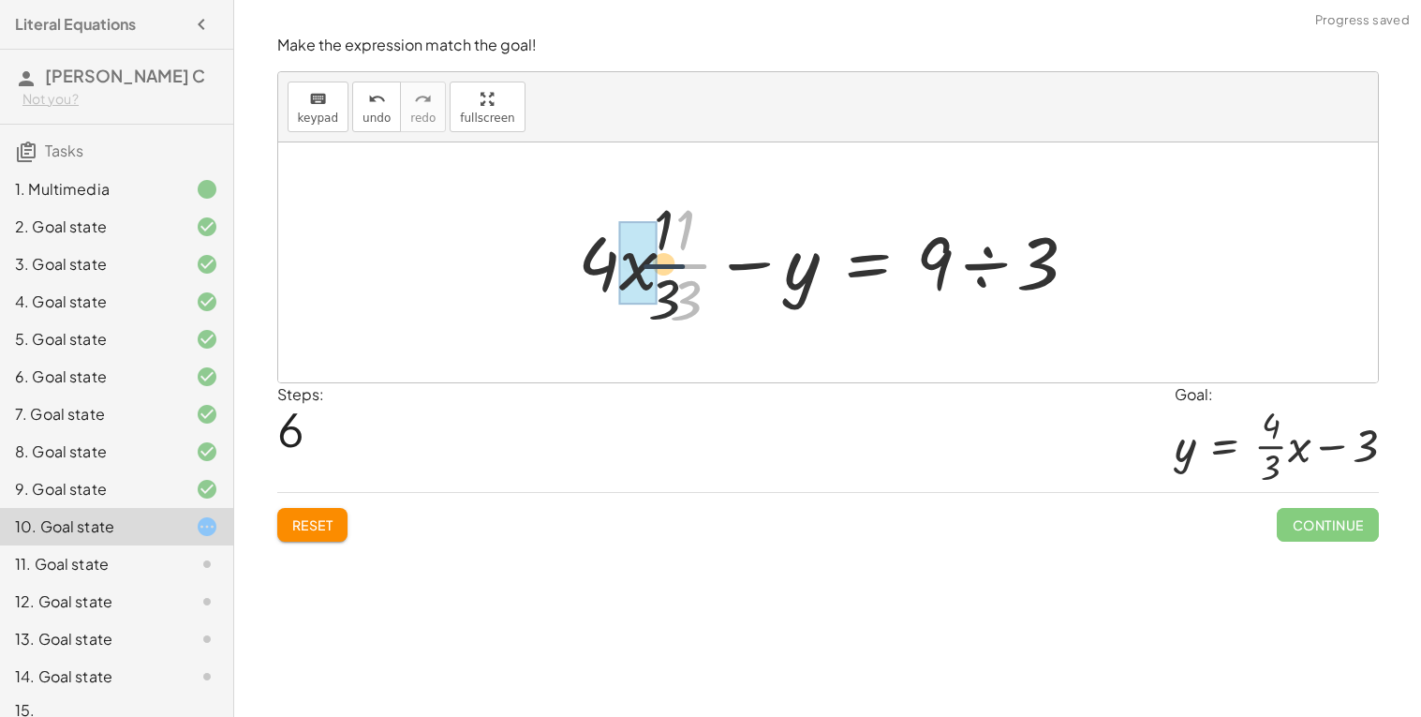
drag, startPoint x: 669, startPoint y: 264, endPoint x: 616, endPoint y: 265, distance: 53.4
click at [616, 265] on div at bounding box center [835, 262] width 533 height 144
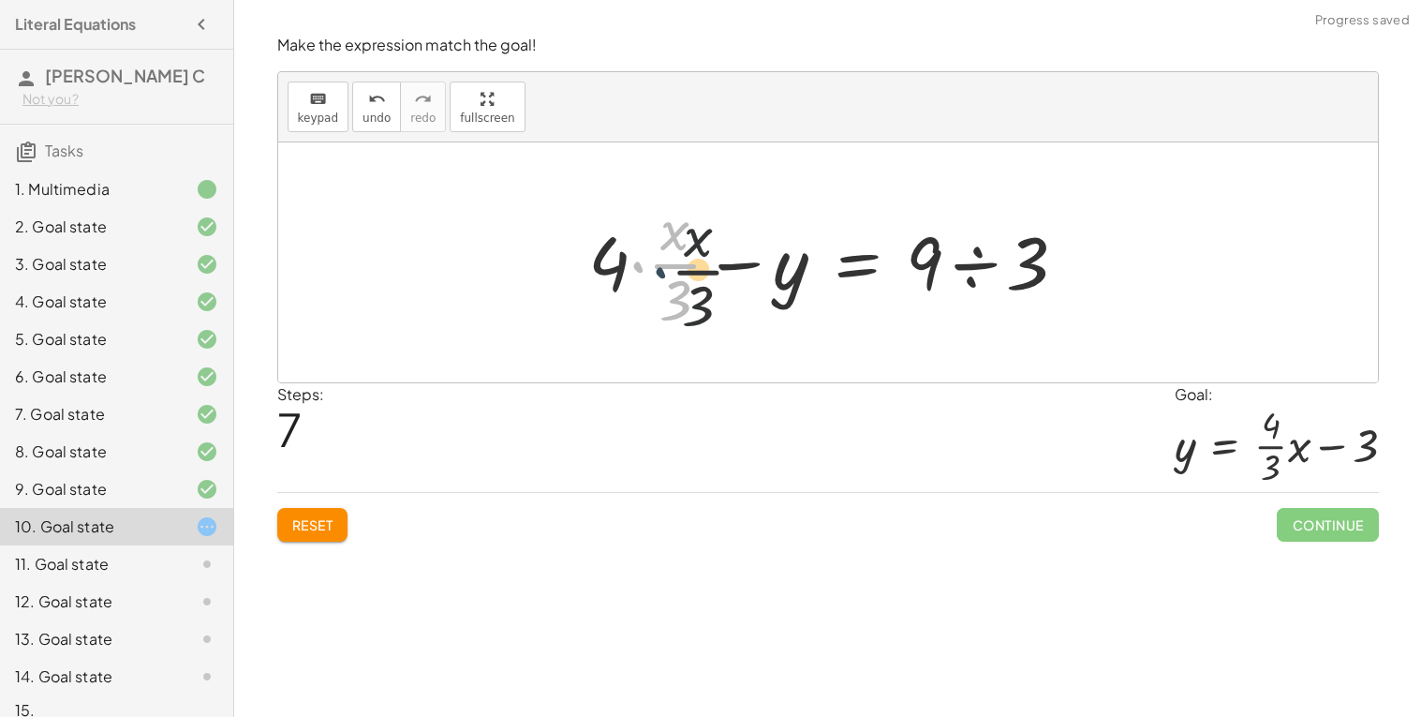
drag, startPoint x: 630, startPoint y: 261, endPoint x: 681, endPoint y: 267, distance: 51.8
click at [681, 267] on div at bounding box center [835, 262] width 513 height 144
drag, startPoint x: 672, startPoint y: 265, endPoint x: 618, endPoint y: 262, distance: 53.5
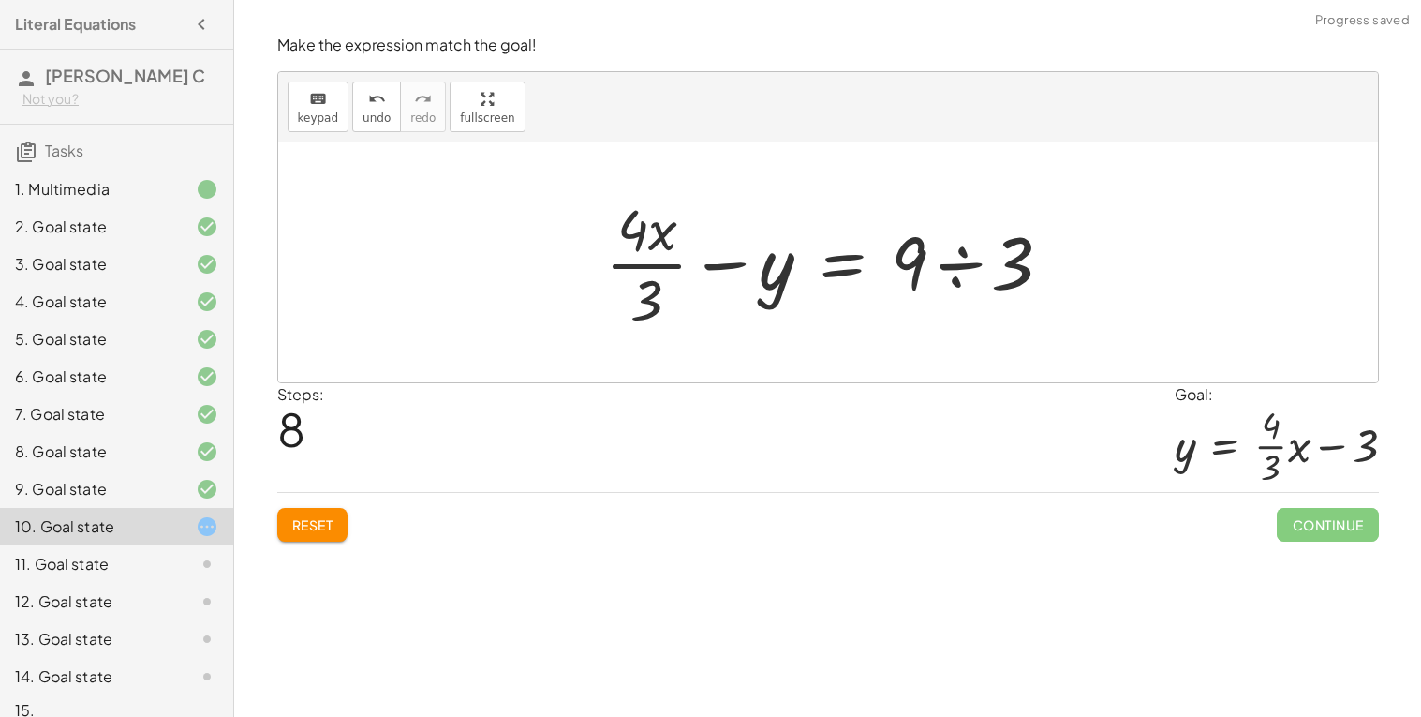
click at [652, 261] on div at bounding box center [837, 262] width 482 height 144
click at [654, 242] on div at bounding box center [836, 262] width 482 height 144
click at [648, 264] on div at bounding box center [836, 262] width 482 height 144
drag, startPoint x: 668, startPoint y: 242, endPoint x: 708, endPoint y: 285, distance: 59.0
click at [708, 285] on div at bounding box center [836, 262] width 482 height 144
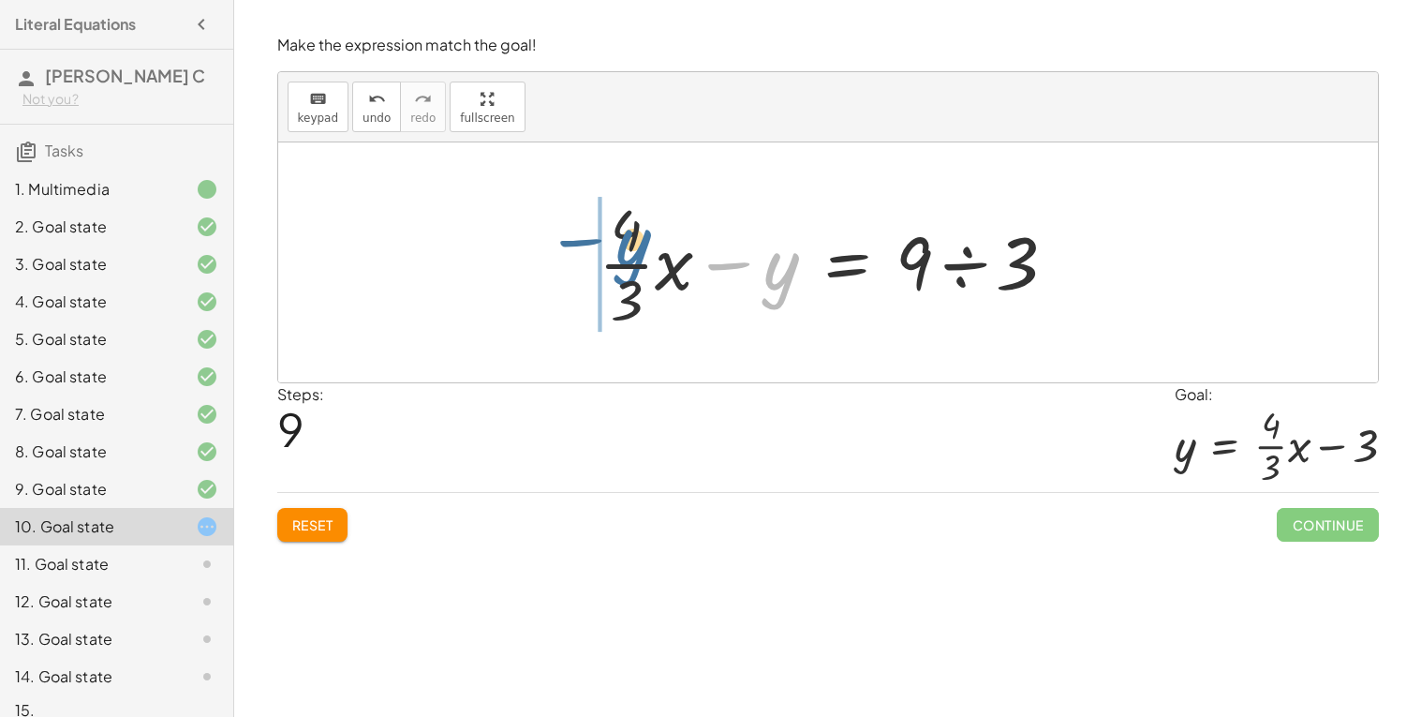
drag, startPoint x: 786, startPoint y: 267, endPoint x: 596, endPoint y: 243, distance: 191.8
click at [596, 243] on div at bounding box center [835, 262] width 492 height 144
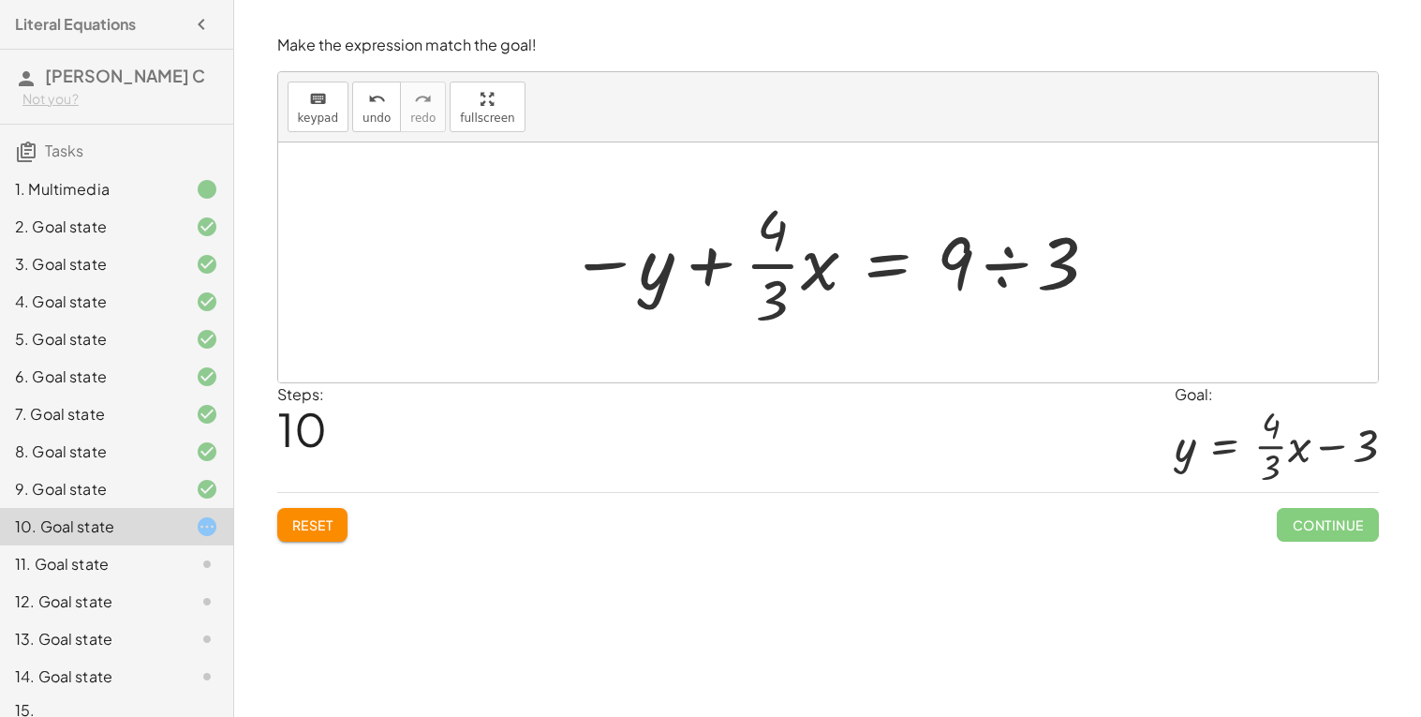
click at [1028, 263] on div at bounding box center [834, 262] width 549 height 144
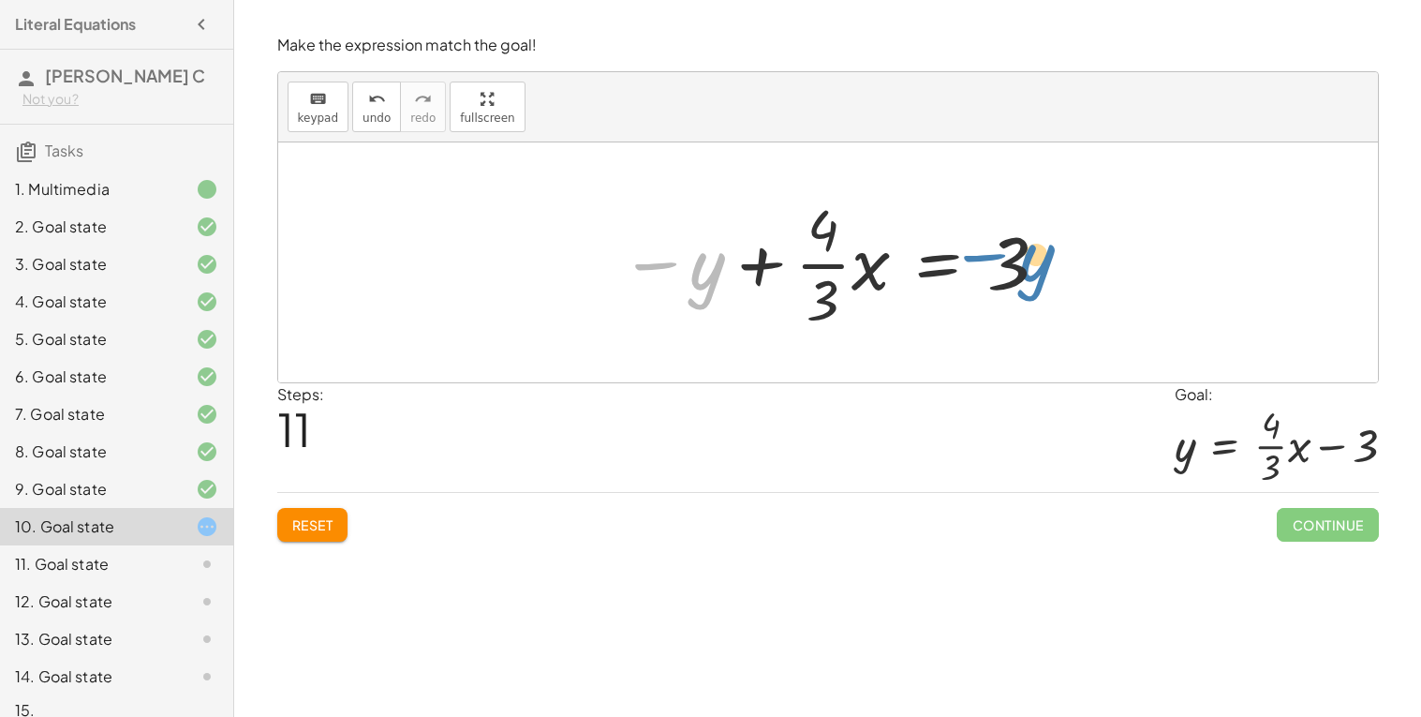
drag, startPoint x: 705, startPoint y: 268, endPoint x: 1034, endPoint y: 251, distance: 330.2
click at [1034, 251] on div at bounding box center [835, 262] width 449 height 144
click at [935, 275] on div at bounding box center [835, 262] width 449 height 144
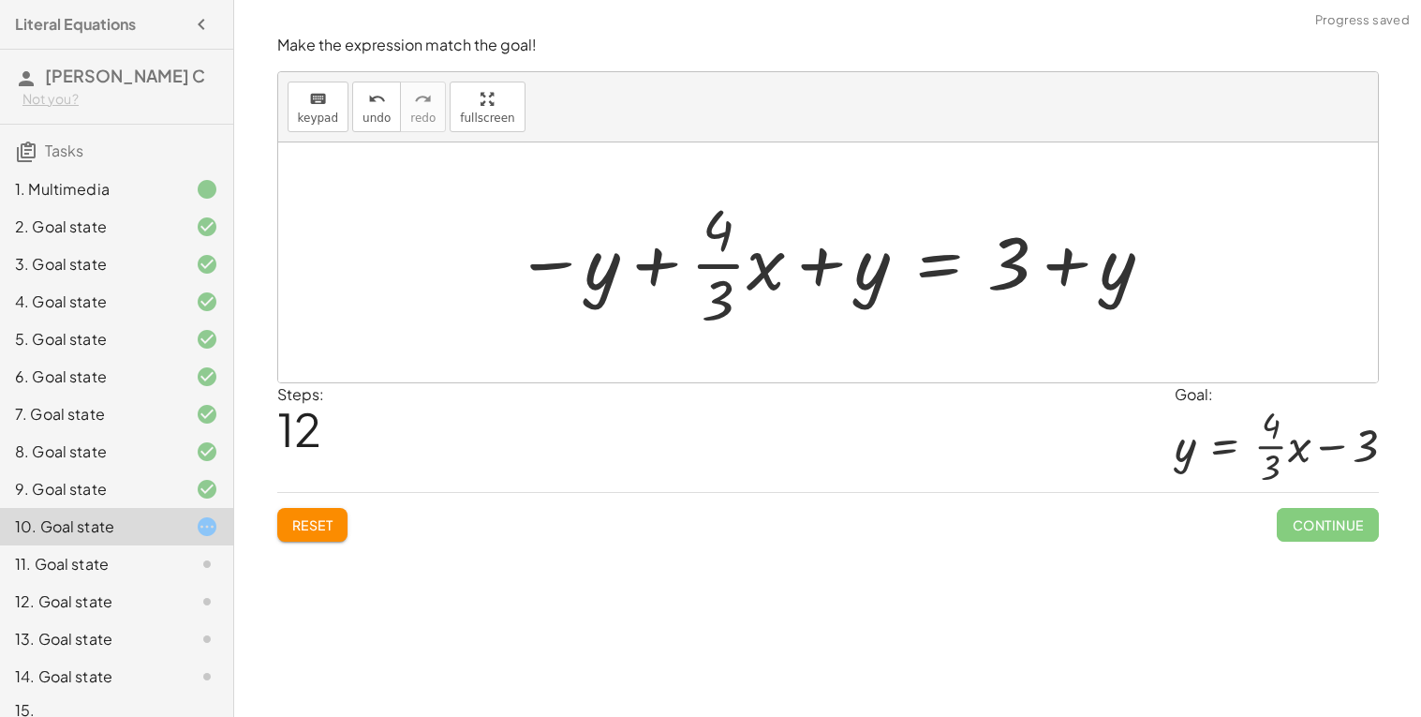
click at [1058, 272] on div at bounding box center [836, 262] width 660 height 144
drag, startPoint x: 840, startPoint y: 261, endPoint x: 590, endPoint y: 246, distance: 249.7
click at [590, 246] on div at bounding box center [836, 262] width 660 height 144
click at [648, 268] on div at bounding box center [836, 262] width 660 height 144
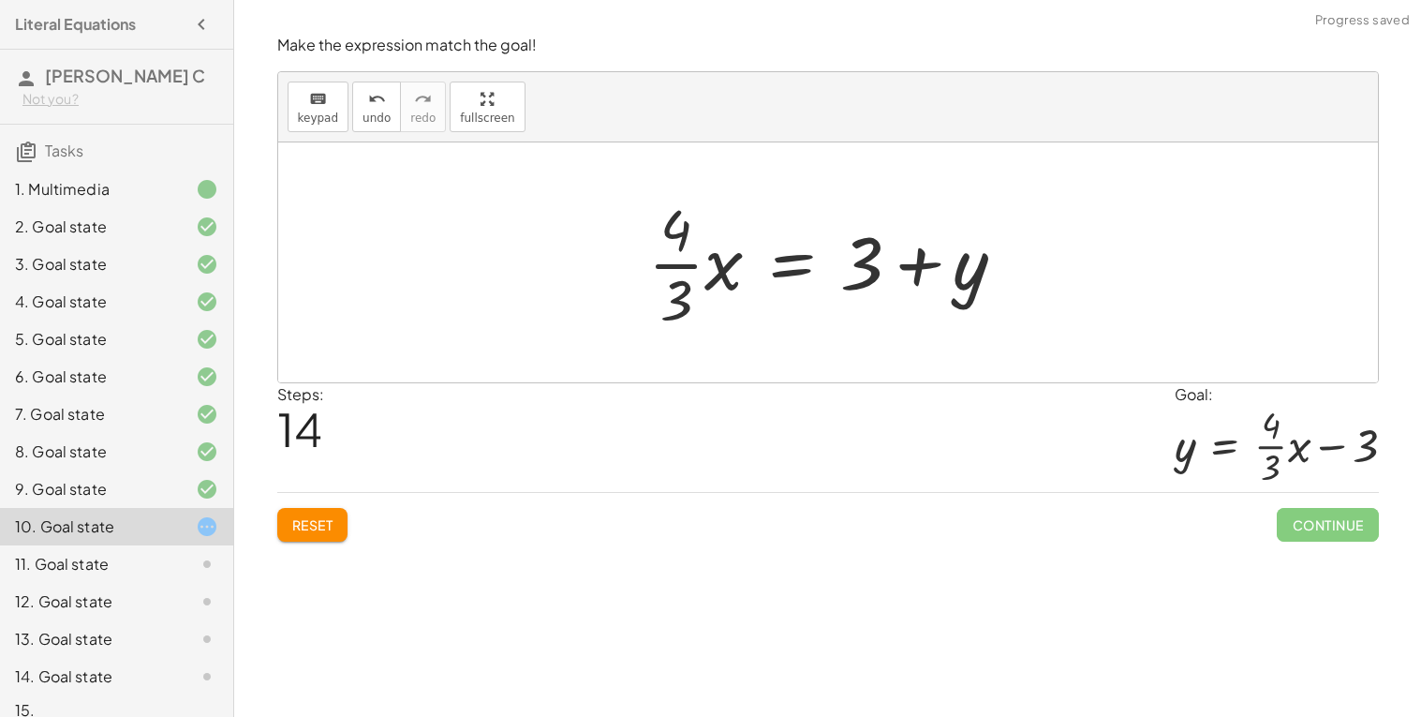
click at [910, 269] on div at bounding box center [835, 262] width 392 height 144
click at [929, 272] on div at bounding box center [835, 262] width 392 height 144
drag, startPoint x: 977, startPoint y: 273, endPoint x: 887, endPoint y: 259, distance: 91.0
click at [887, 259] on div at bounding box center [835, 262] width 392 height 144
drag, startPoint x: 859, startPoint y: 260, endPoint x: 956, endPoint y: 282, distance: 98.9
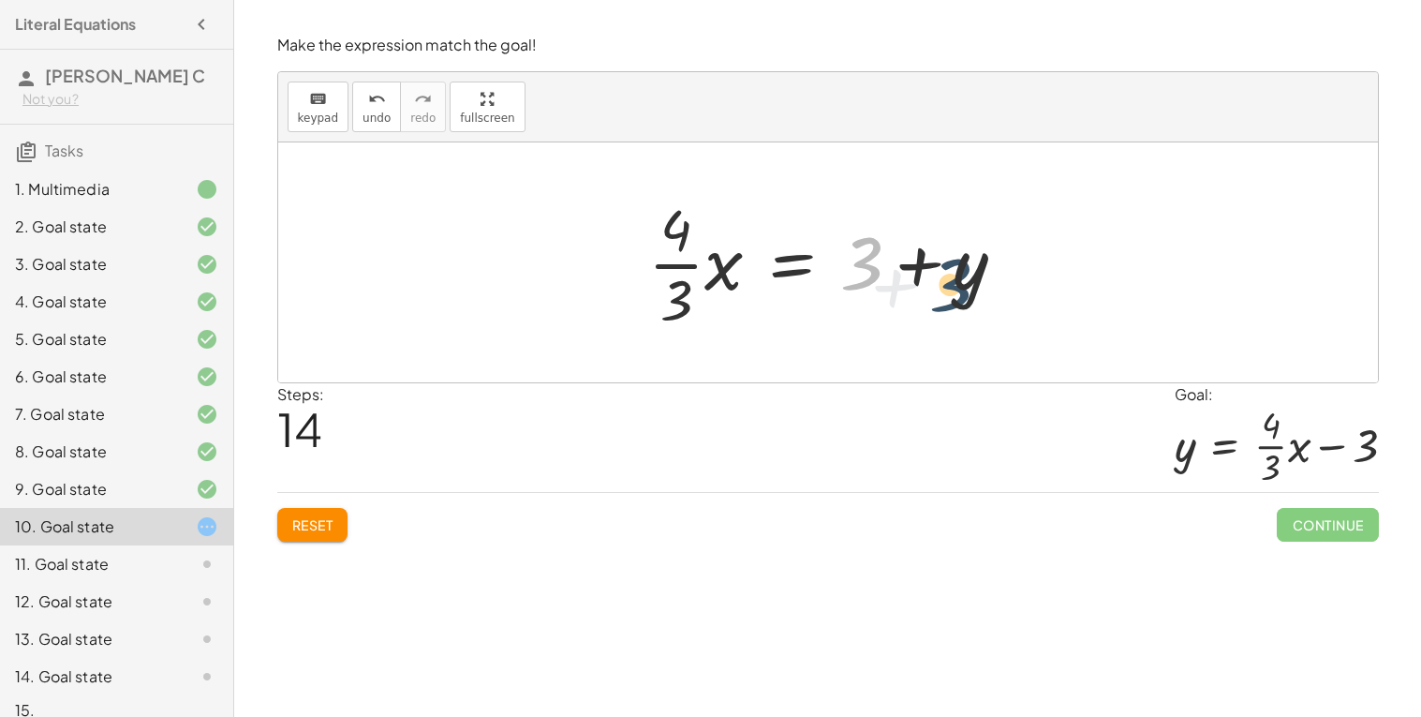
click at [956, 282] on div at bounding box center [835, 262] width 392 height 144
click at [770, 258] on div at bounding box center [835, 262] width 392 height 144
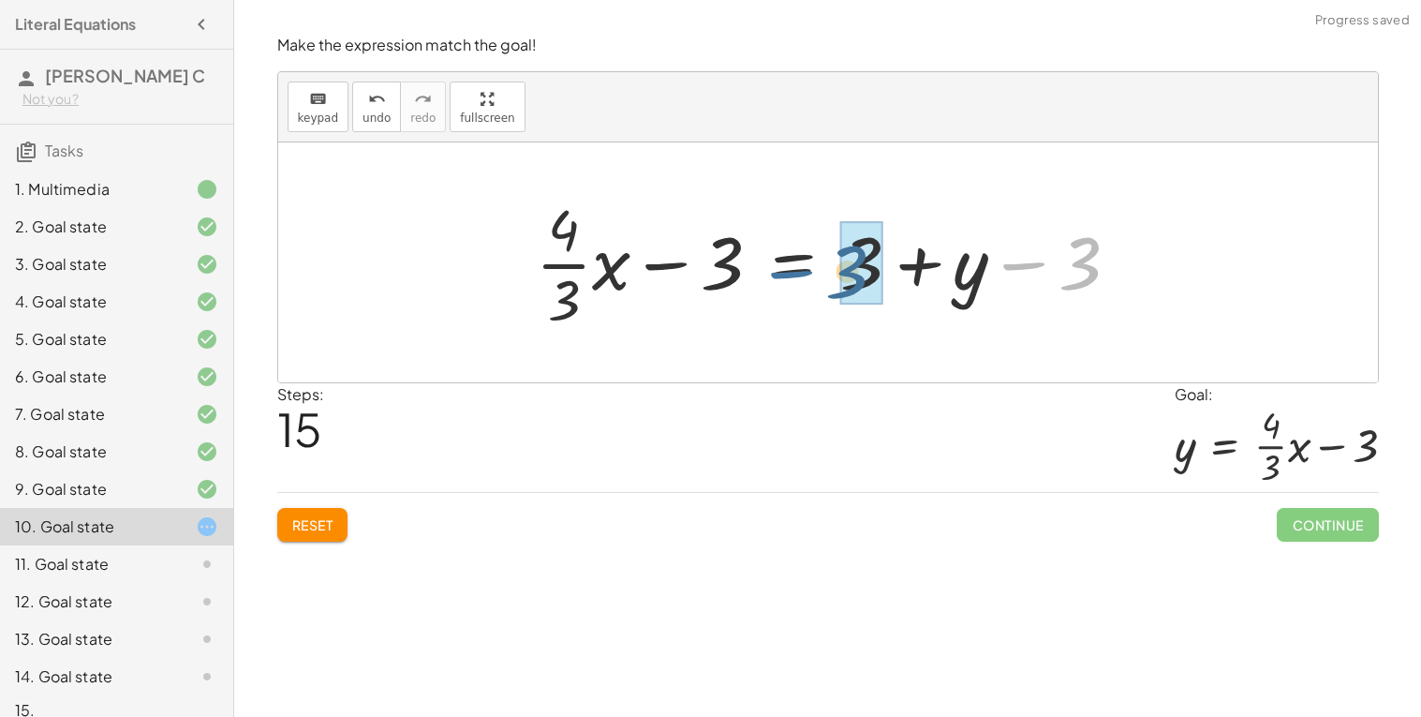
drag, startPoint x: 1058, startPoint y: 271, endPoint x: 825, endPoint y: 278, distance: 232.5
click at [825, 278] on div at bounding box center [835, 262] width 617 height 144
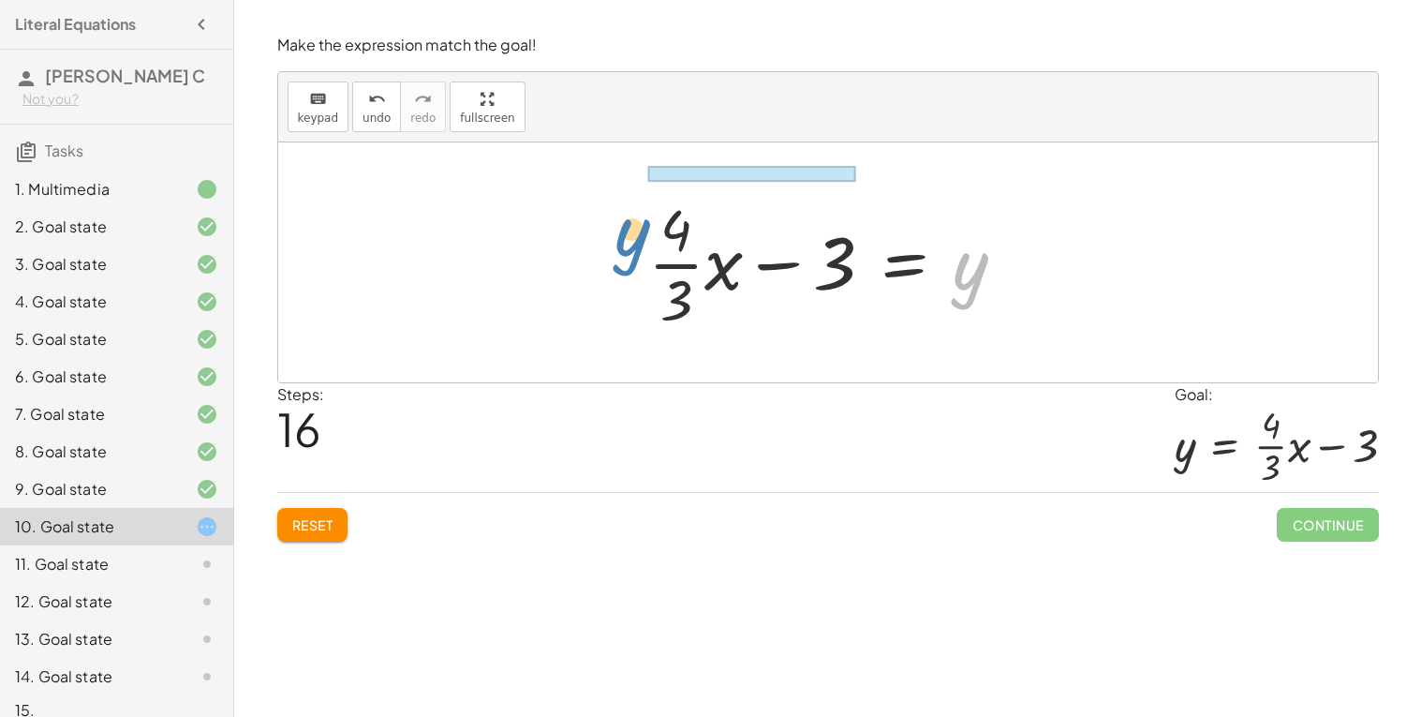
drag, startPoint x: 957, startPoint y: 272, endPoint x: 592, endPoint y: 242, distance: 365.7
click at [592, 242] on div "+ · 4 · x − · 3 · y = 9 · ( + · 4 · x − · 3 · y ) ÷ 3 = · 9 ÷ 3 · ( + · 4 · x −…" at bounding box center [828, 262] width 1100 height 240
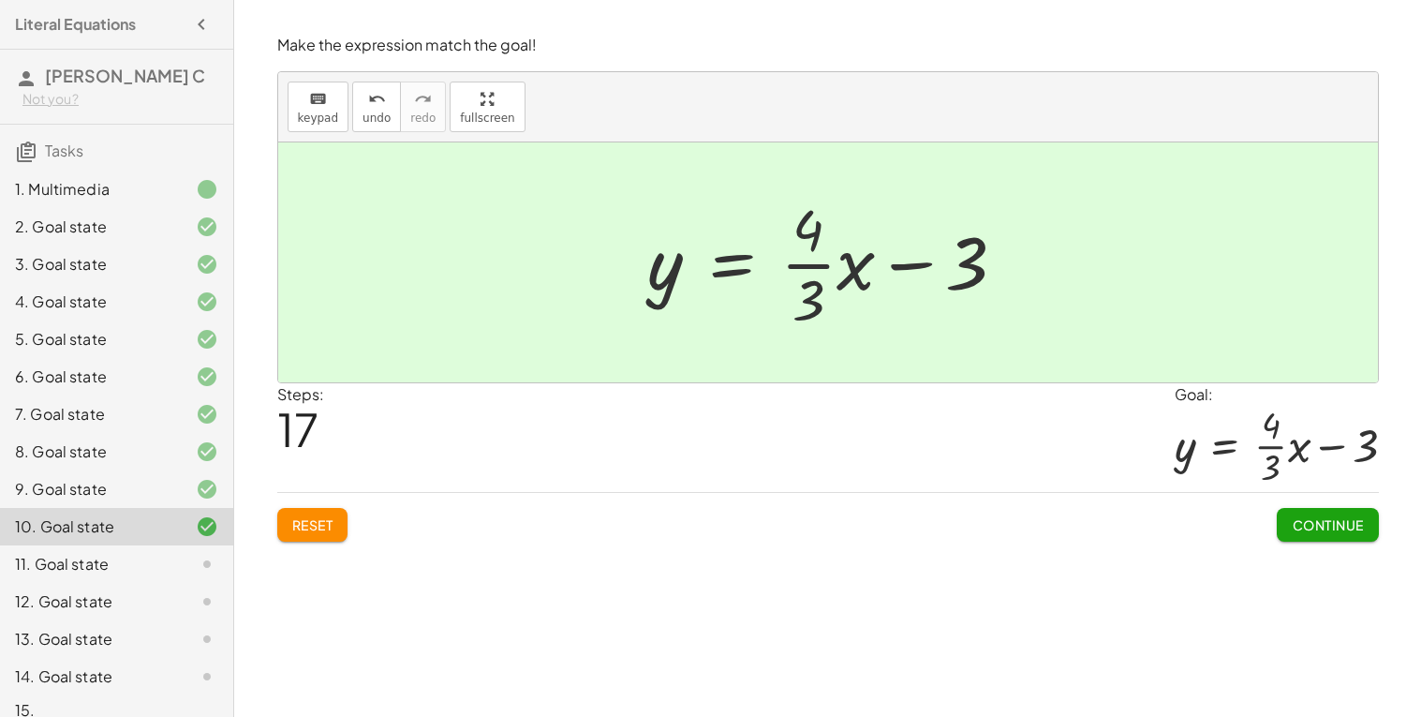
click at [80, 557] on div "11. Goal state" at bounding box center [90, 564] width 151 height 22
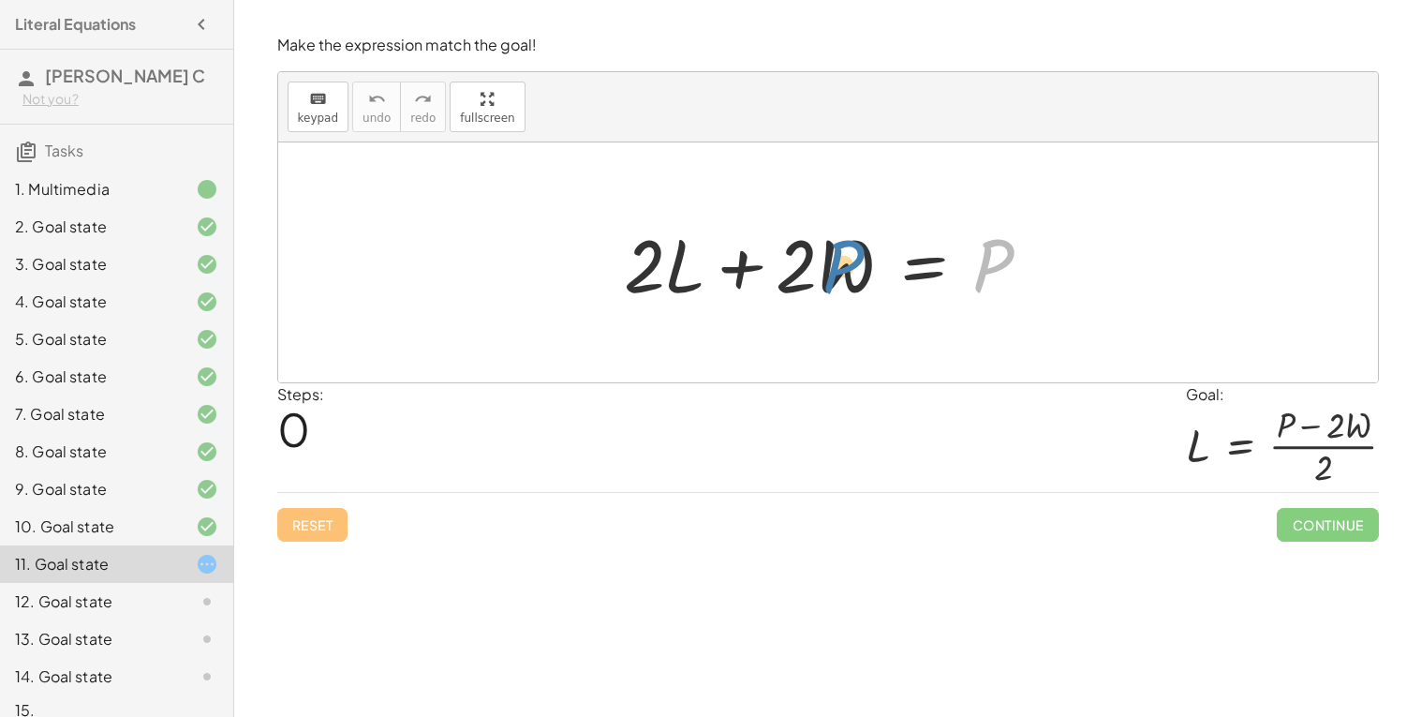
drag, startPoint x: 992, startPoint y: 258, endPoint x: 789, endPoint y: 256, distance: 203.3
click at [789, 256] on div at bounding box center [835, 263] width 441 height 97
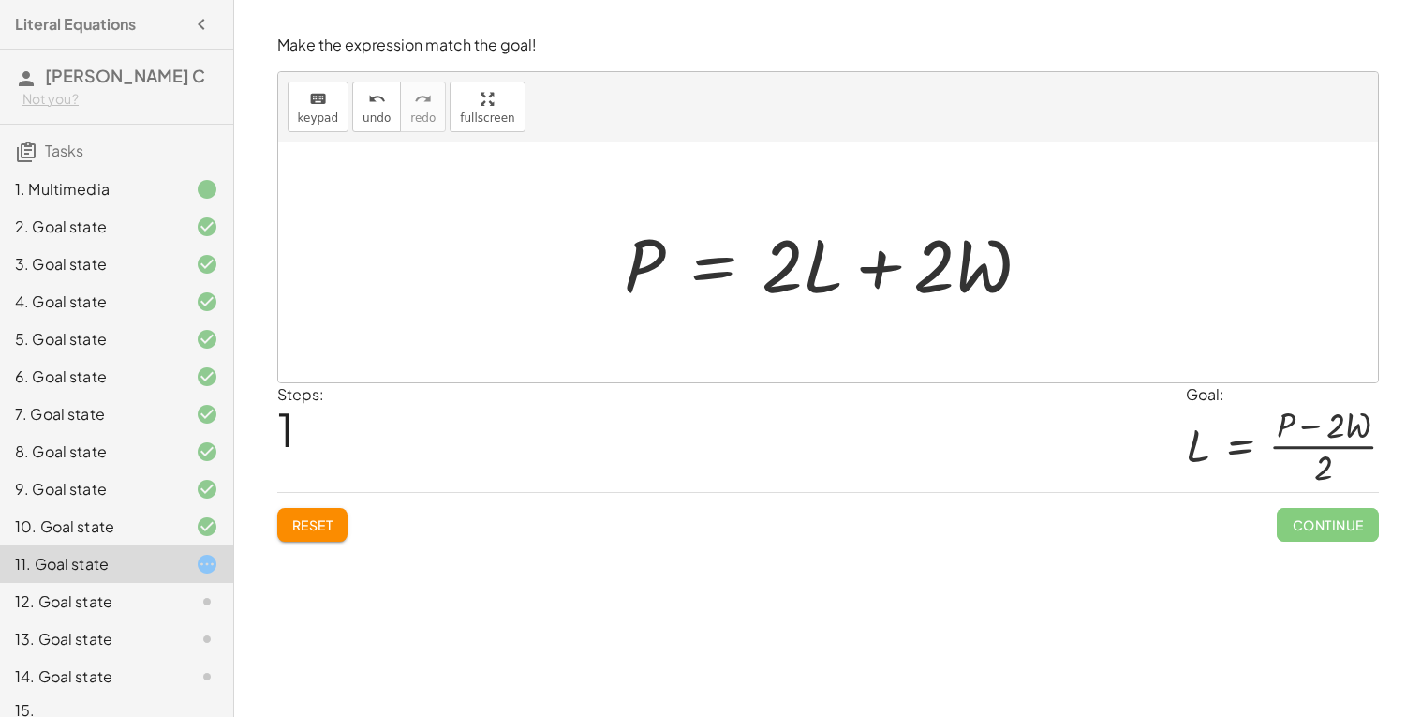
click at [717, 264] on div at bounding box center [835, 263] width 441 height 97
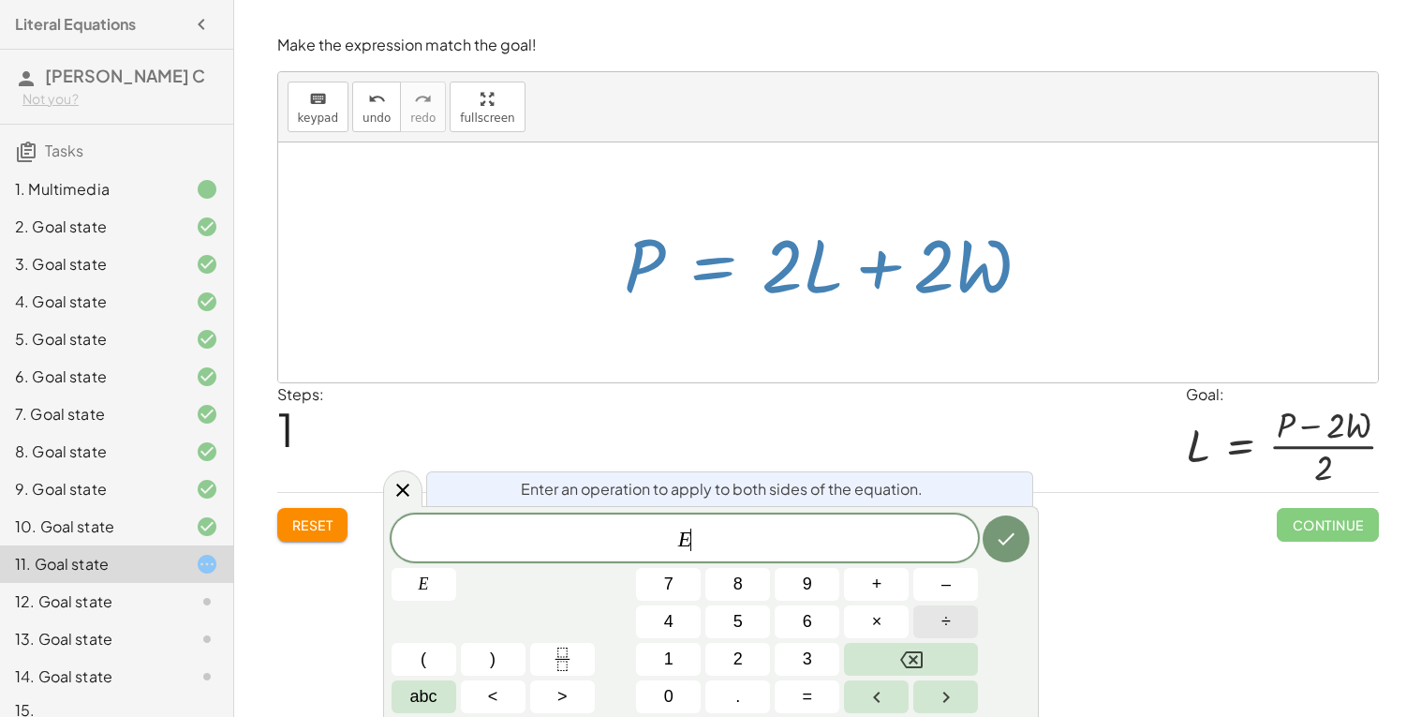
click at [955, 625] on button "÷" at bounding box center [946, 621] width 65 height 33
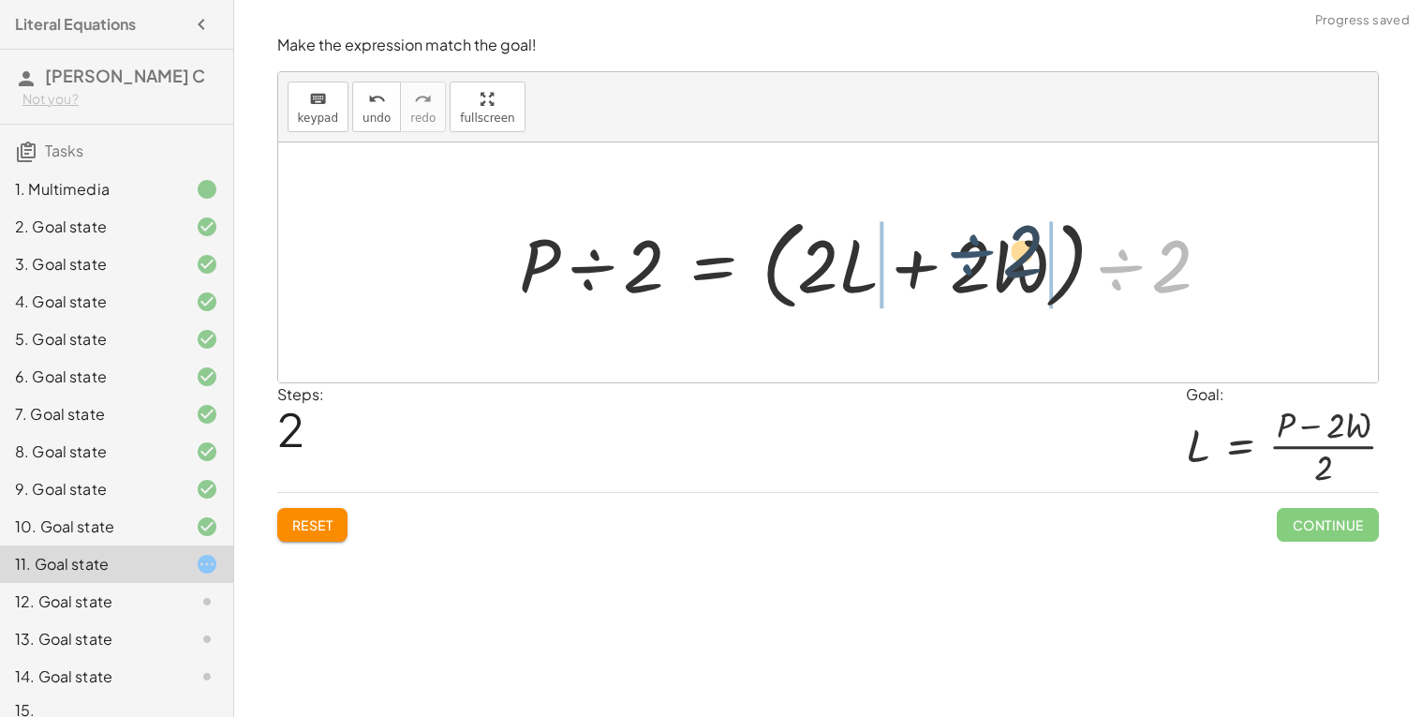
drag, startPoint x: 1123, startPoint y: 262, endPoint x: 959, endPoint y: 243, distance: 165.1
click at [959, 243] on div at bounding box center [872, 263] width 725 height 108
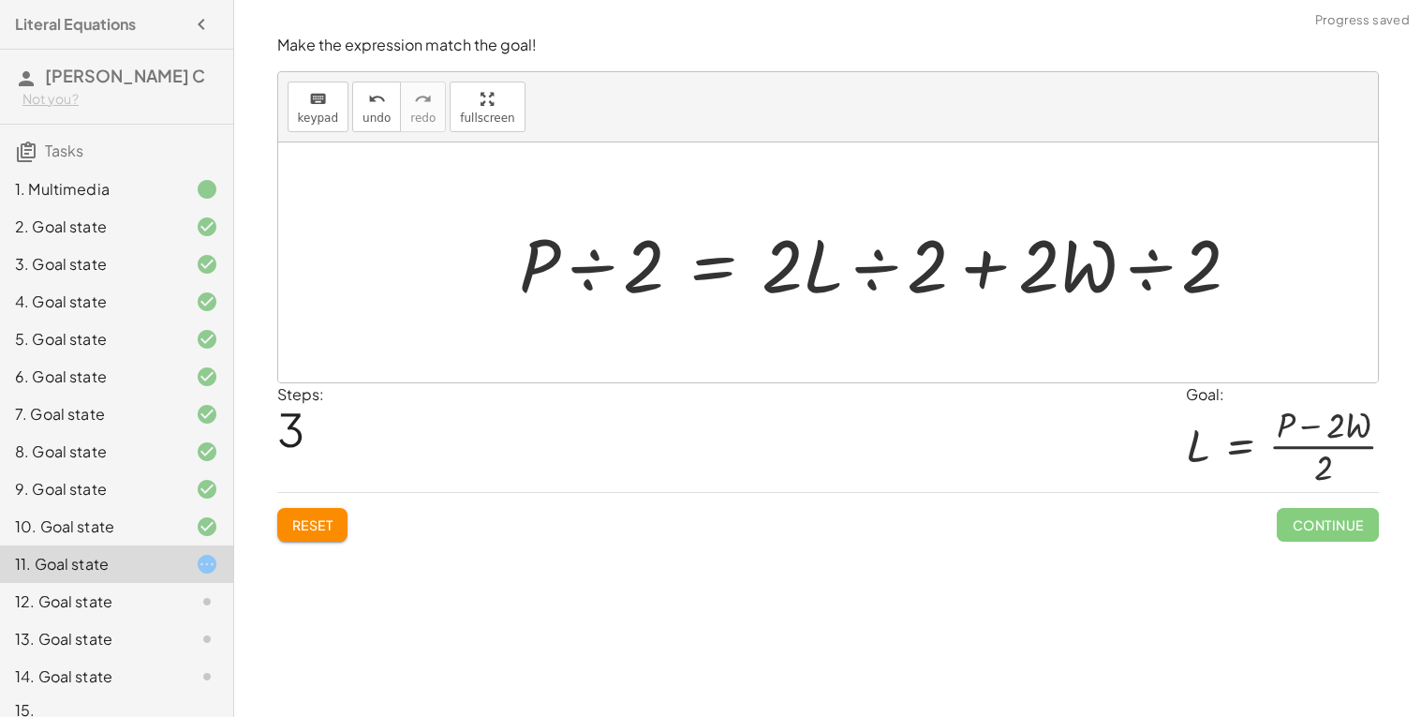
click at [861, 264] on div at bounding box center [888, 263] width 756 height 97
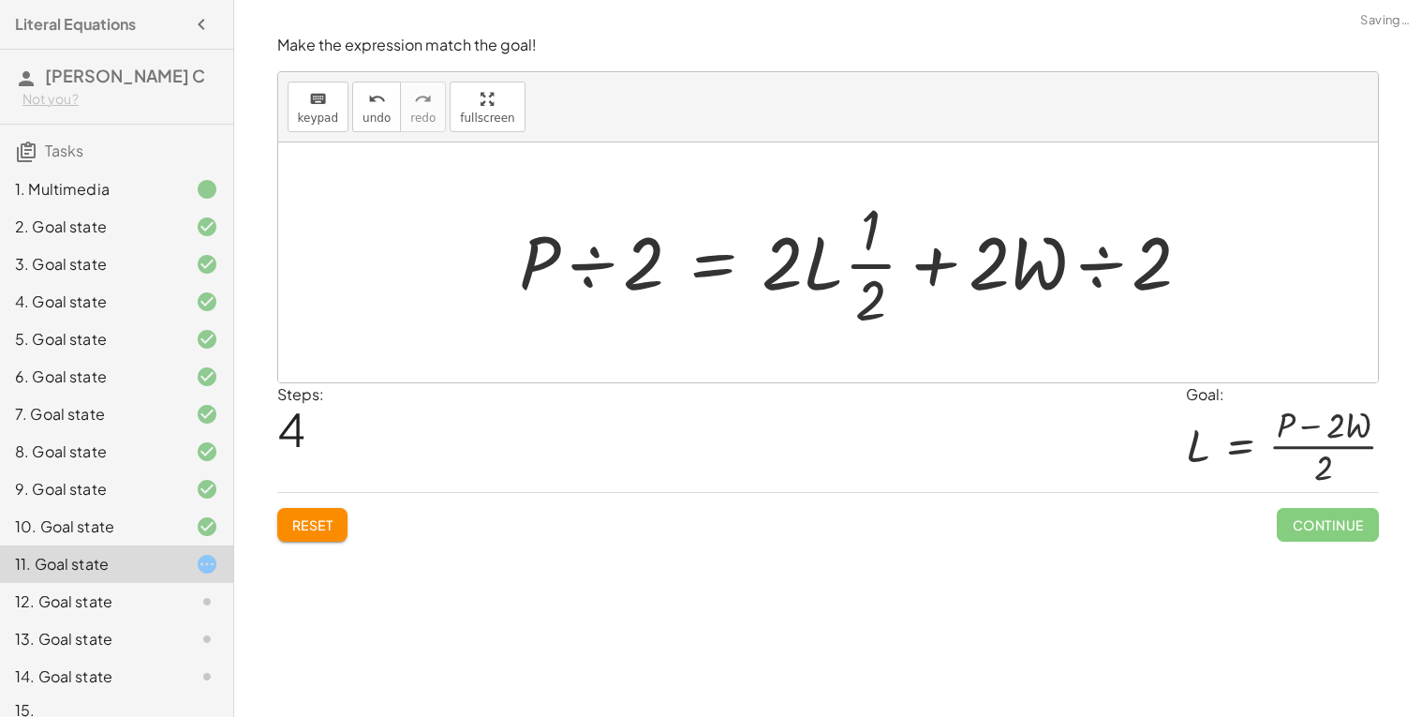
click at [858, 269] on div at bounding box center [863, 262] width 706 height 144
drag, startPoint x: 794, startPoint y: 269, endPoint x: 866, endPoint y: 266, distance: 72.2
click at [866, 266] on div at bounding box center [863, 262] width 706 height 144
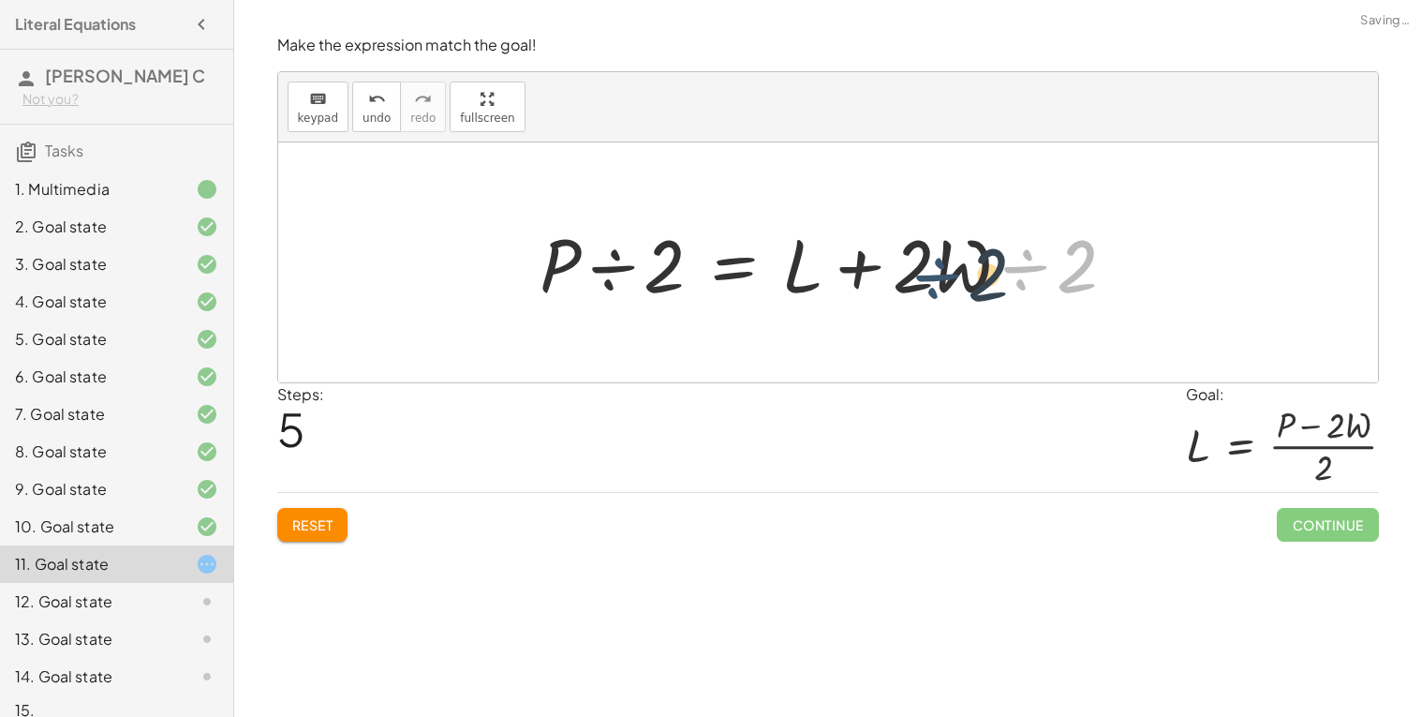
drag, startPoint x: 1050, startPoint y: 259, endPoint x: 951, endPoint y: 265, distance: 99.5
click at [951, 265] on div at bounding box center [835, 263] width 610 height 97
drag, startPoint x: 950, startPoint y: 265, endPoint x: 1068, endPoint y: 266, distance: 118.1
click at [1068, 266] on div at bounding box center [835, 263] width 610 height 97
click at [968, 268] on div at bounding box center [844, 263] width 628 height 97
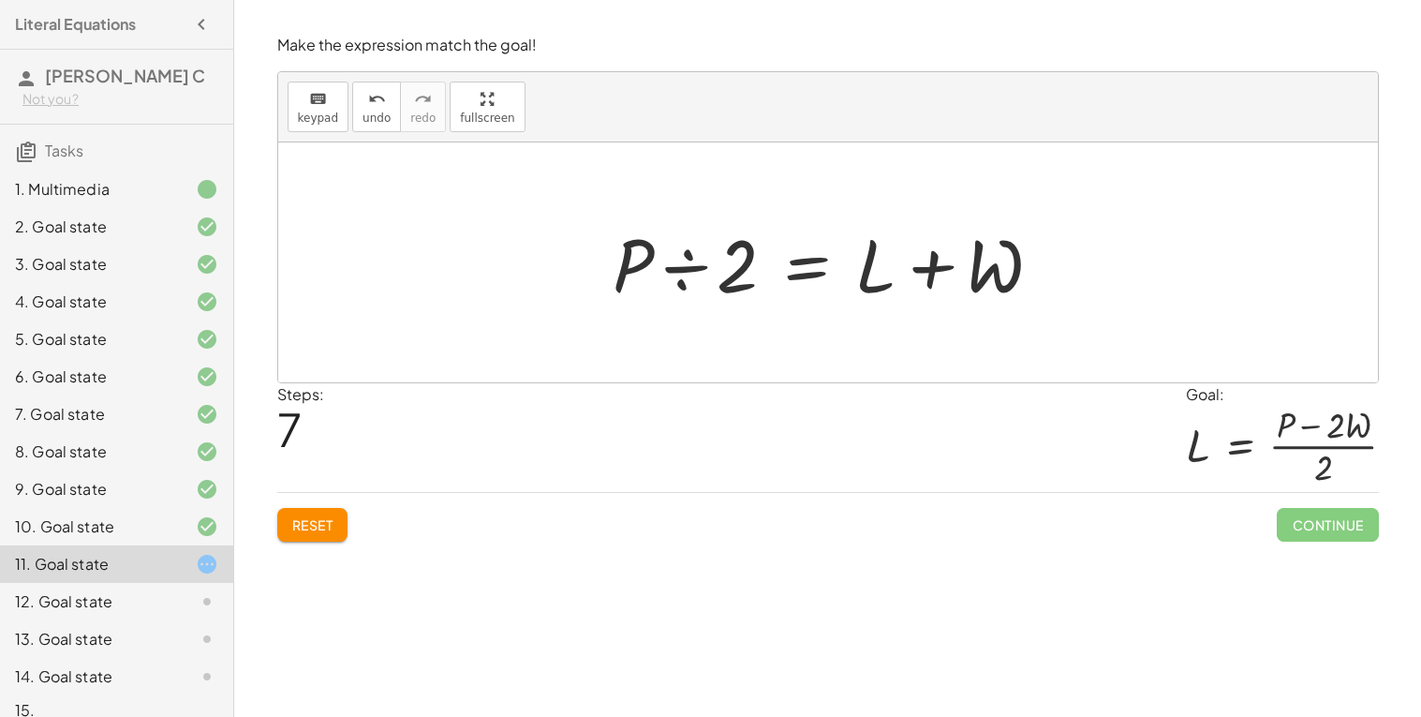
click at [643, 268] on div at bounding box center [835, 263] width 464 height 97
click at [708, 273] on div at bounding box center [835, 263] width 464 height 97
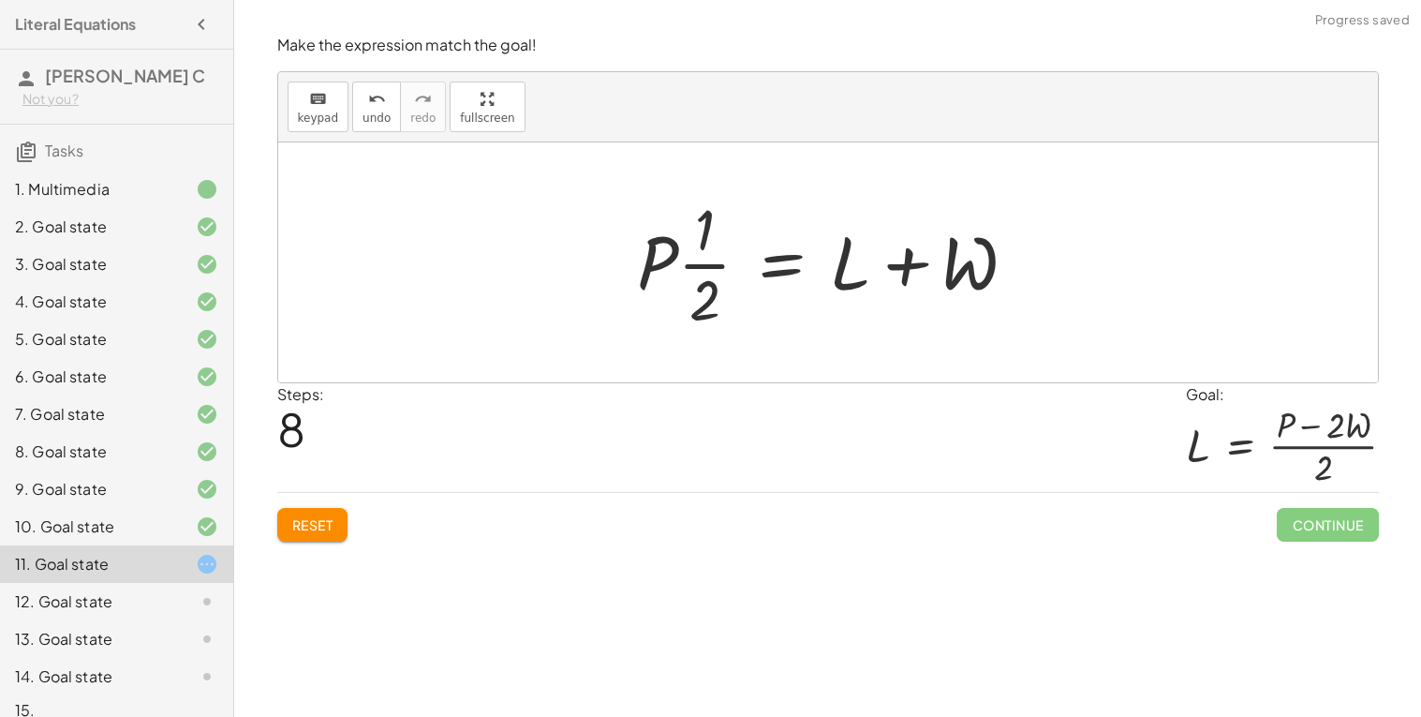
click at [713, 262] on div at bounding box center [835, 262] width 414 height 144
click at [671, 252] on div at bounding box center [835, 262] width 414 height 144
drag, startPoint x: 671, startPoint y: 254, endPoint x: 728, endPoint y: 275, distance: 61.1
click at [728, 275] on div at bounding box center [835, 262] width 414 height 144
click at [714, 268] on div at bounding box center [835, 262] width 414 height 144
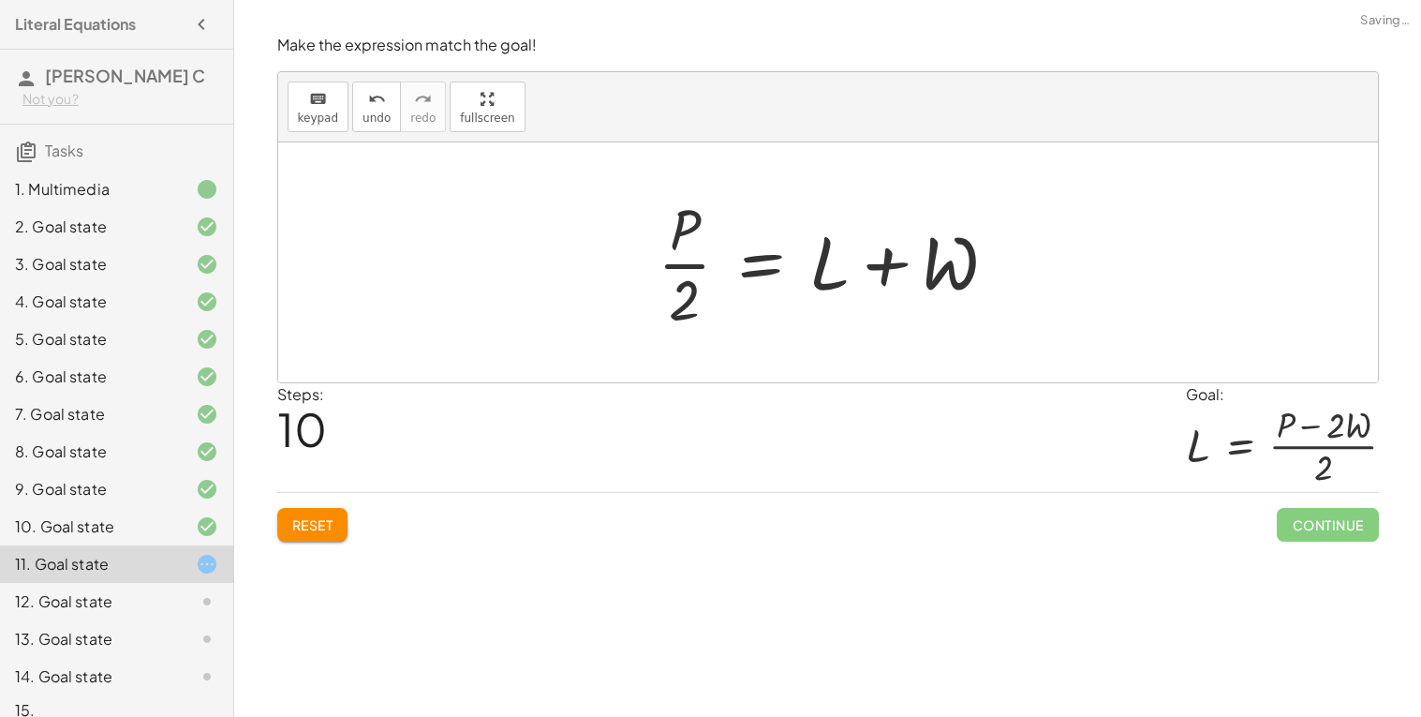
click at [694, 269] on div at bounding box center [835, 262] width 374 height 144
click at [687, 270] on div at bounding box center [835, 262] width 374 height 144
click at [697, 315] on div at bounding box center [835, 262] width 374 height 144
drag, startPoint x: 954, startPoint y: 260, endPoint x: 702, endPoint y: 235, distance: 253.3
click at [702, 235] on div at bounding box center [835, 262] width 374 height 144
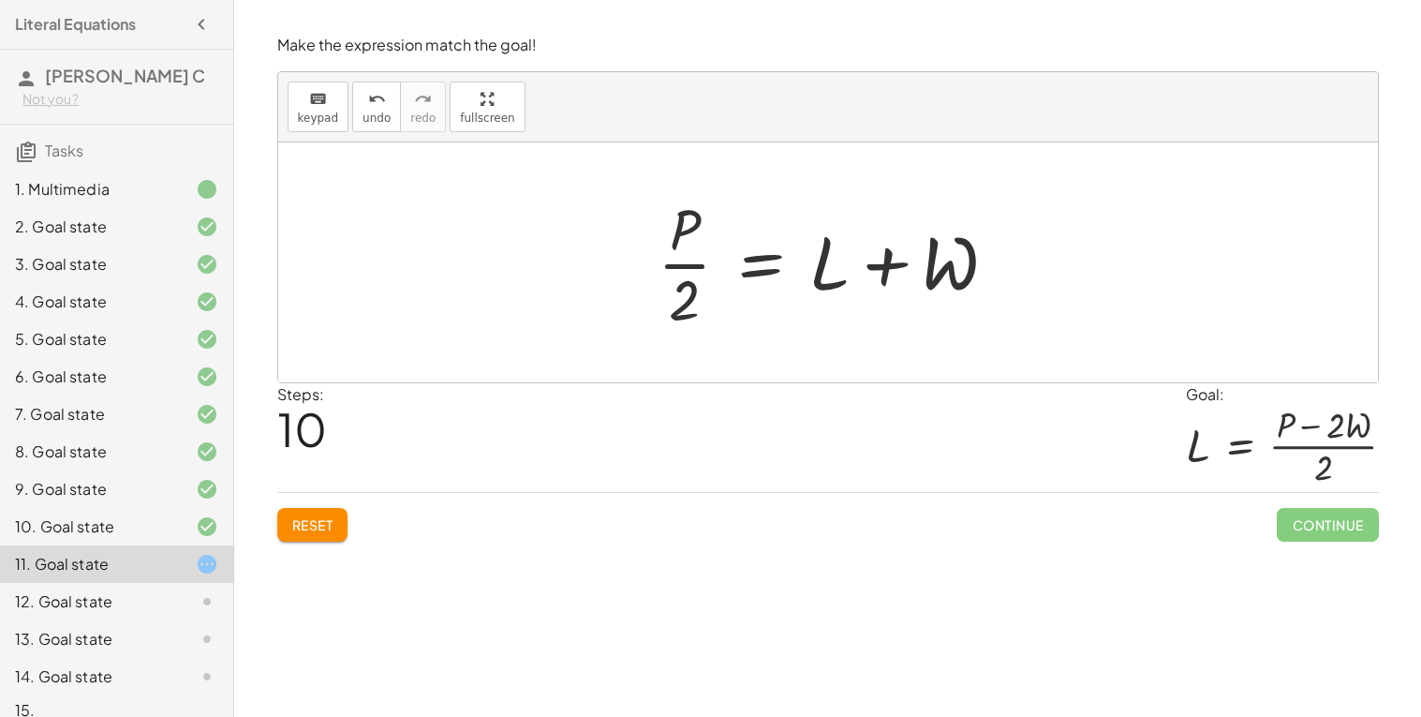
click at [762, 267] on div at bounding box center [835, 262] width 374 height 144
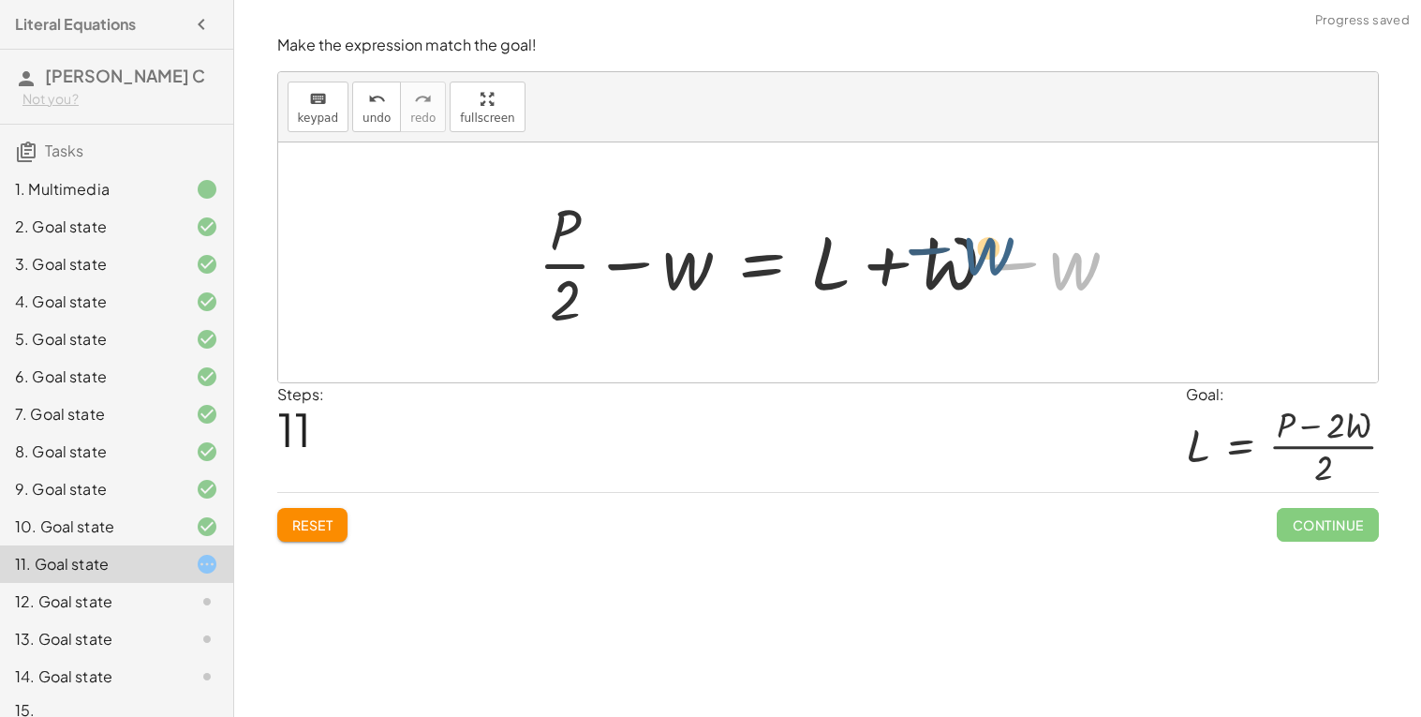
drag, startPoint x: 1057, startPoint y: 270, endPoint x: 963, endPoint y: 253, distance: 95.2
click at [963, 253] on div at bounding box center [835, 262] width 615 height 144
click at [964, 258] on div at bounding box center [835, 262] width 615 height 144
click at [1005, 266] on div at bounding box center [835, 262] width 615 height 144
click at [1004, 266] on div at bounding box center [835, 262] width 615 height 144
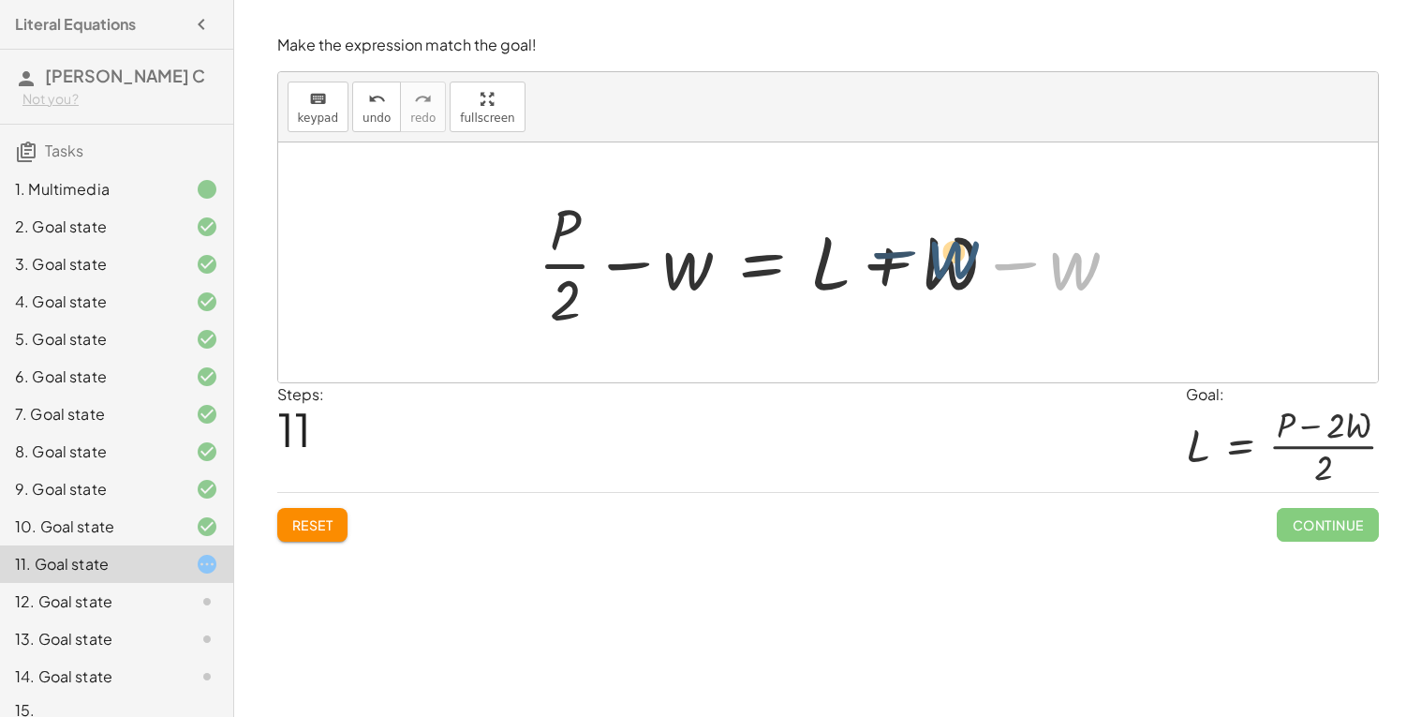
drag, startPoint x: 1083, startPoint y: 274, endPoint x: 954, endPoint y: 261, distance: 129.9
click at [954, 261] on div at bounding box center [835, 262] width 615 height 144
click at [1008, 267] on div at bounding box center [835, 262] width 615 height 144
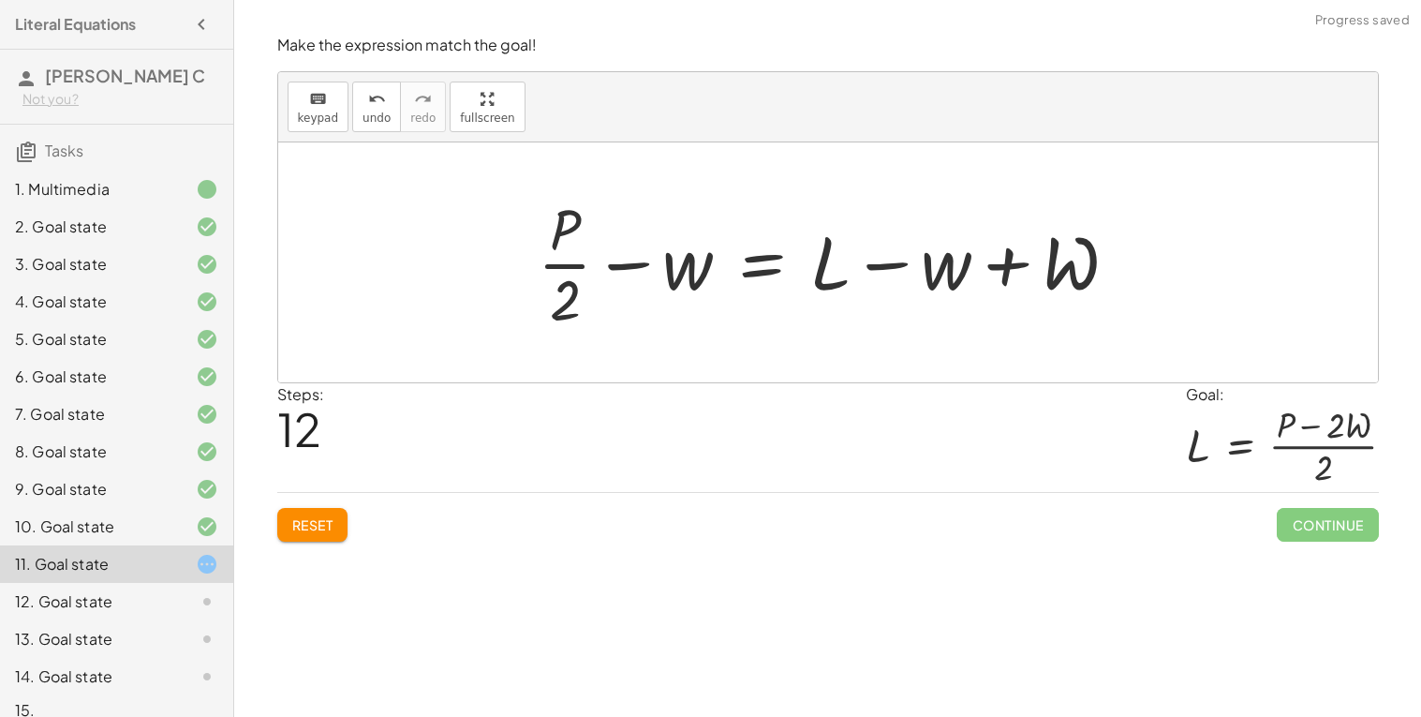
click at [1008, 267] on div at bounding box center [835, 262] width 615 height 144
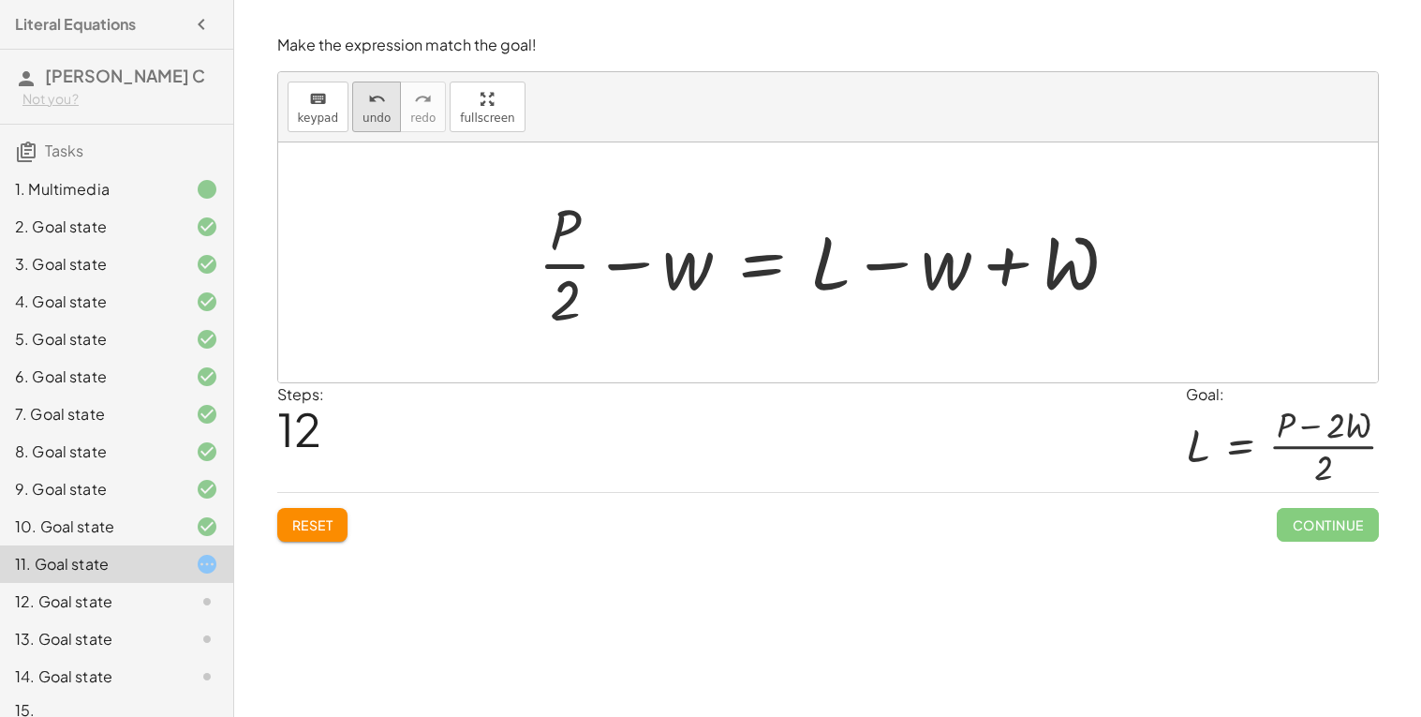
click at [363, 117] on span "undo" at bounding box center [377, 118] width 28 height 13
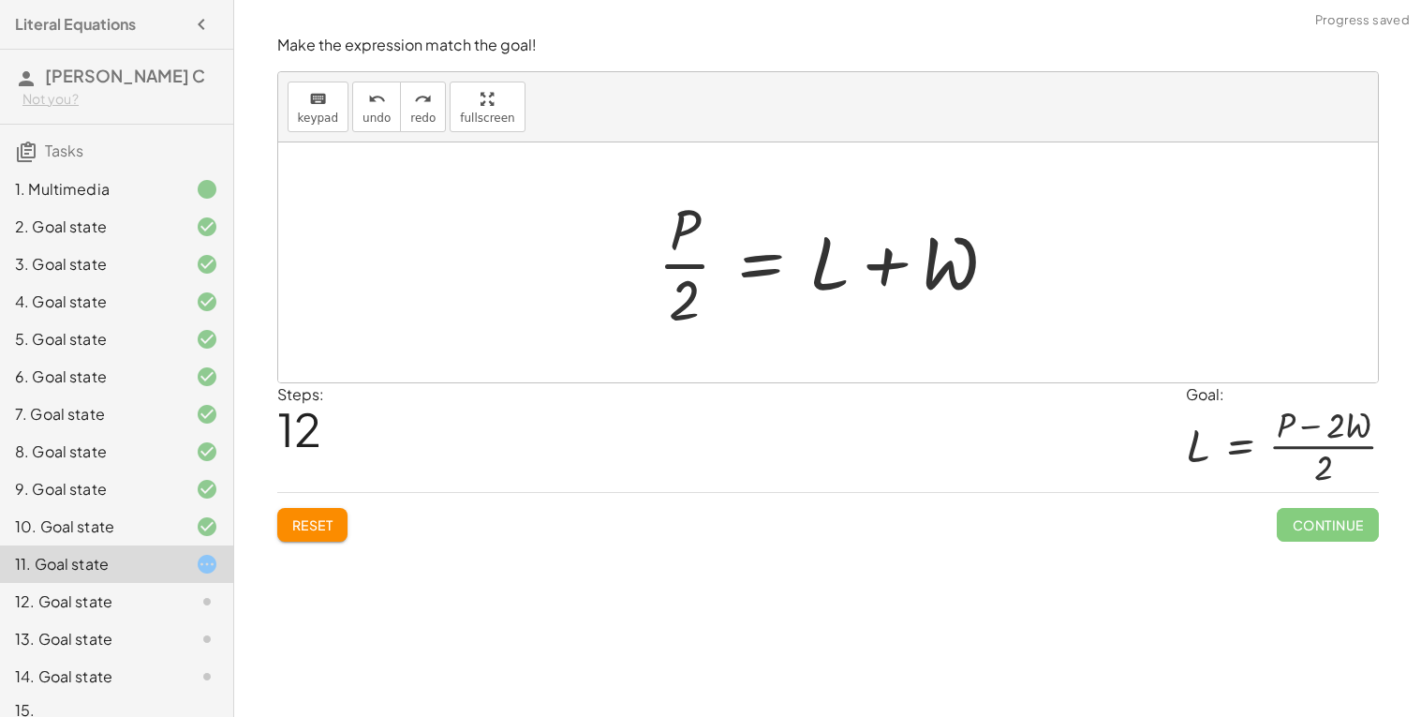
click at [751, 260] on div at bounding box center [835, 262] width 374 height 144
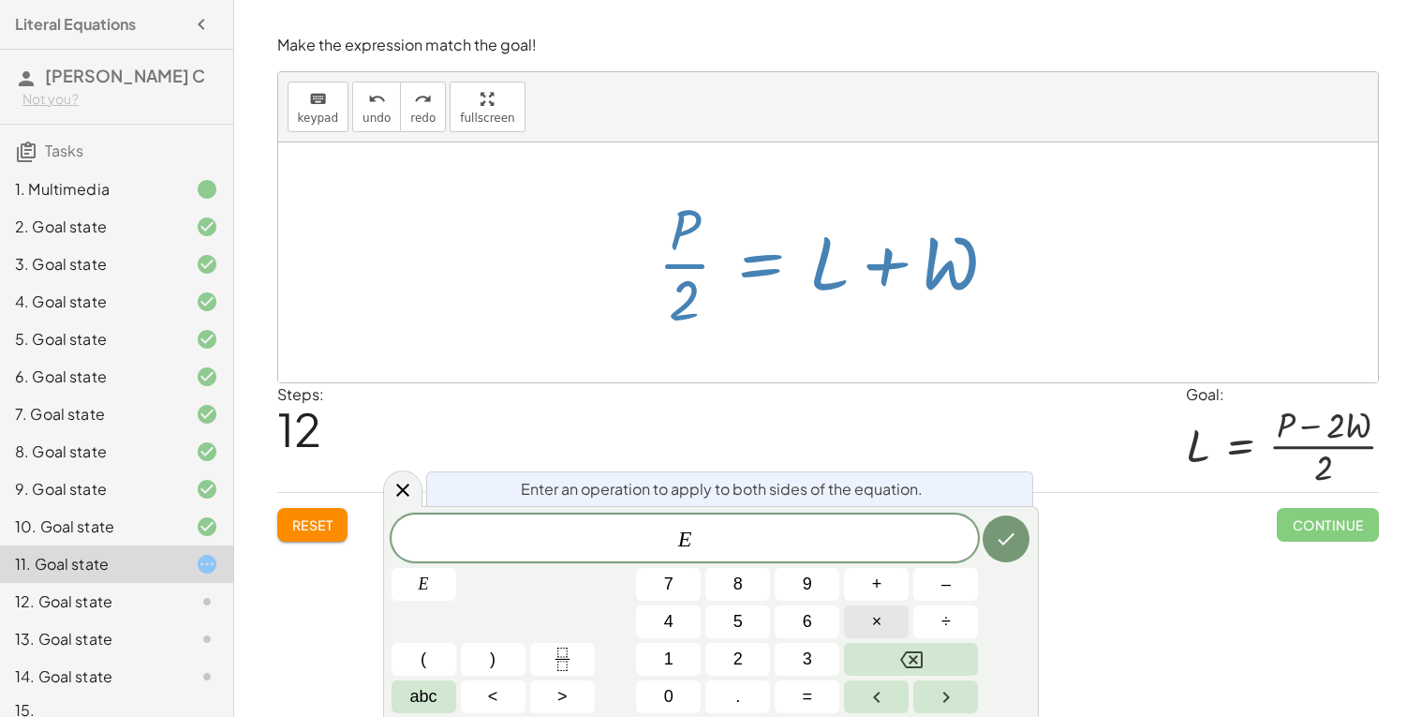
click at [885, 613] on button "×" at bounding box center [876, 621] width 65 height 33
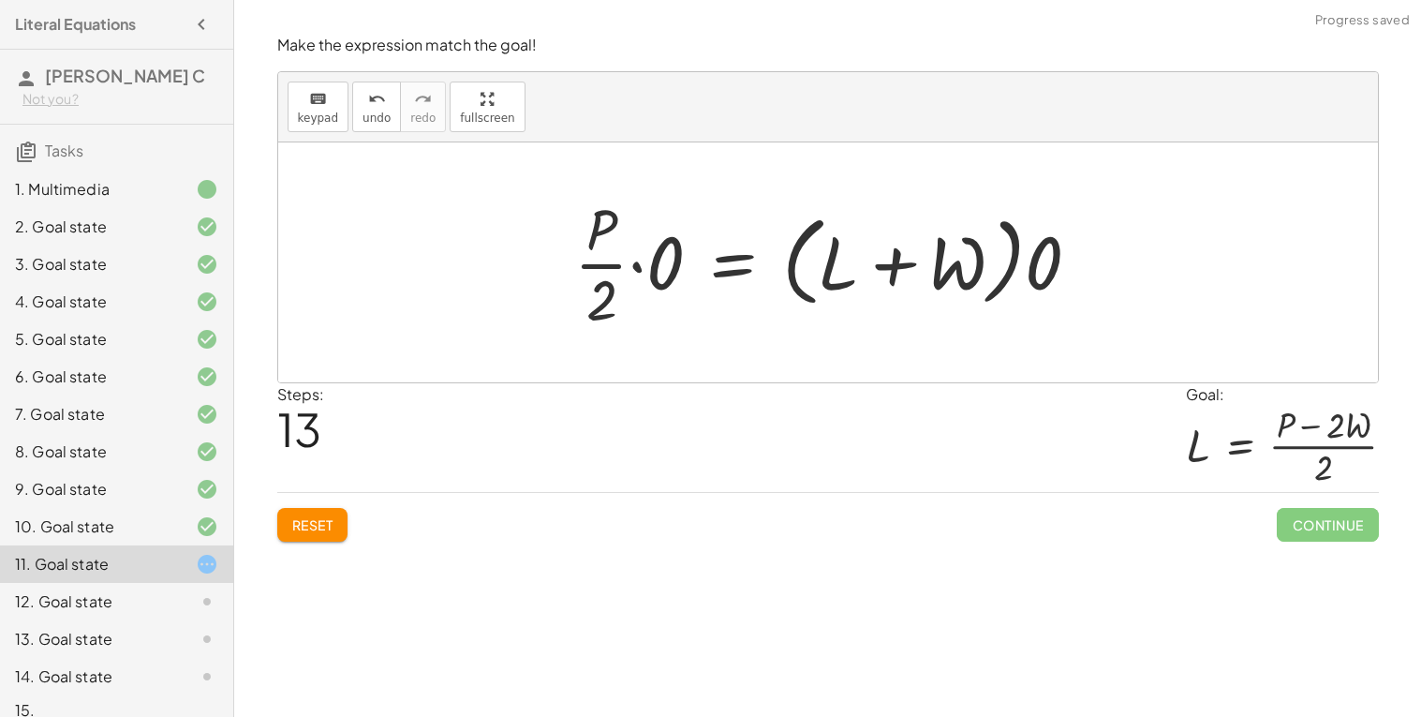
click at [1053, 265] on div at bounding box center [835, 262] width 541 height 144
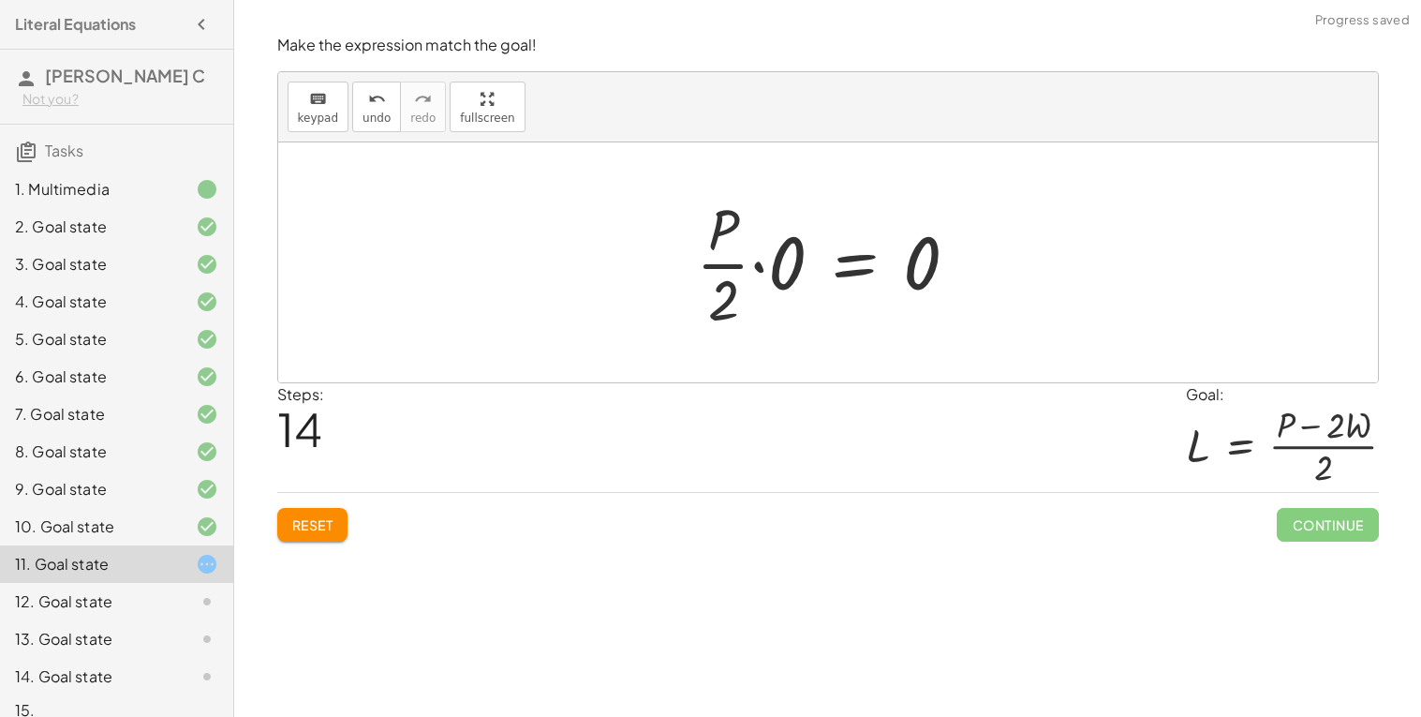
click at [793, 259] on div at bounding box center [835, 262] width 297 height 144
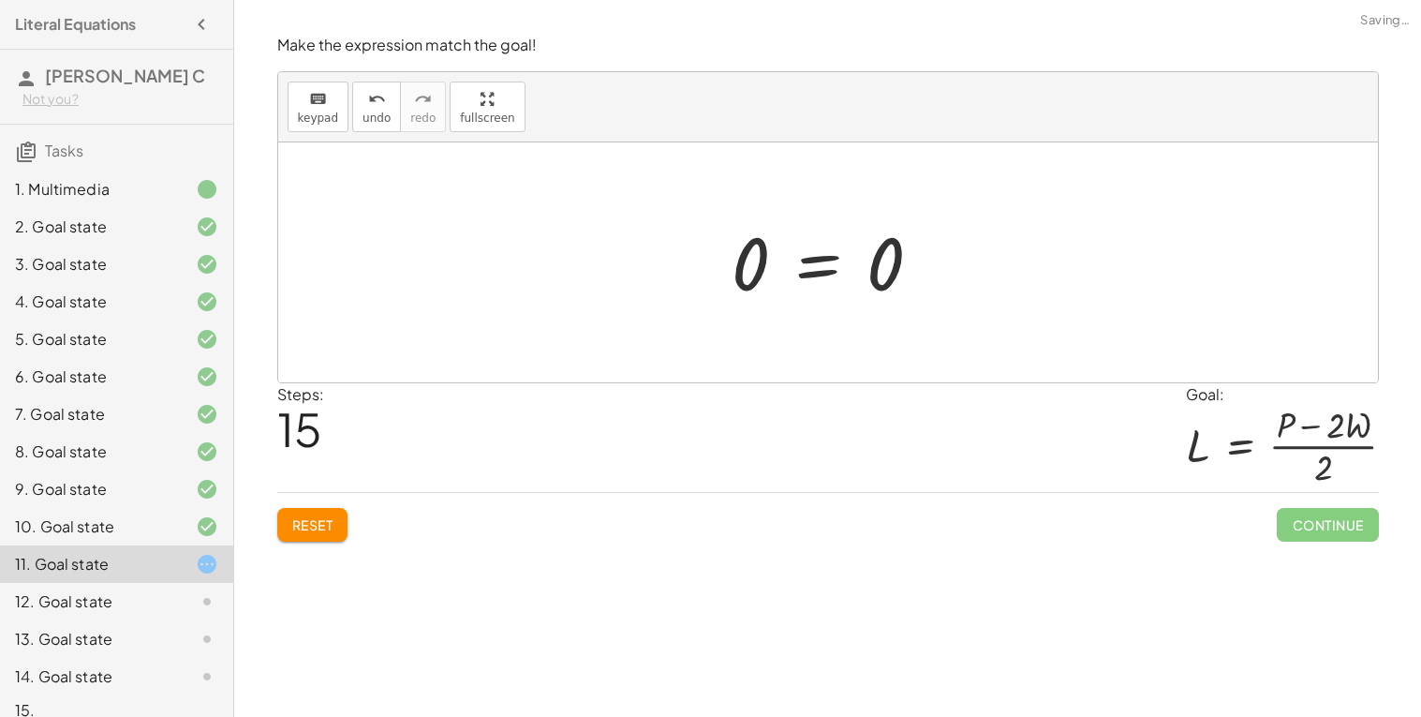
click at [753, 270] on div at bounding box center [835, 262] width 224 height 93
click at [893, 269] on div at bounding box center [835, 262] width 224 height 93
drag, startPoint x: 887, startPoint y: 271, endPoint x: 716, endPoint y: 262, distance: 171.7
click at [751, 266] on div at bounding box center [835, 262] width 224 height 93
drag, startPoint x: 864, startPoint y: 269, endPoint x: 733, endPoint y: 265, distance: 131.2
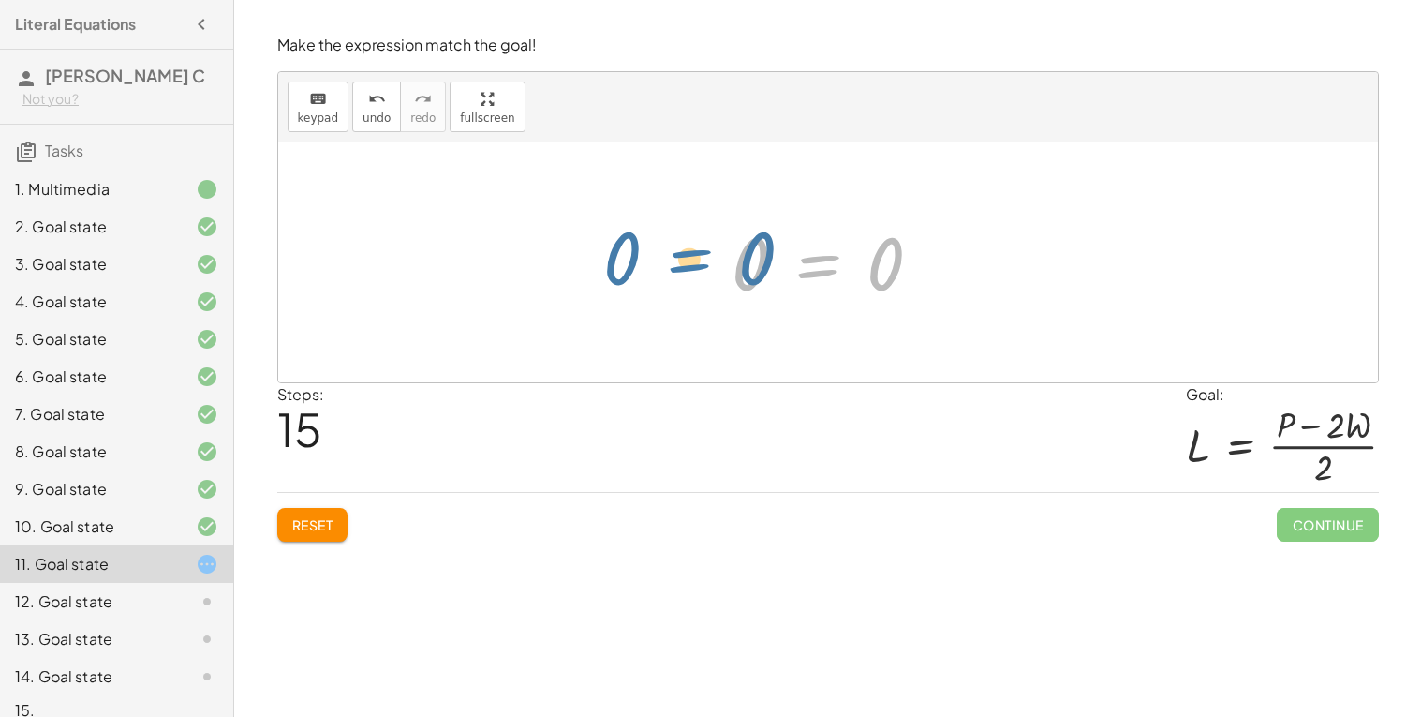
click at [733, 265] on div at bounding box center [835, 262] width 224 height 93
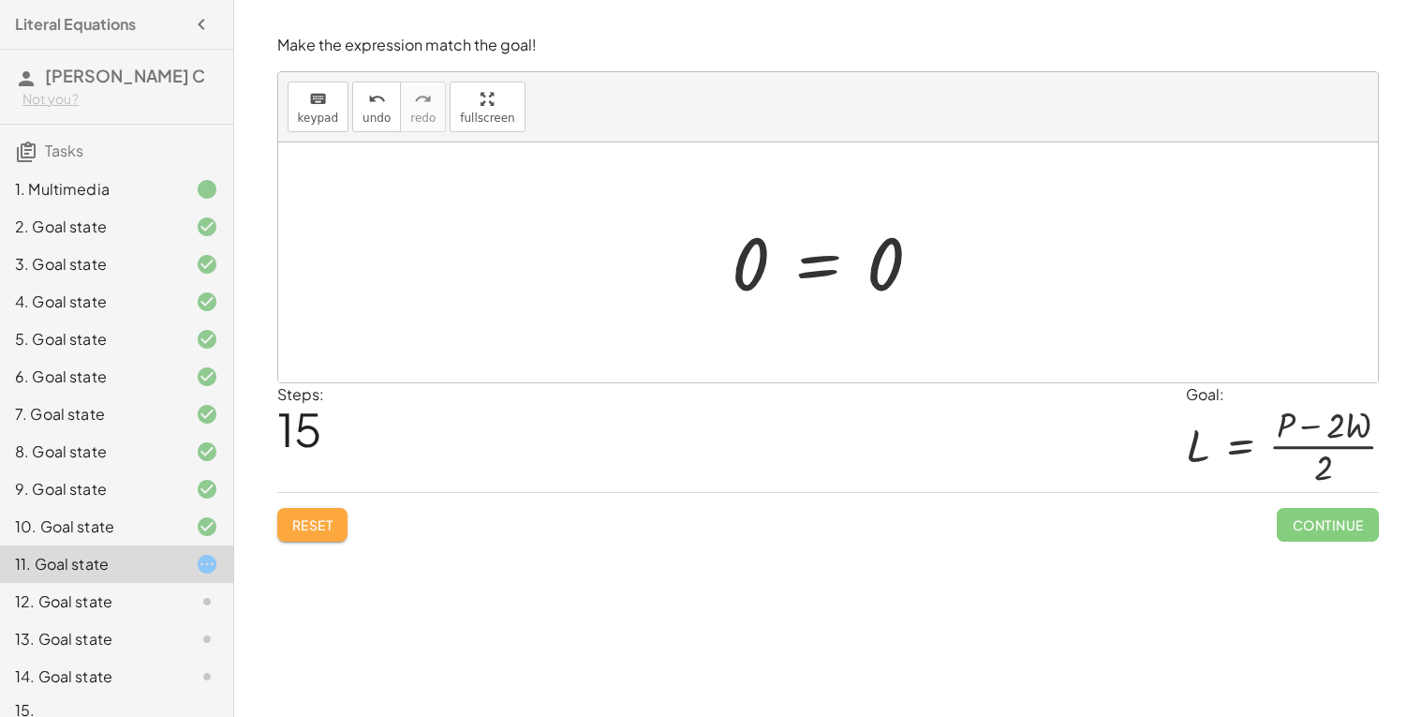
click at [320, 515] on button "Reset" at bounding box center [312, 525] width 71 height 34
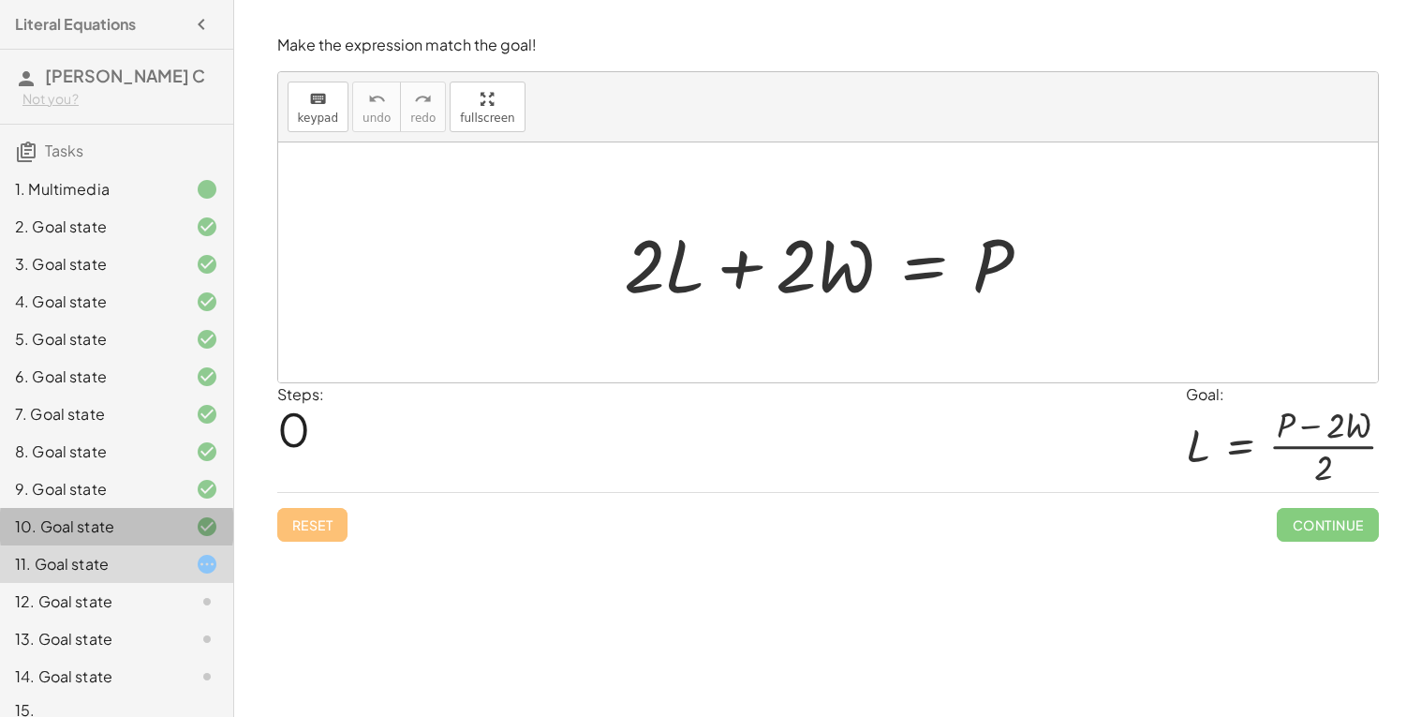
click at [52, 517] on div "10. Goal state" at bounding box center [90, 526] width 151 height 22
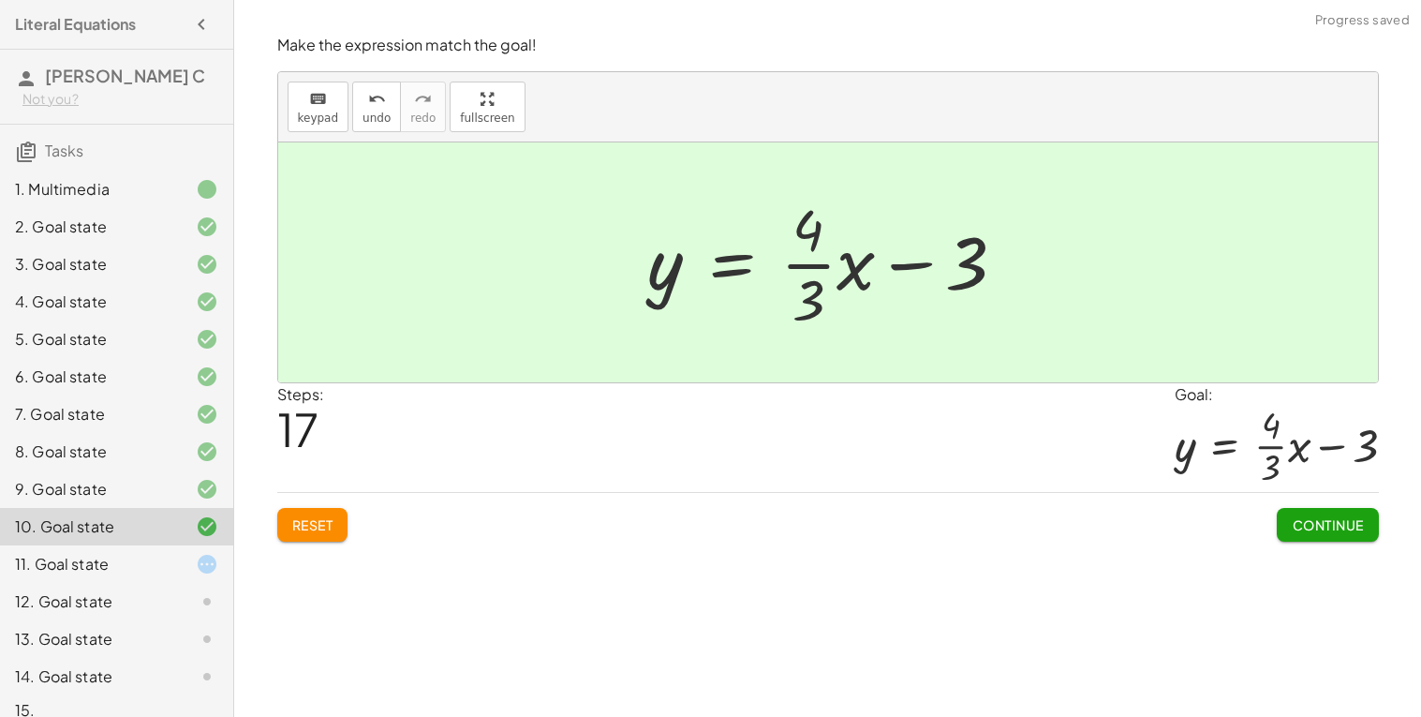
click at [76, 566] on div "11. Goal state" at bounding box center [90, 564] width 151 height 22
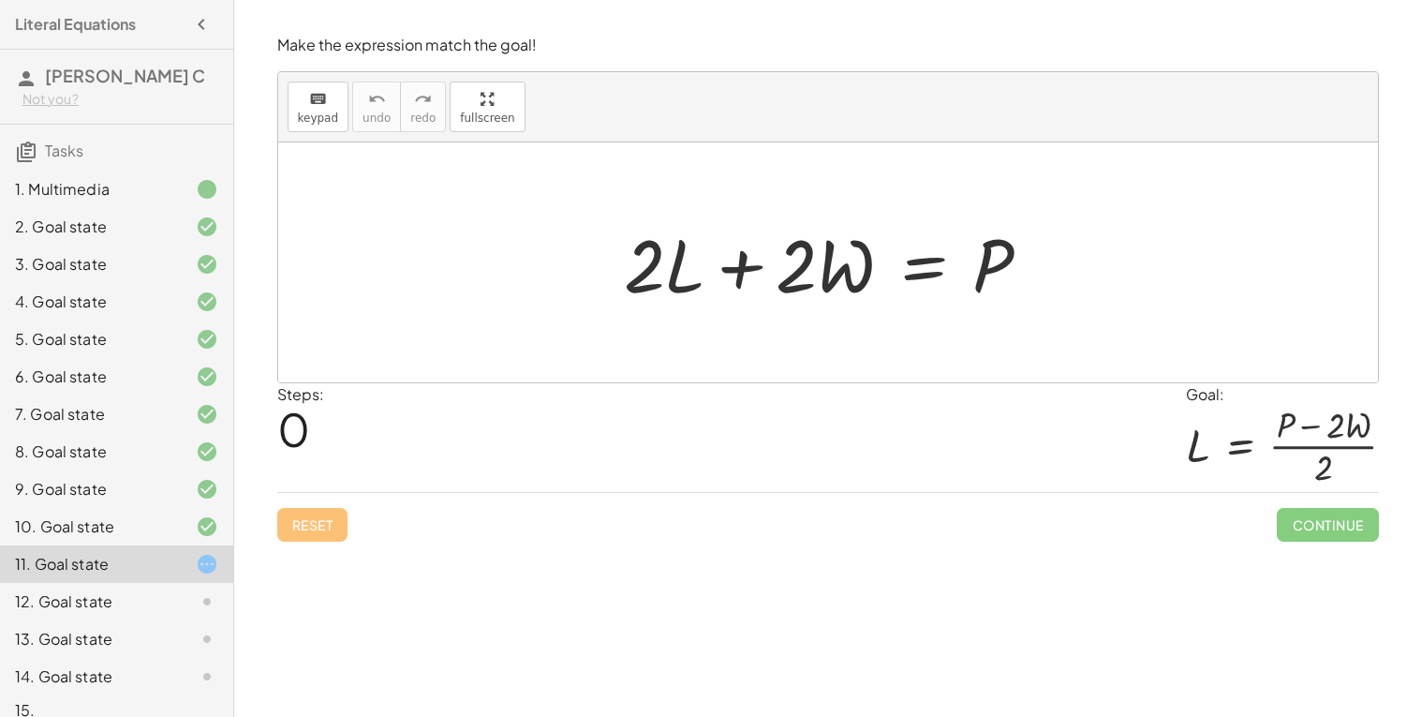
click at [86, 187] on div "1. Multimedia" at bounding box center [90, 189] width 151 height 22
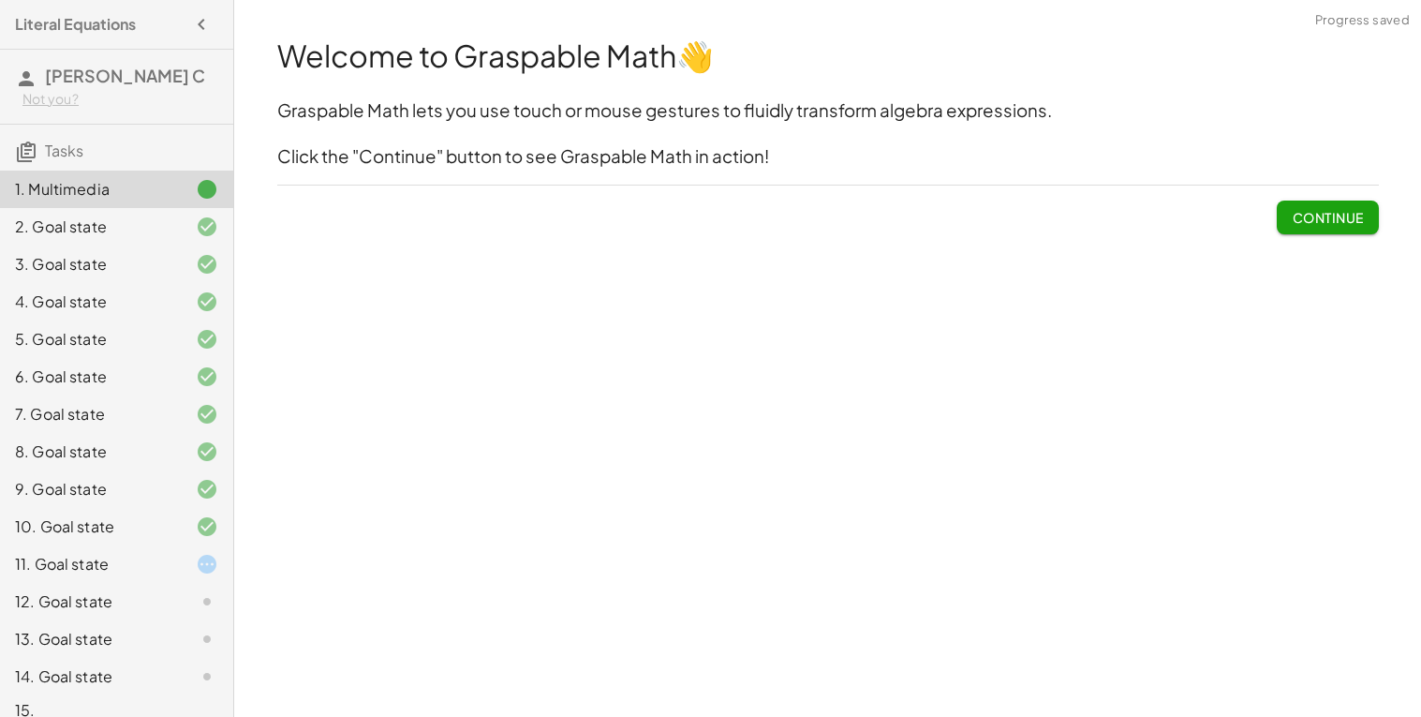
click at [84, 217] on div "2. Goal state" at bounding box center [90, 227] width 151 height 22
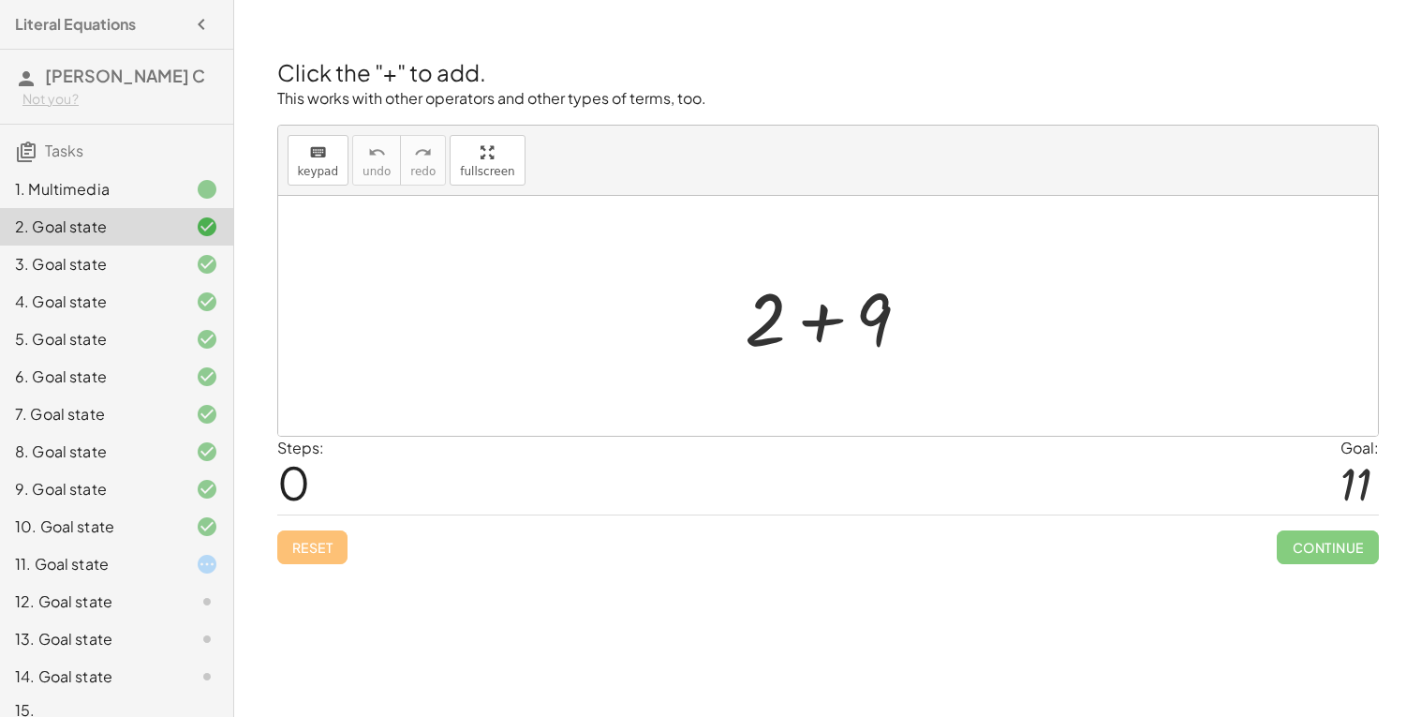
click at [161, 290] on div "4. Goal state" at bounding box center [90, 301] width 151 height 22
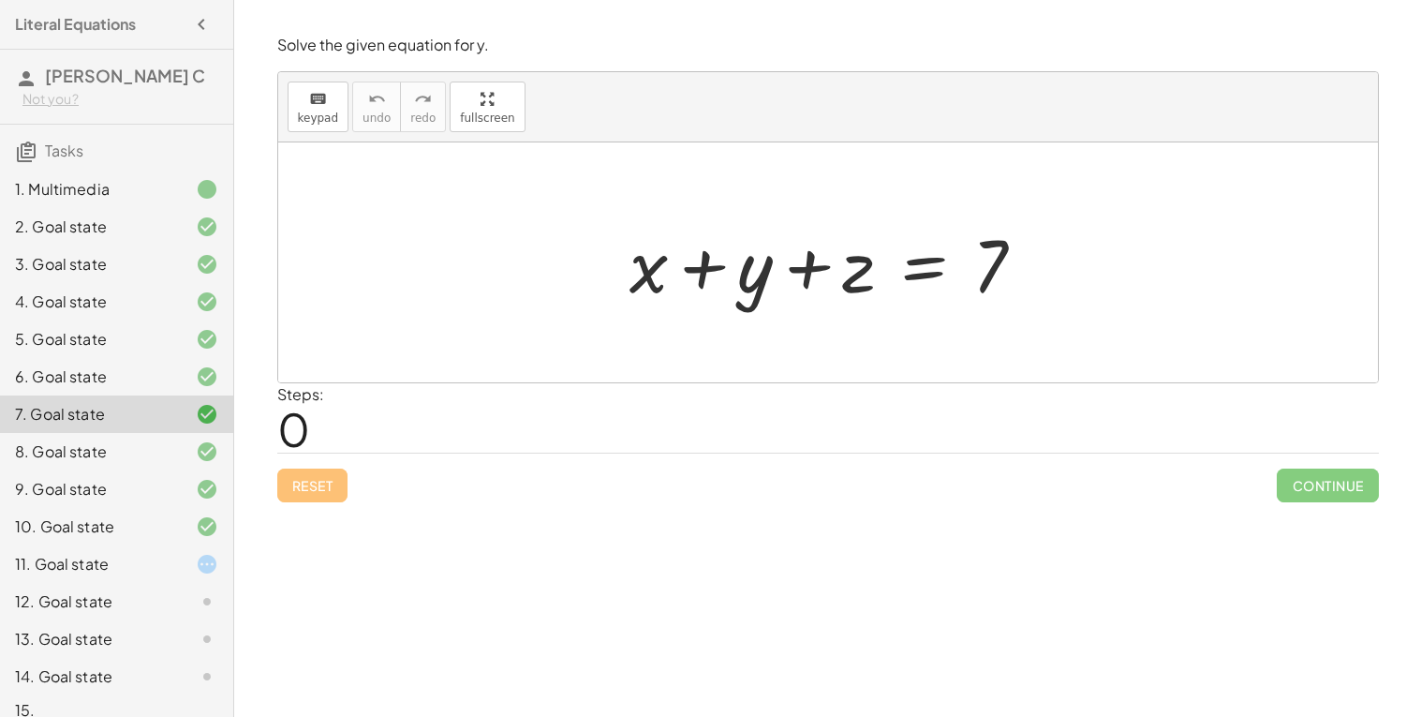
click at [145, 518] on div "10. Goal state" at bounding box center [90, 526] width 151 height 22
